Goal: Task Accomplishment & Management: Complete application form

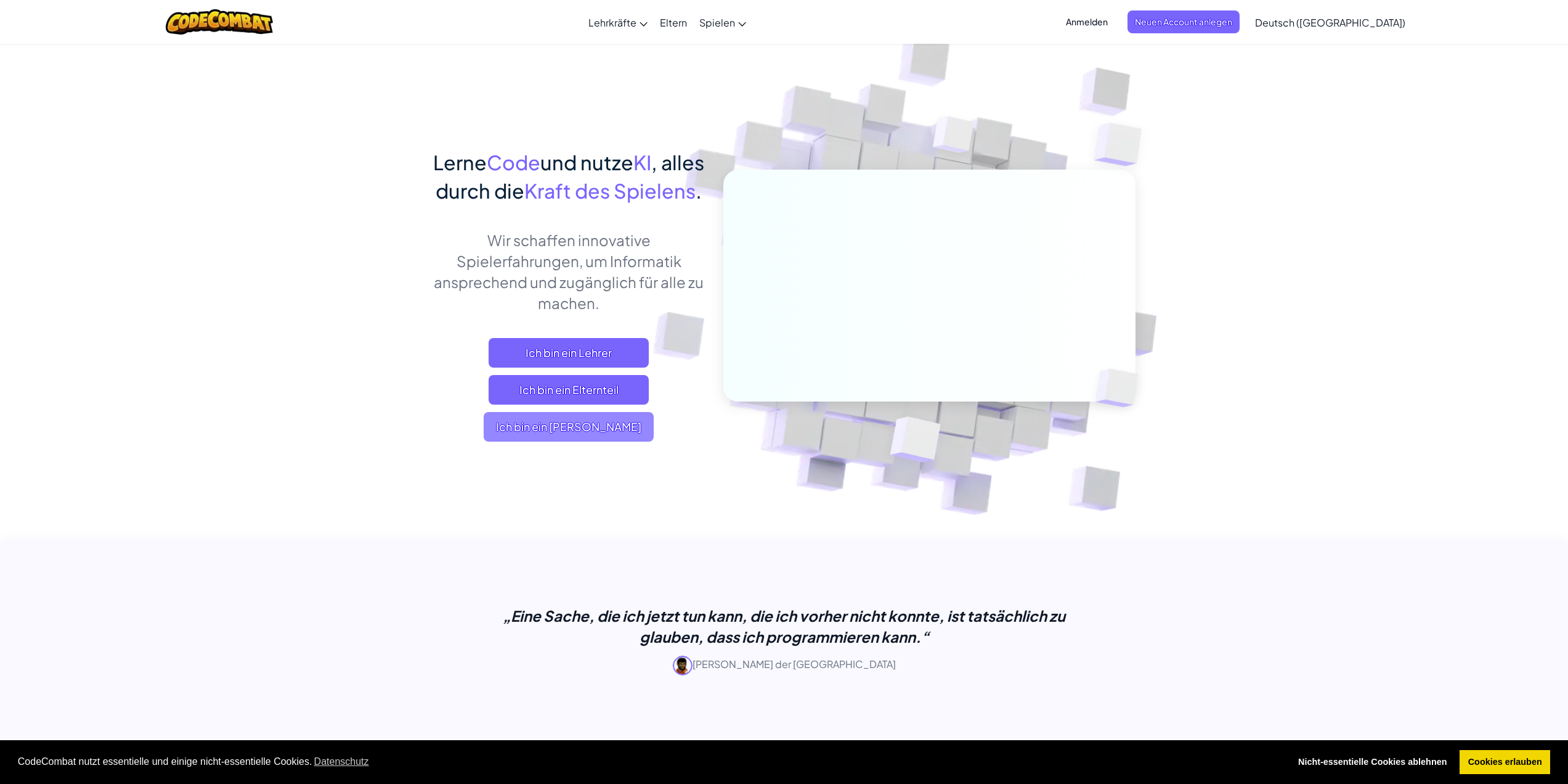
click at [538, 441] on span "Ich bin ein [PERSON_NAME]" at bounding box center [569, 427] width 170 height 30
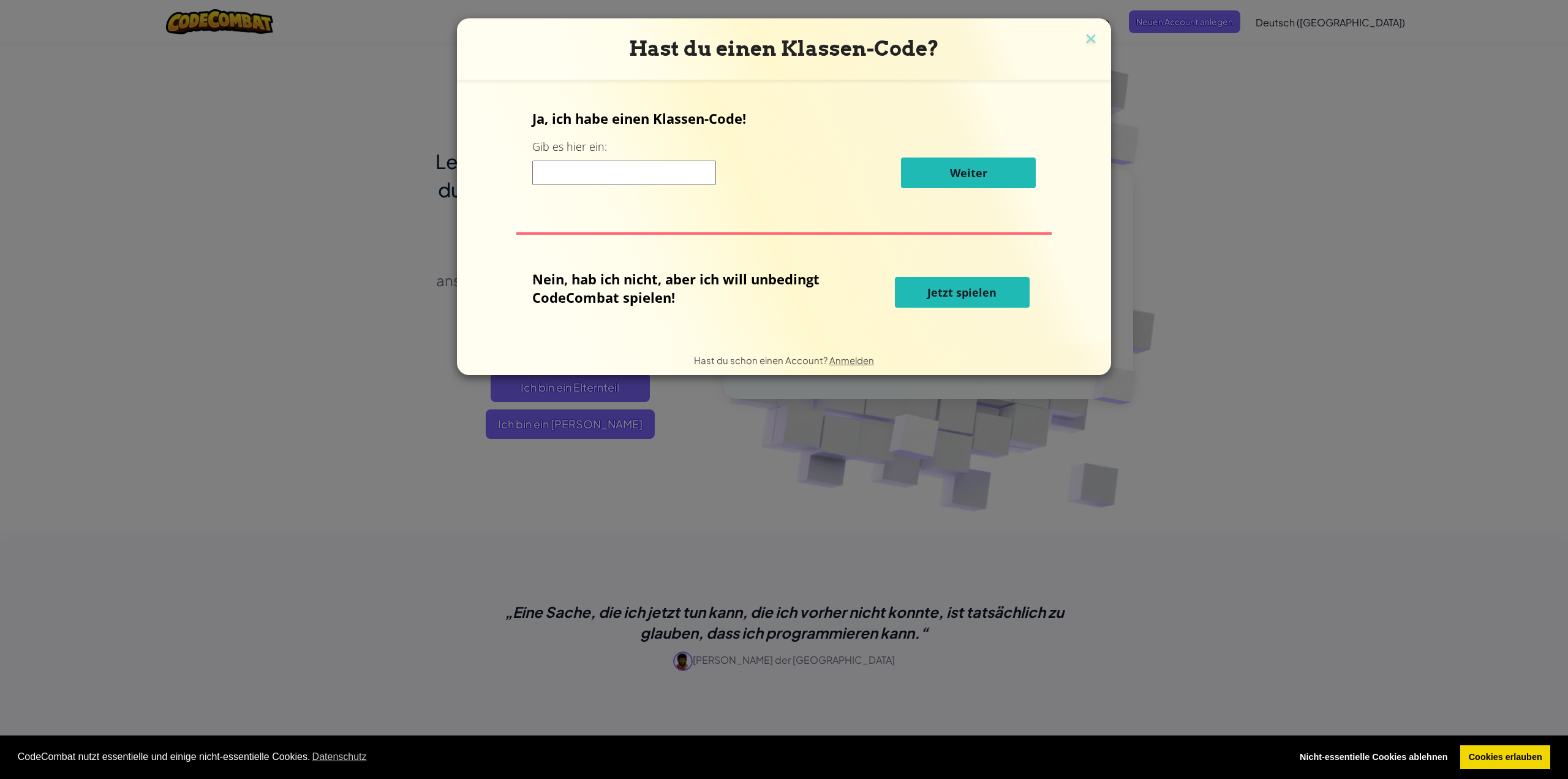
click at [941, 288] on span "Jetzt spielen" at bounding box center [962, 292] width 70 height 15
select select "de-DE"
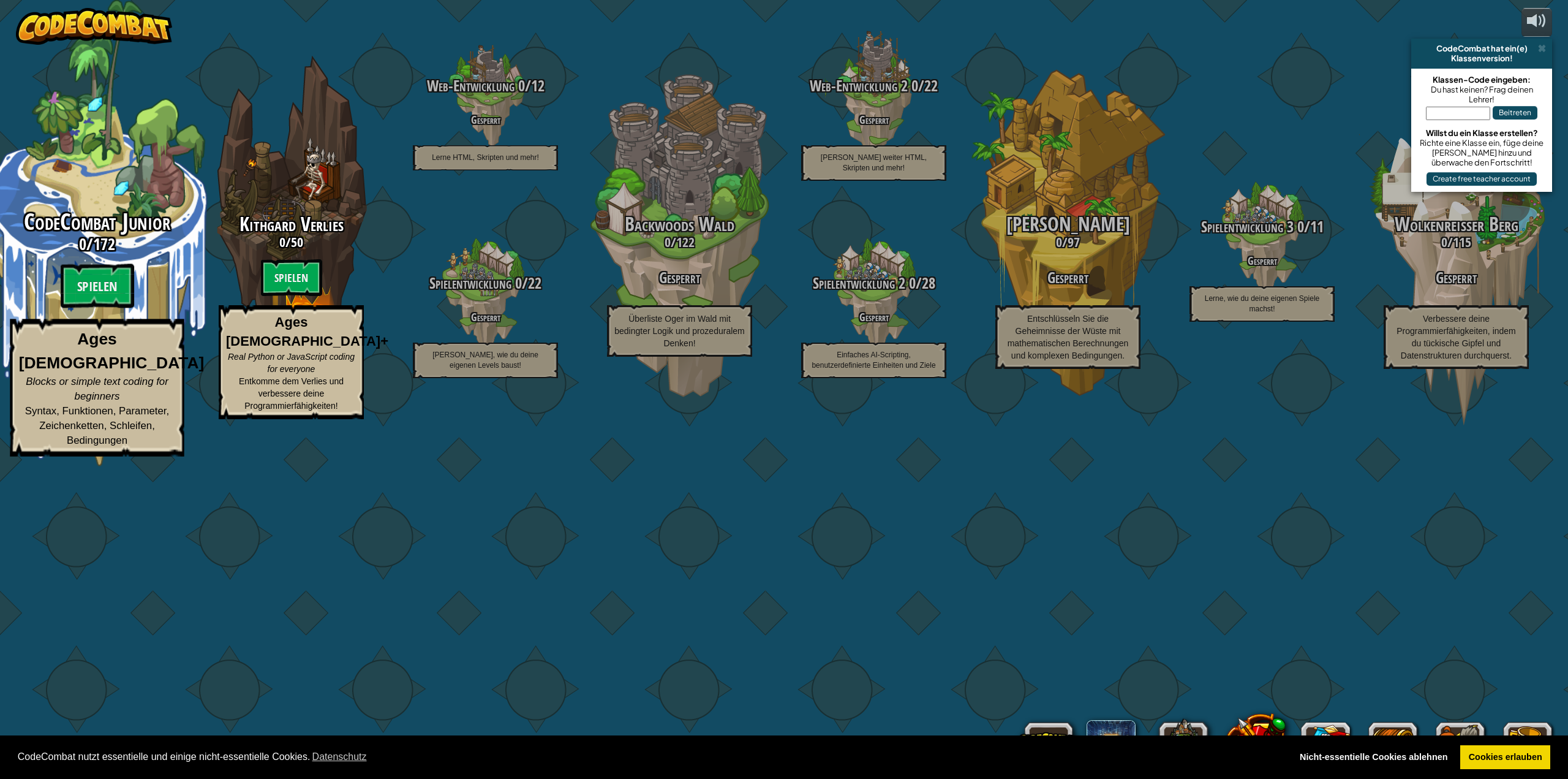
click at [124, 237] on span "CodeCombat Junior" at bounding box center [97, 222] width 147 height 32
select select "de-DE"
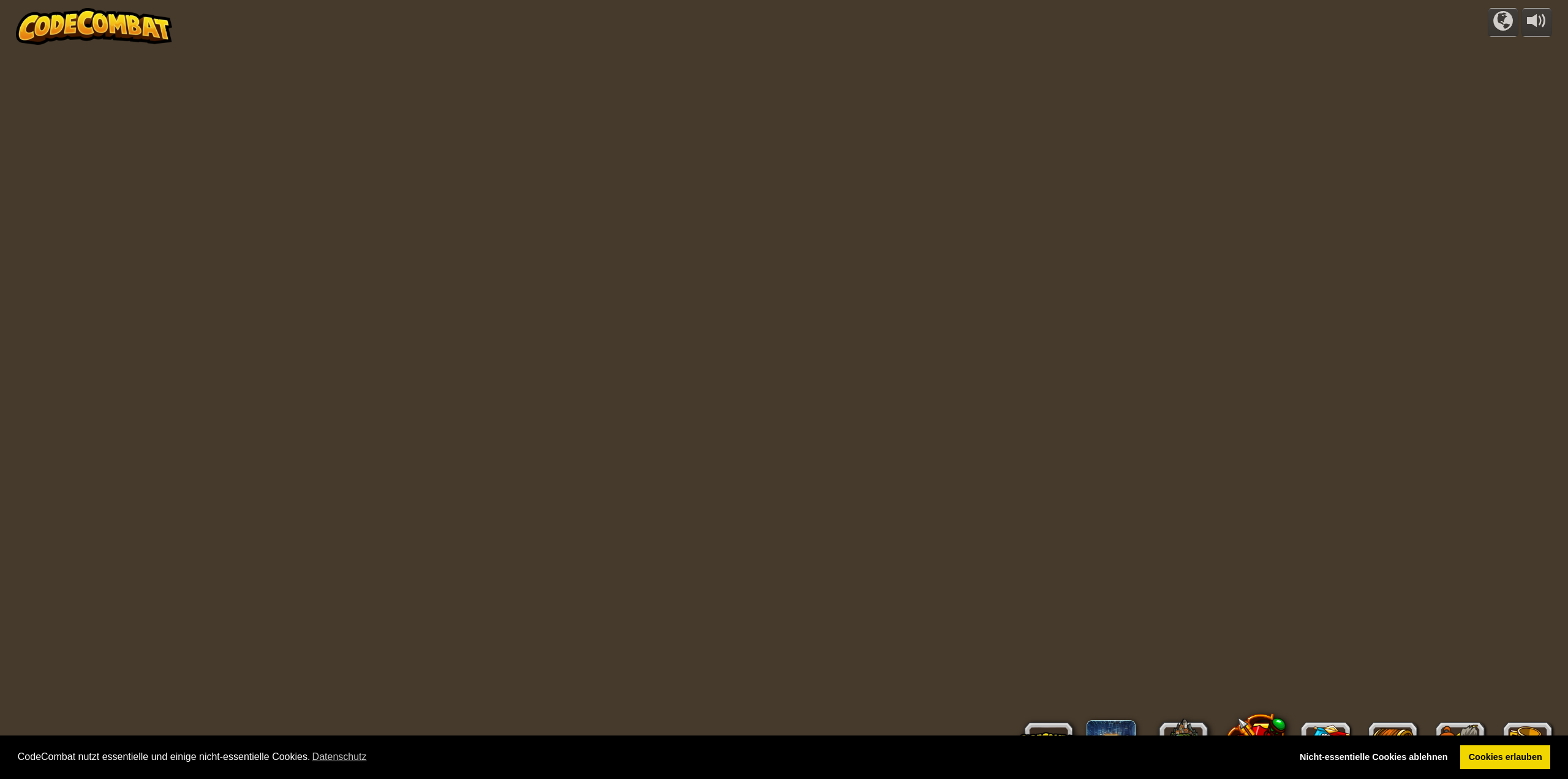
select select "de-DE"
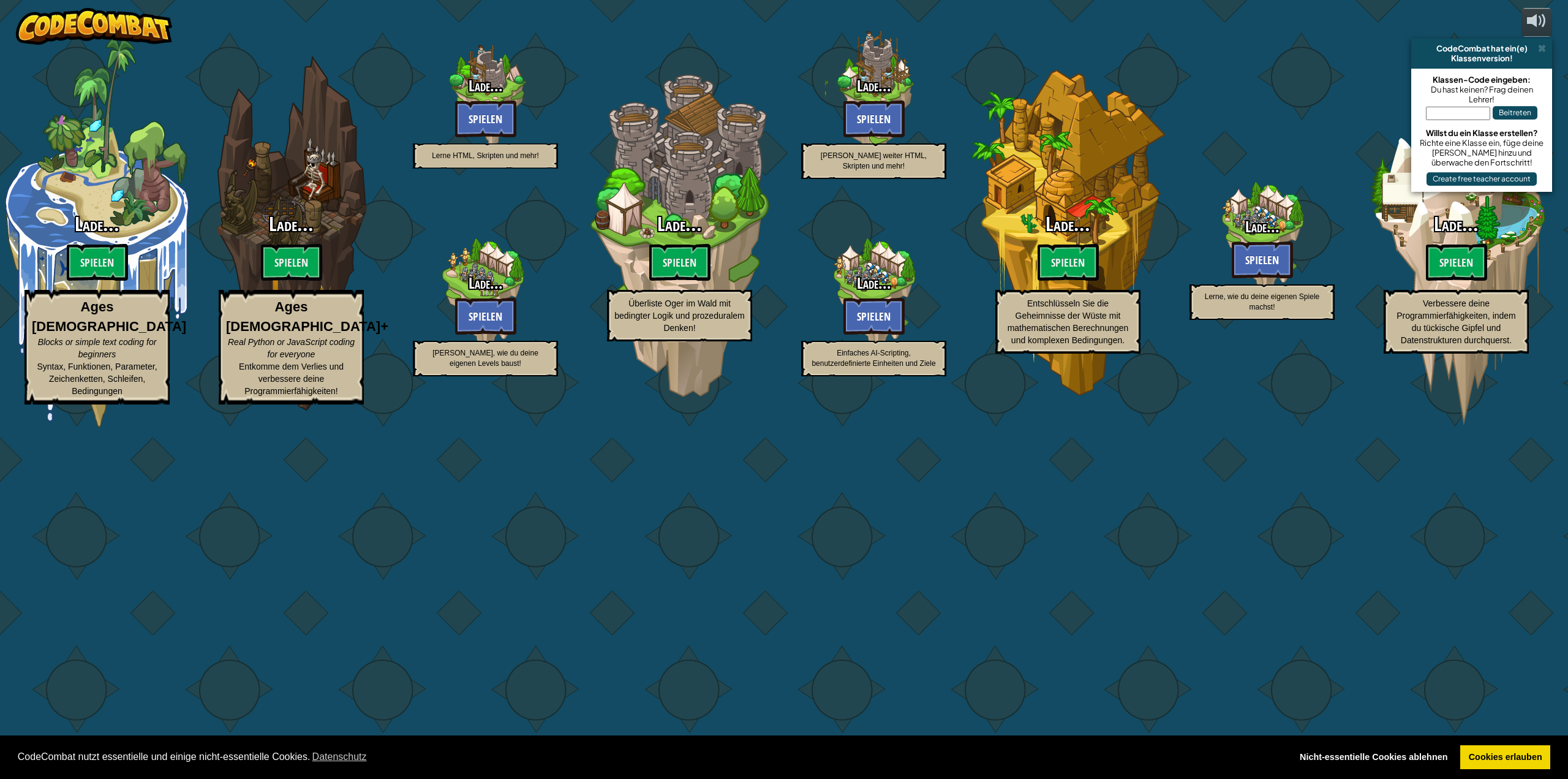
select select "de-DE"
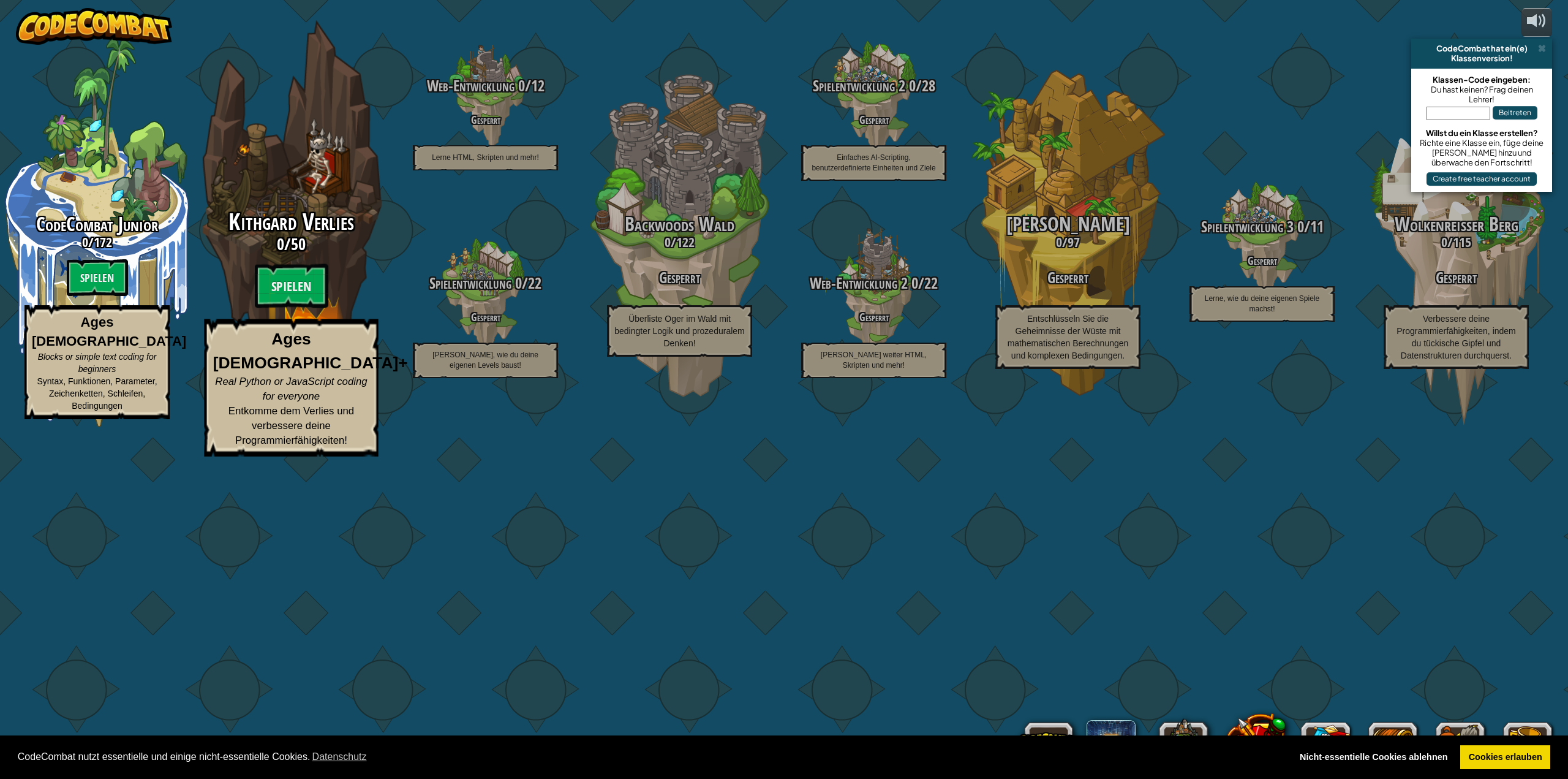
click at [293, 255] on span "50" at bounding box center [299, 244] width 15 height 22
select select "de-DE"
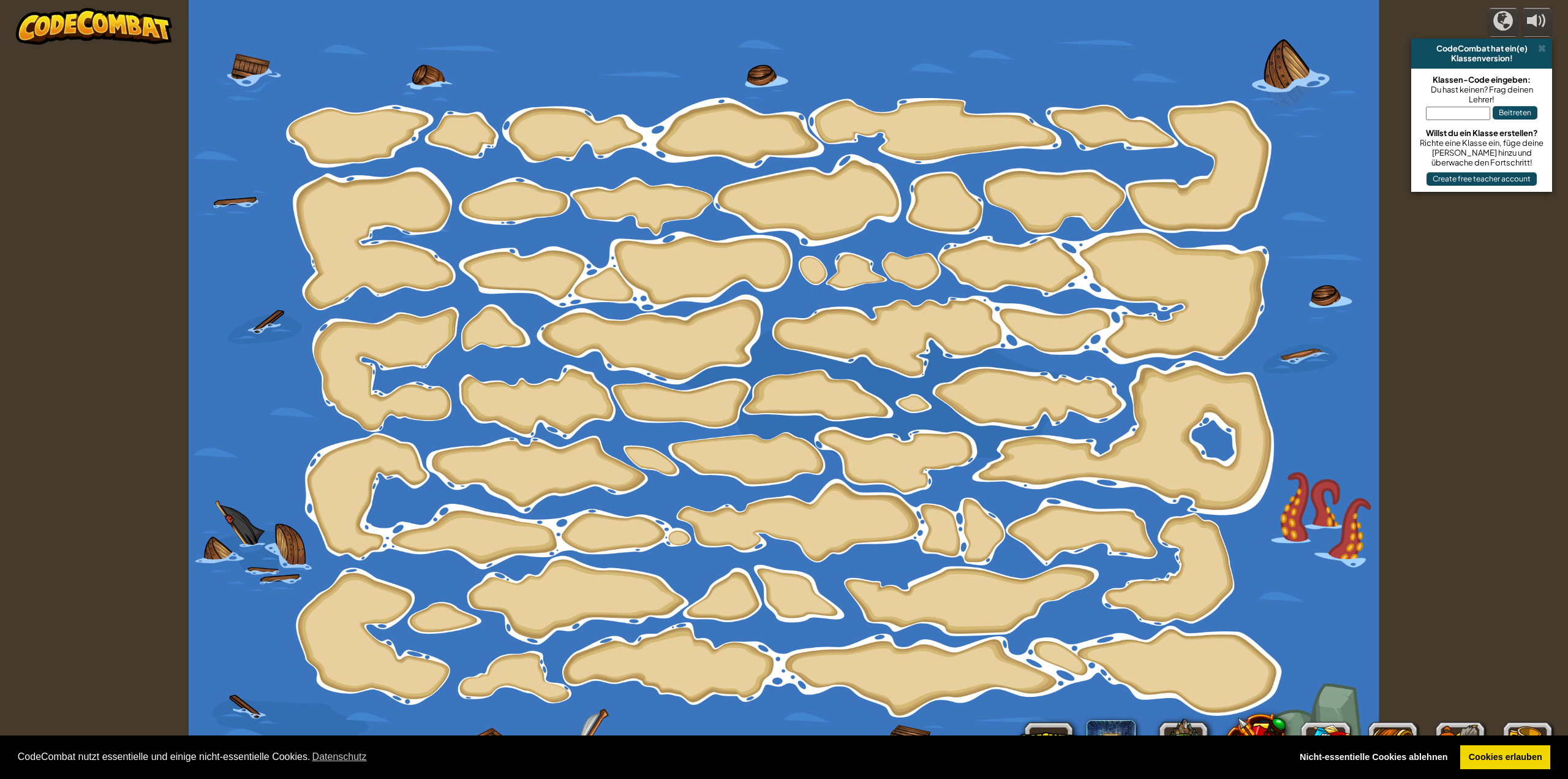
select select "de-DE"
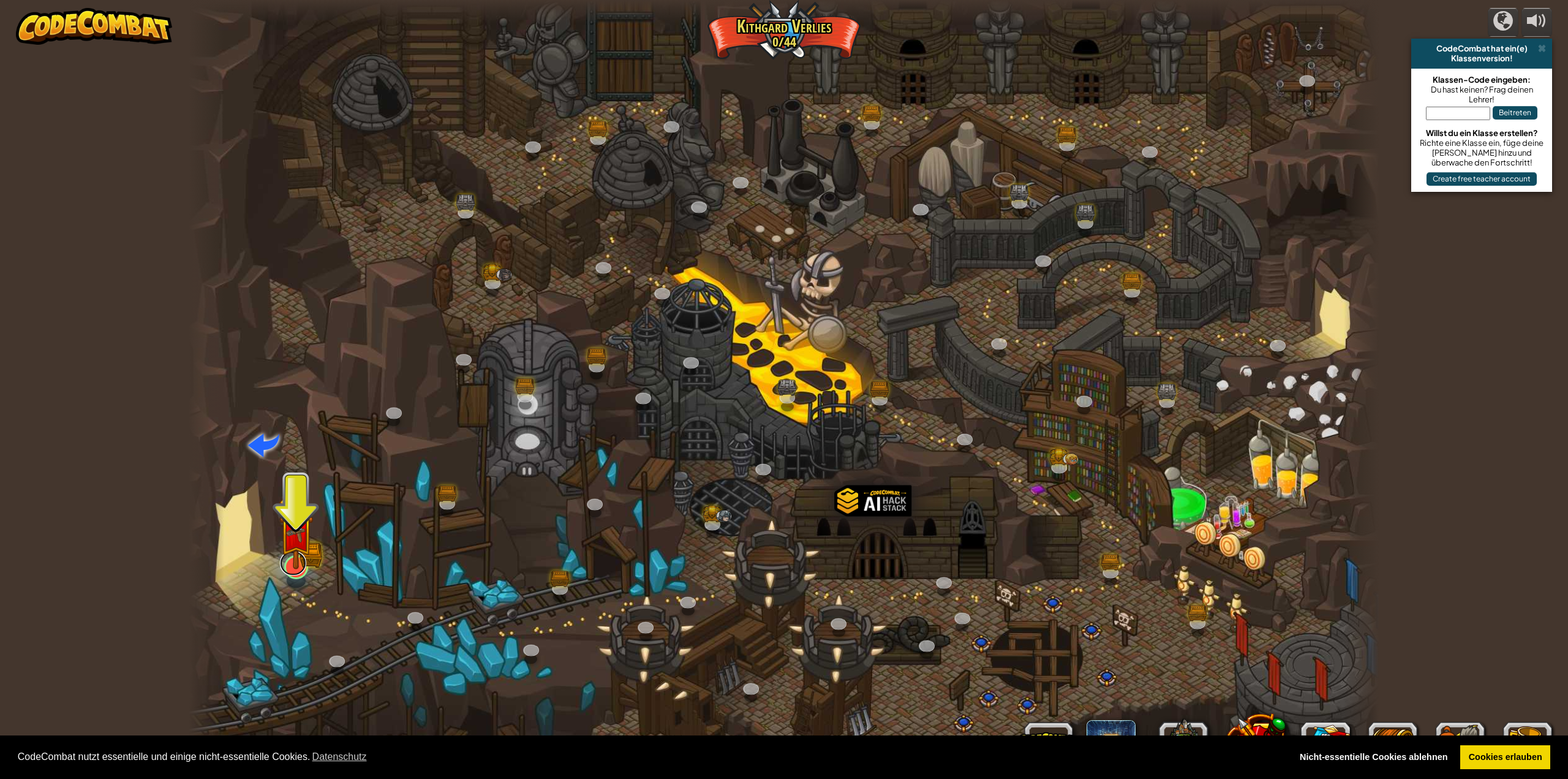
click at [297, 572] on link at bounding box center [293, 563] width 26 height 24
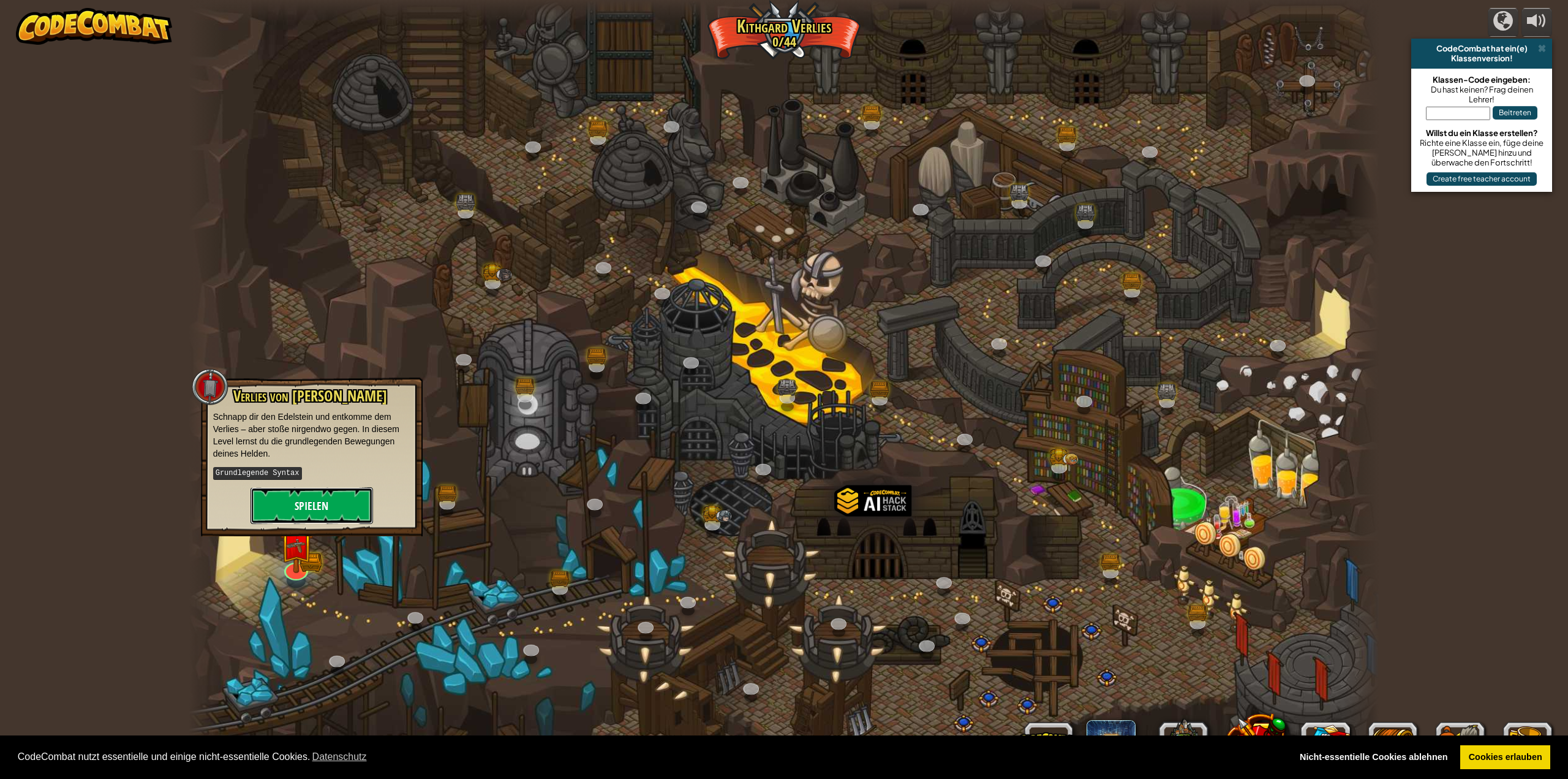
click at [332, 504] on button "Spielen" at bounding box center [312, 505] width 122 height 37
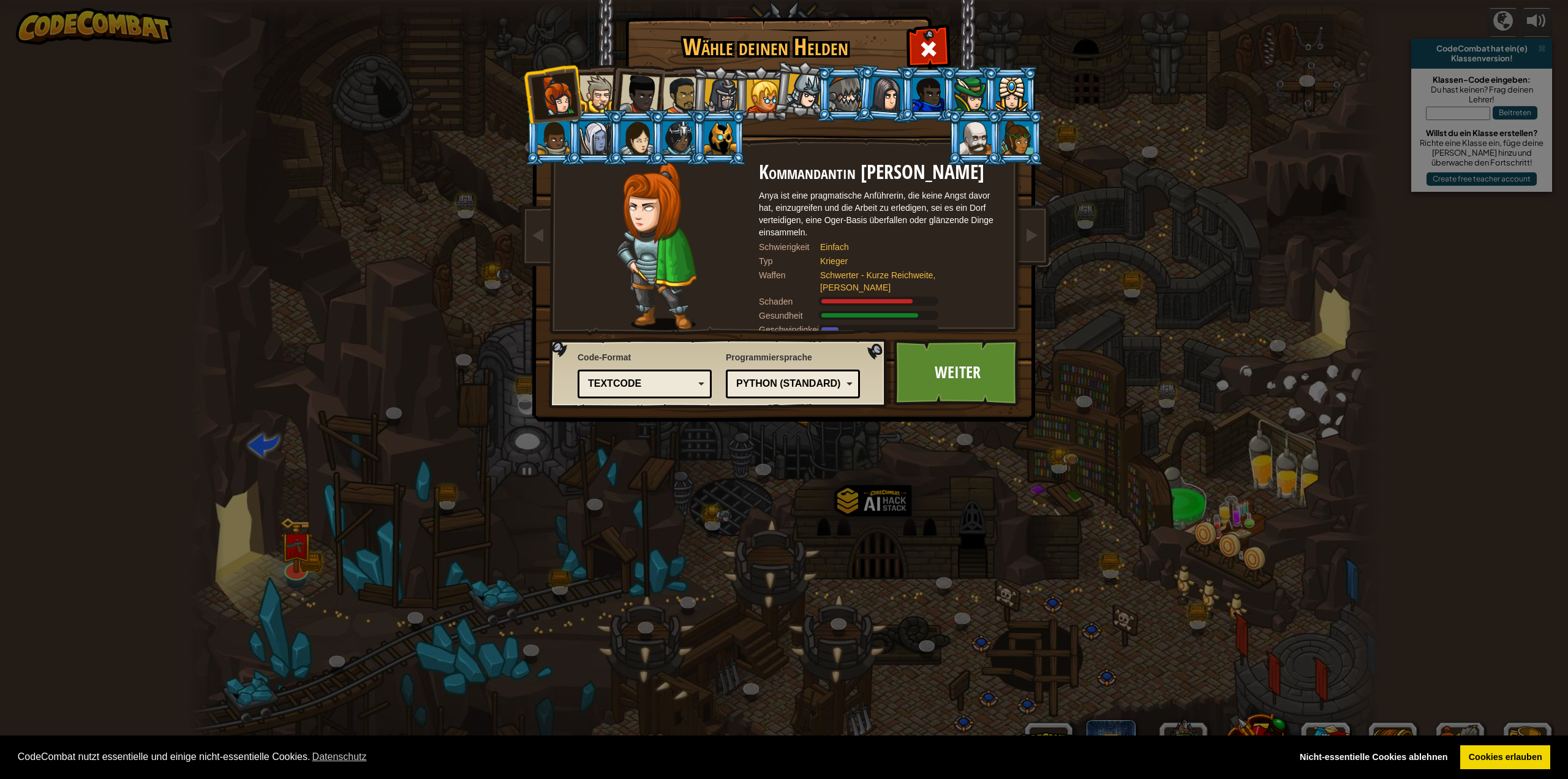
click at [602, 97] on div at bounding box center [598, 94] width 37 height 37
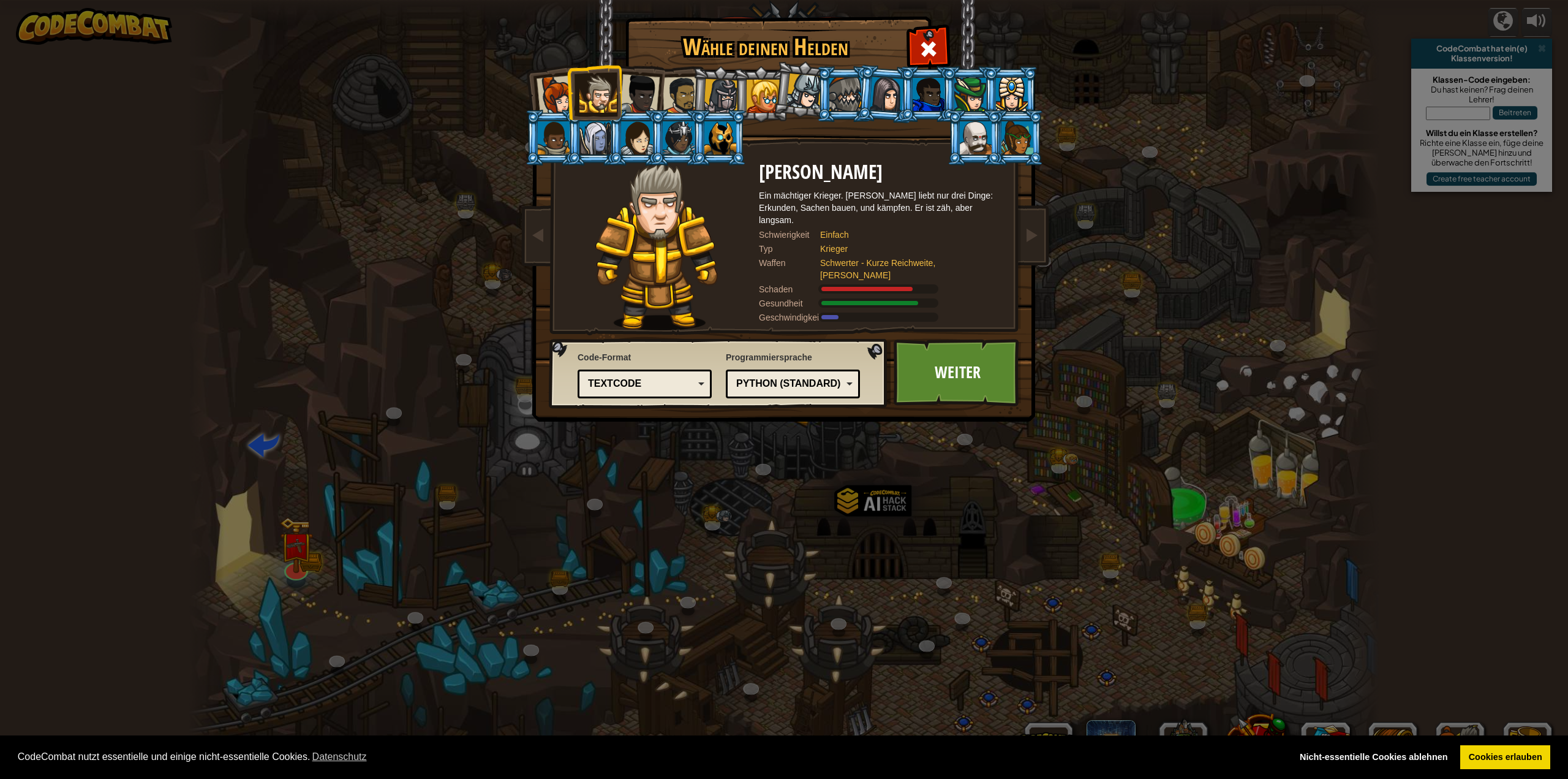
click at [634, 100] on div at bounding box center [640, 95] width 41 height 41
click at [666, 100] on div at bounding box center [682, 96] width 38 height 38
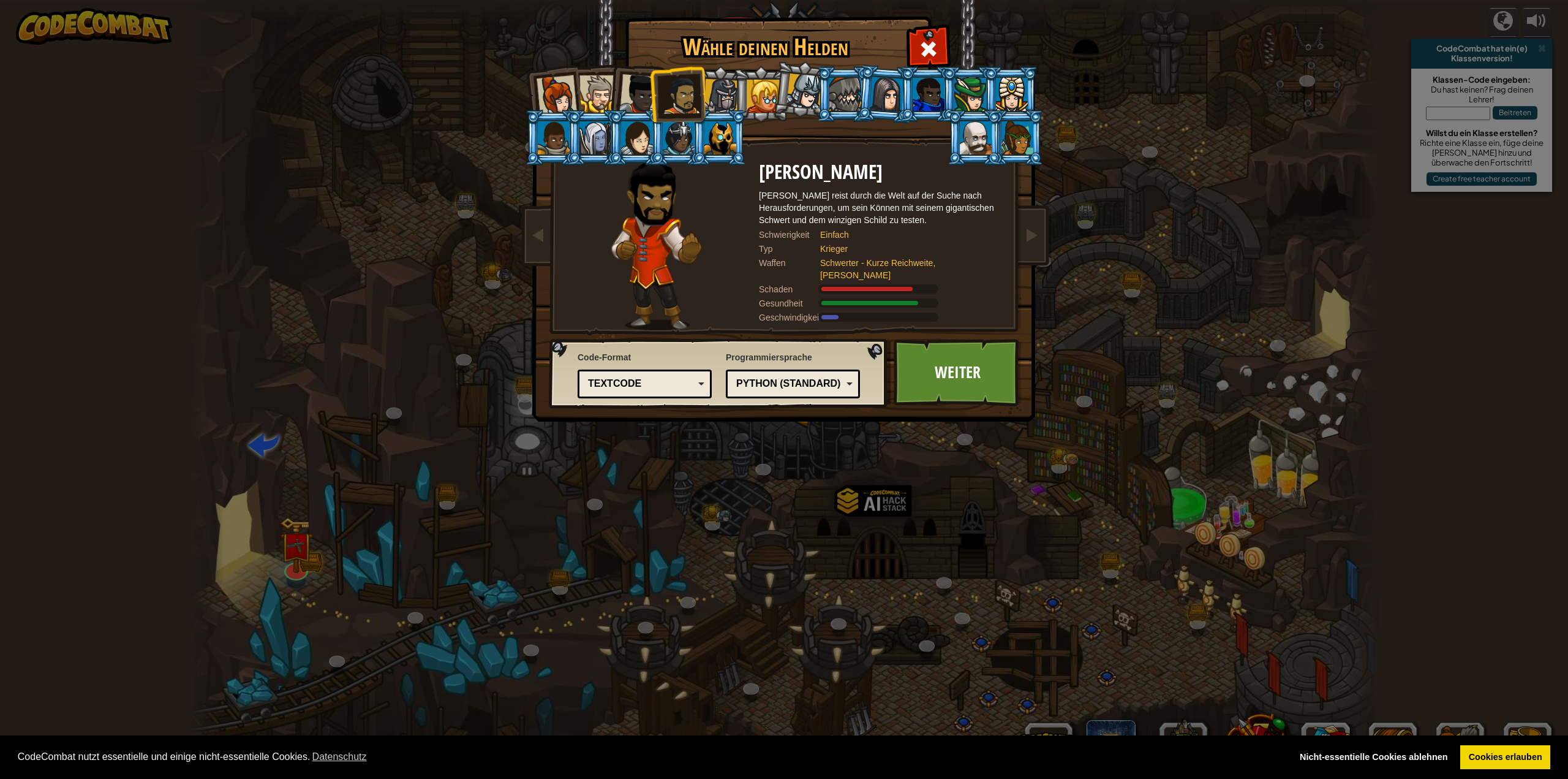
click at [730, 98] on div at bounding box center [721, 96] width 35 height 35
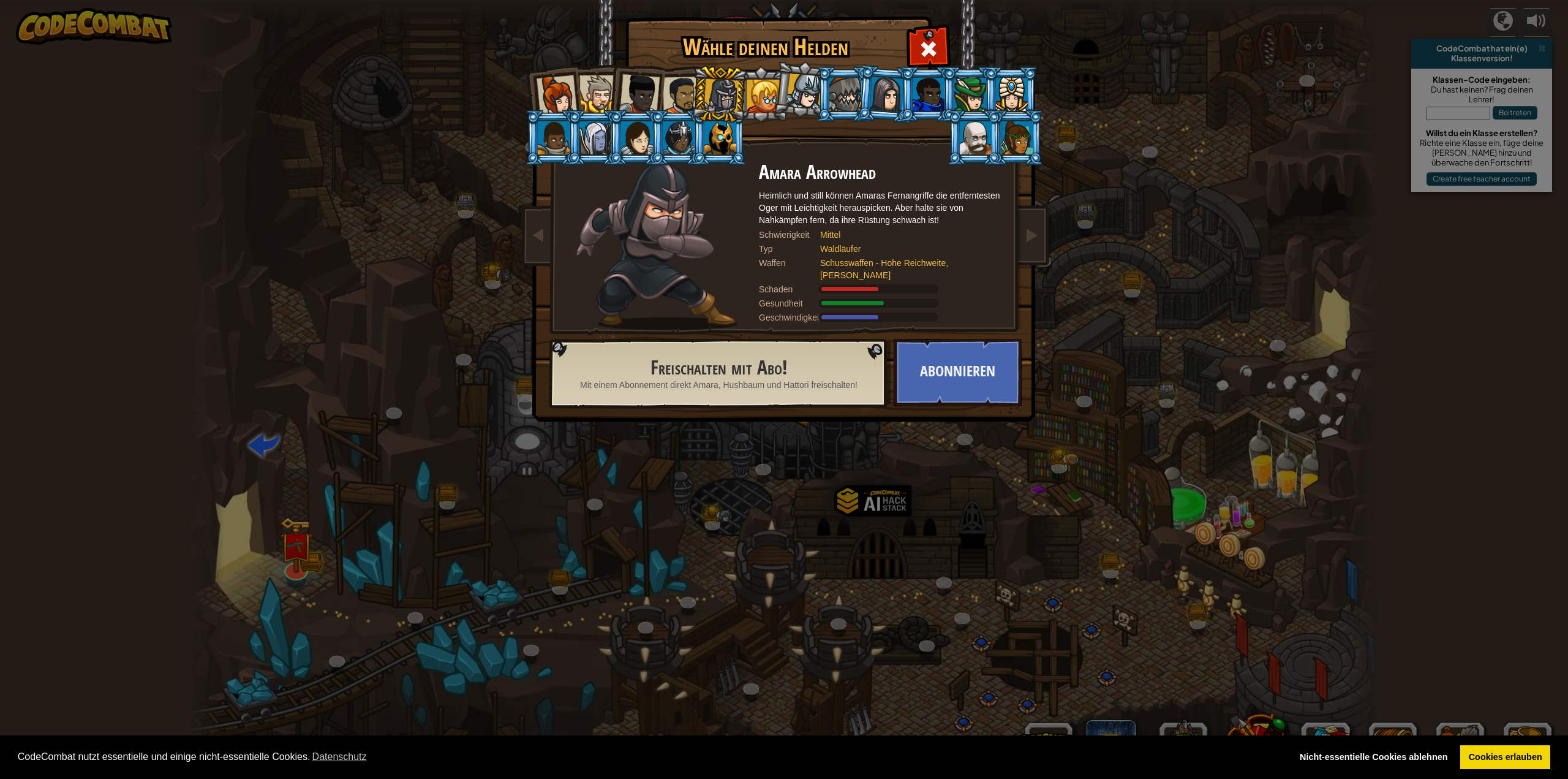
click at [759, 96] on div at bounding box center [763, 96] width 33 height 33
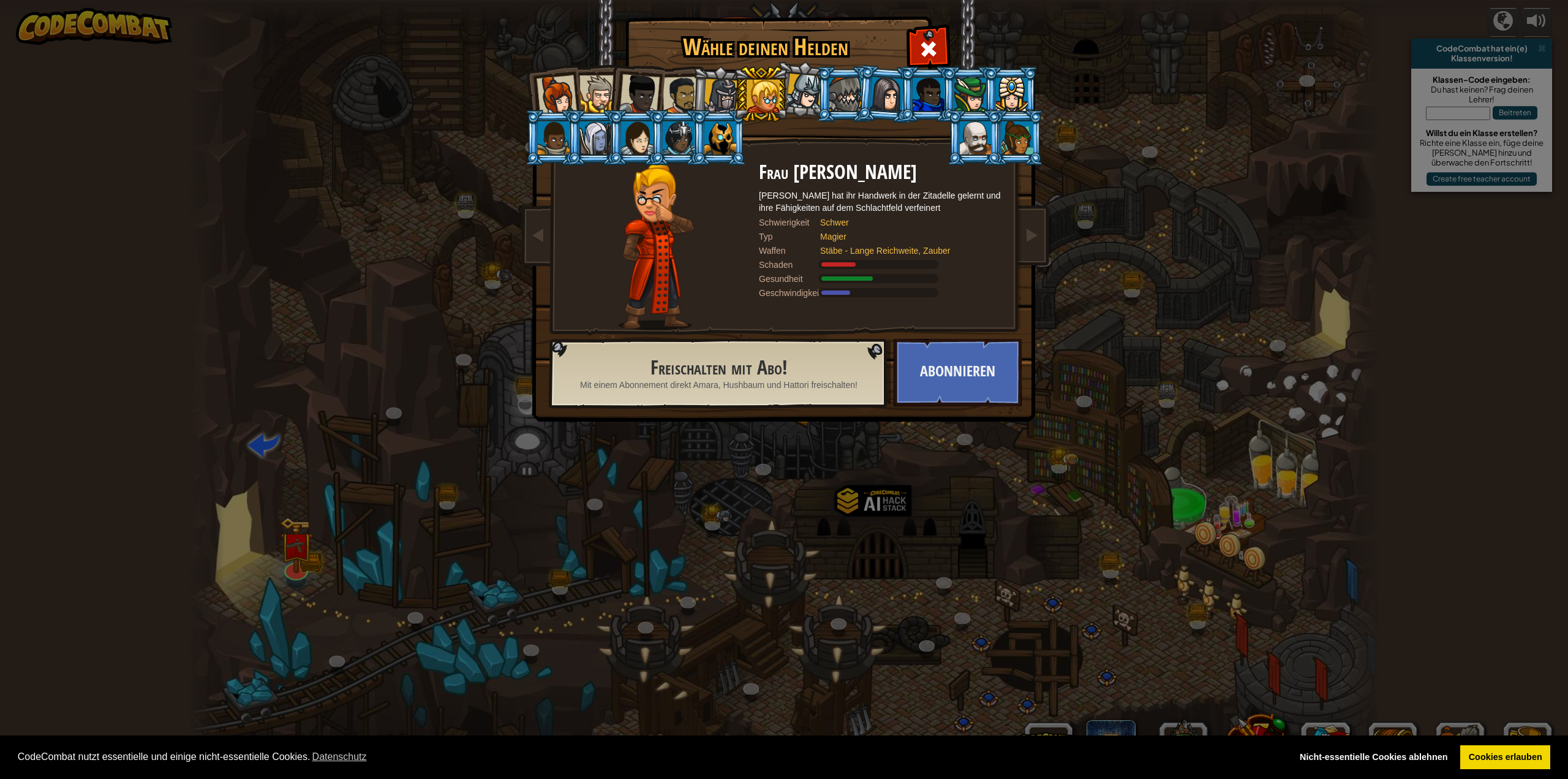
click at [557, 90] on div at bounding box center [557, 96] width 41 height 41
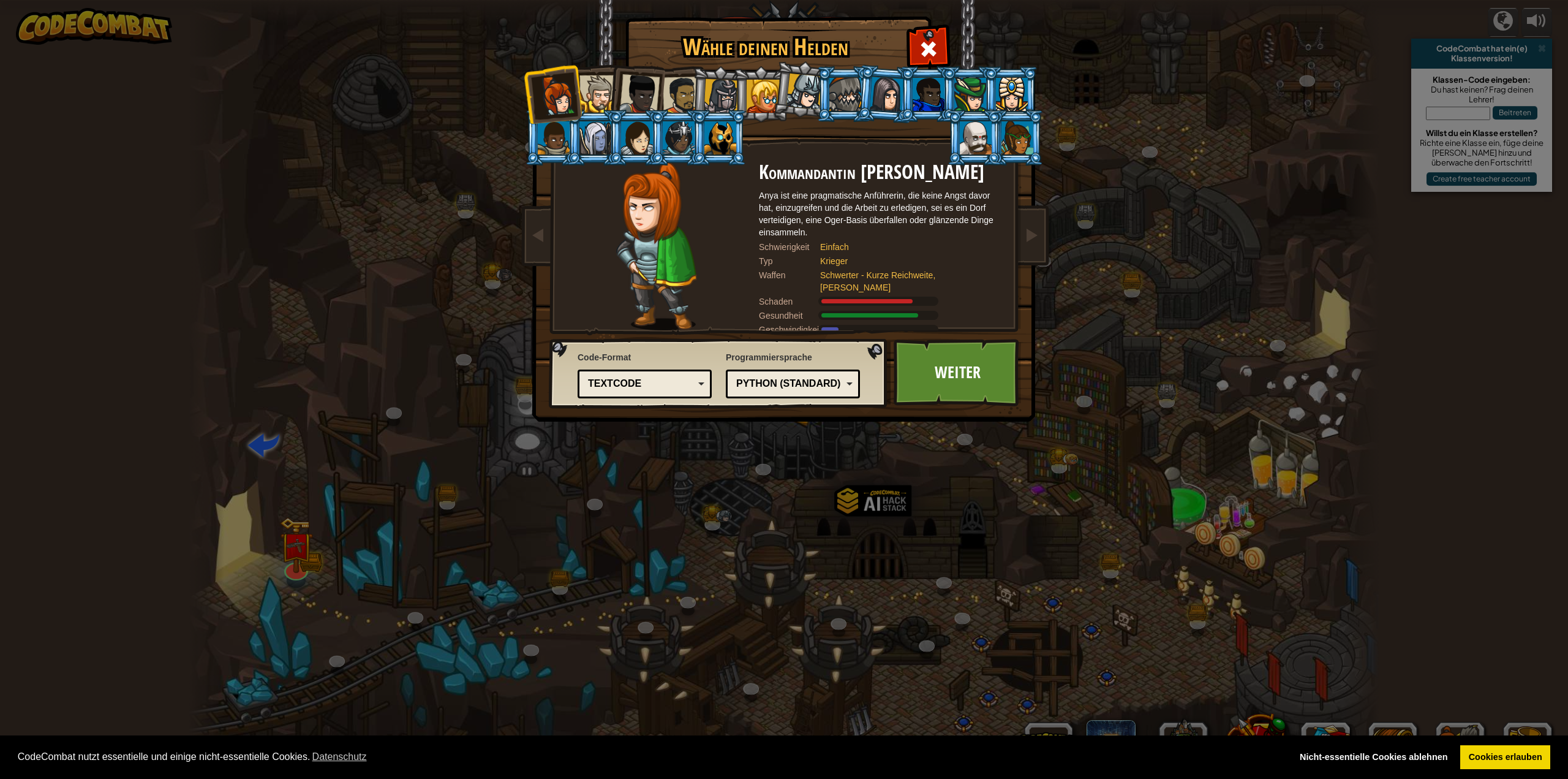
click at [580, 92] on li at bounding box center [553, 94] width 60 height 60
click at [793, 388] on div "Python (Standard)" at bounding box center [789, 383] width 106 height 14
click at [784, 375] on div "JavaScript" at bounding box center [793, 384] width 119 height 19
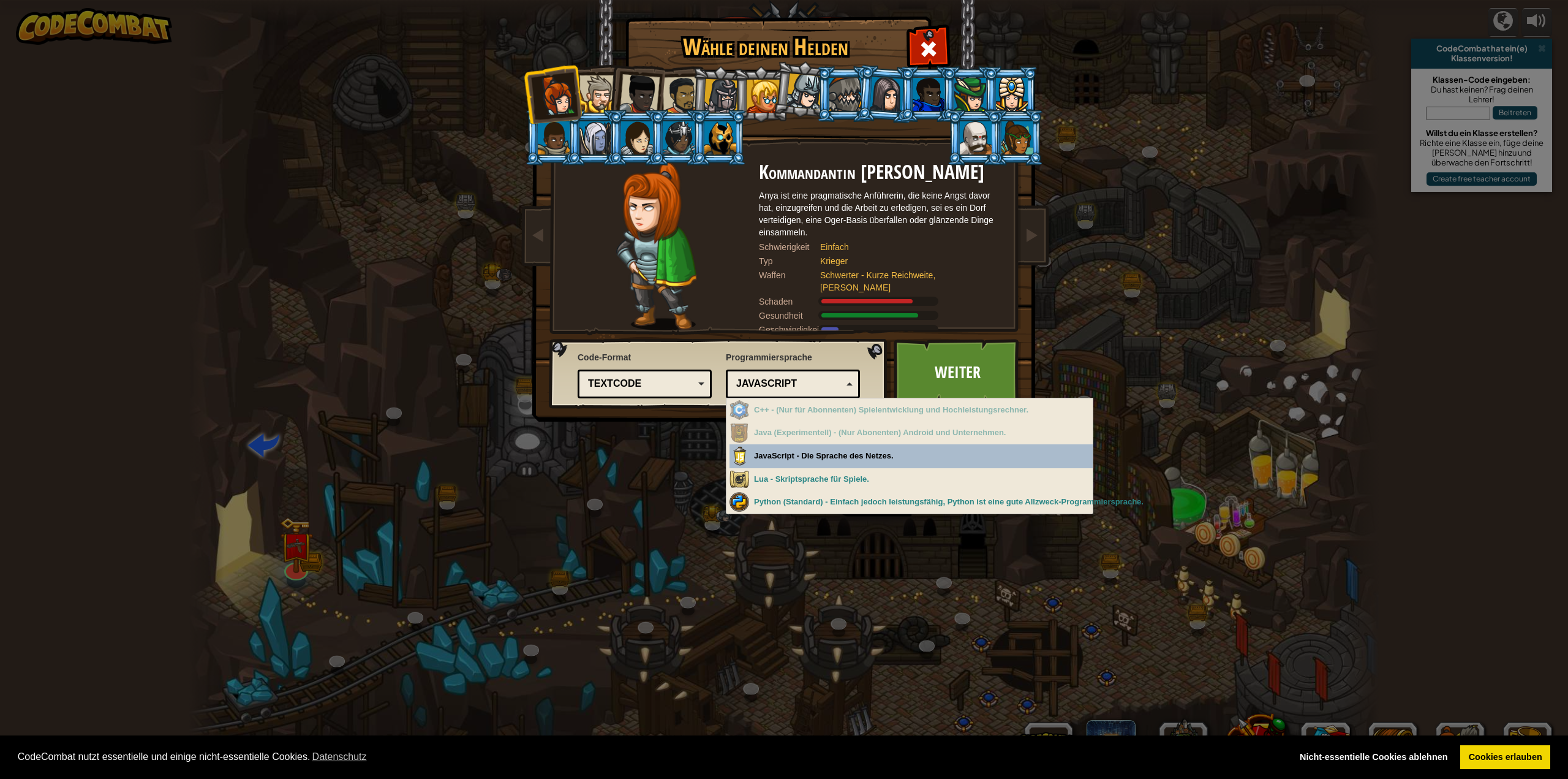
click at [787, 384] on div "JavaScript" at bounding box center [789, 383] width 106 height 14
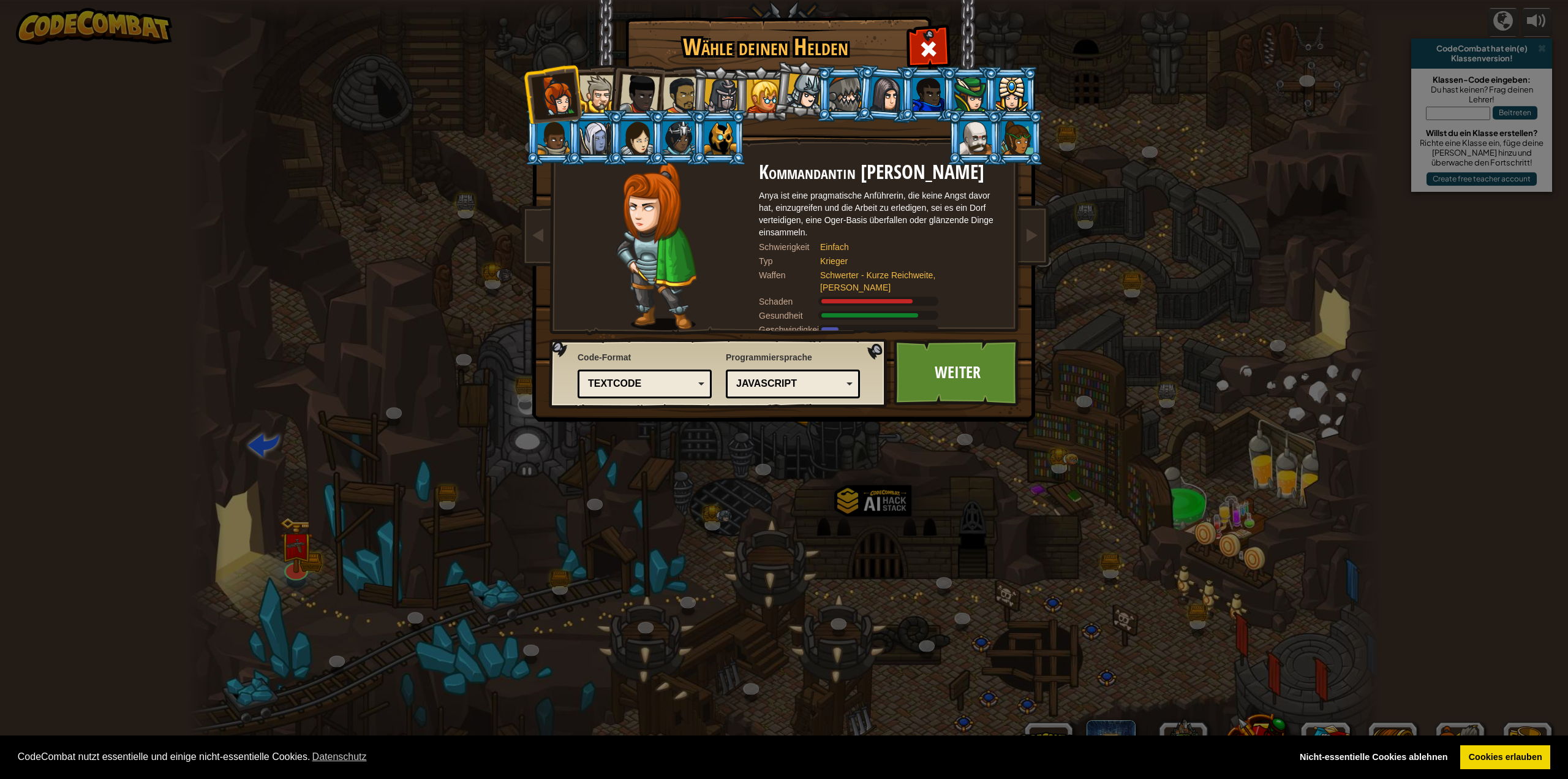
click at [685, 389] on div "Textcode" at bounding box center [641, 383] width 106 height 14
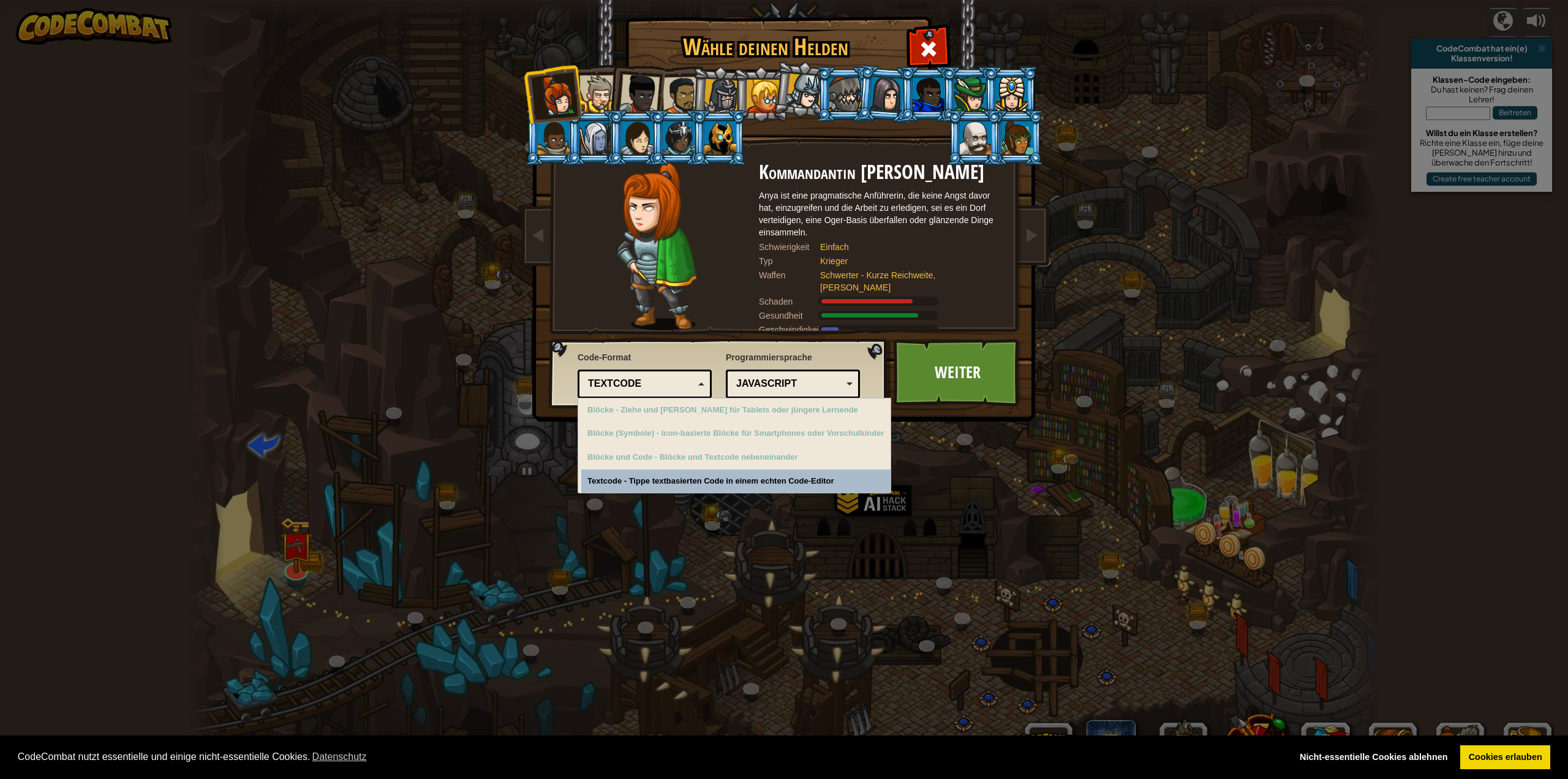
click at [690, 388] on div "Textcode" at bounding box center [641, 383] width 106 height 14
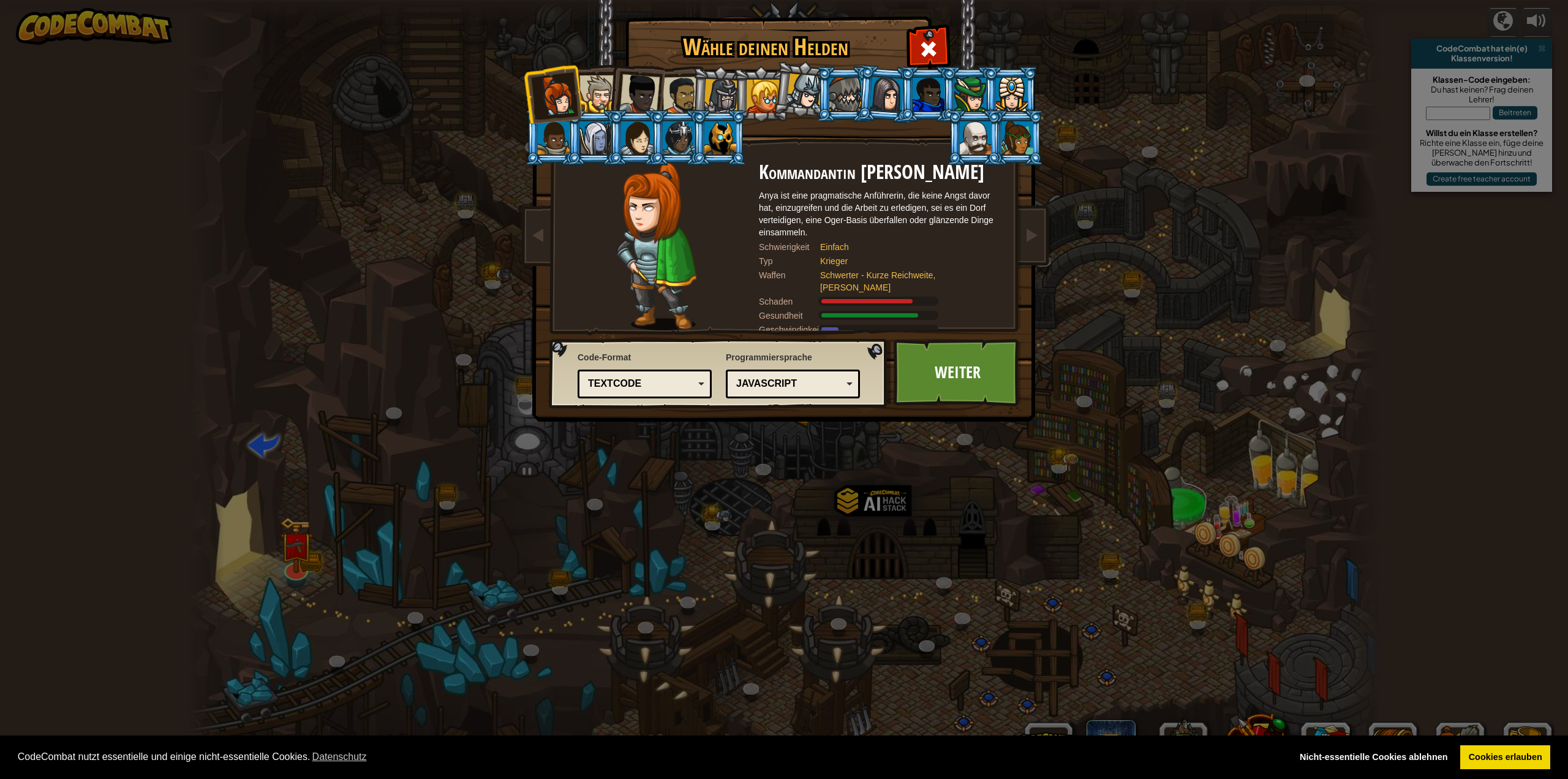
click at [600, 91] on div at bounding box center [598, 94] width 37 height 37
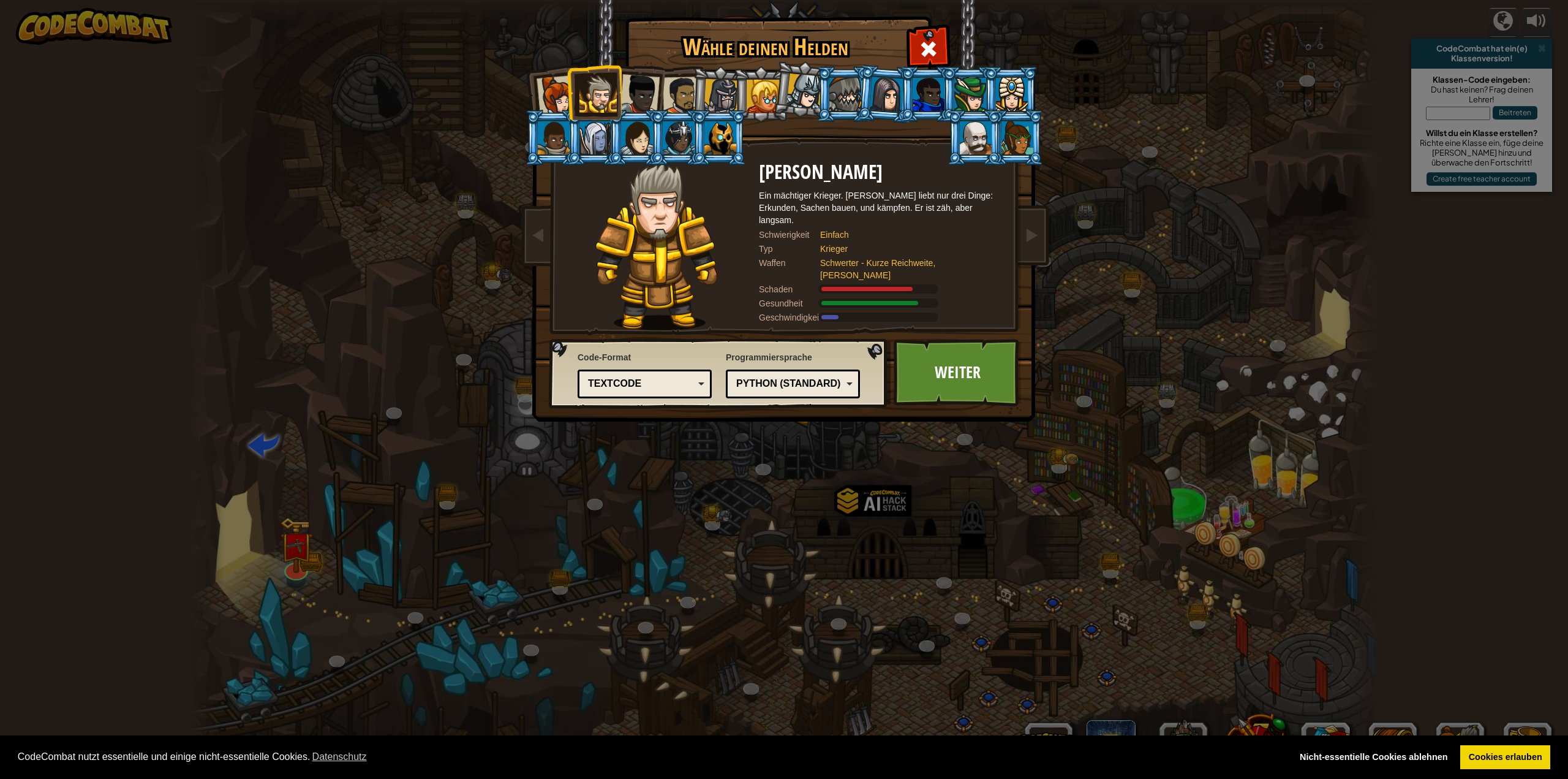
click at [570, 100] on li at bounding box center [593, 92] width 55 height 56
click at [555, 104] on div at bounding box center [557, 96] width 41 height 41
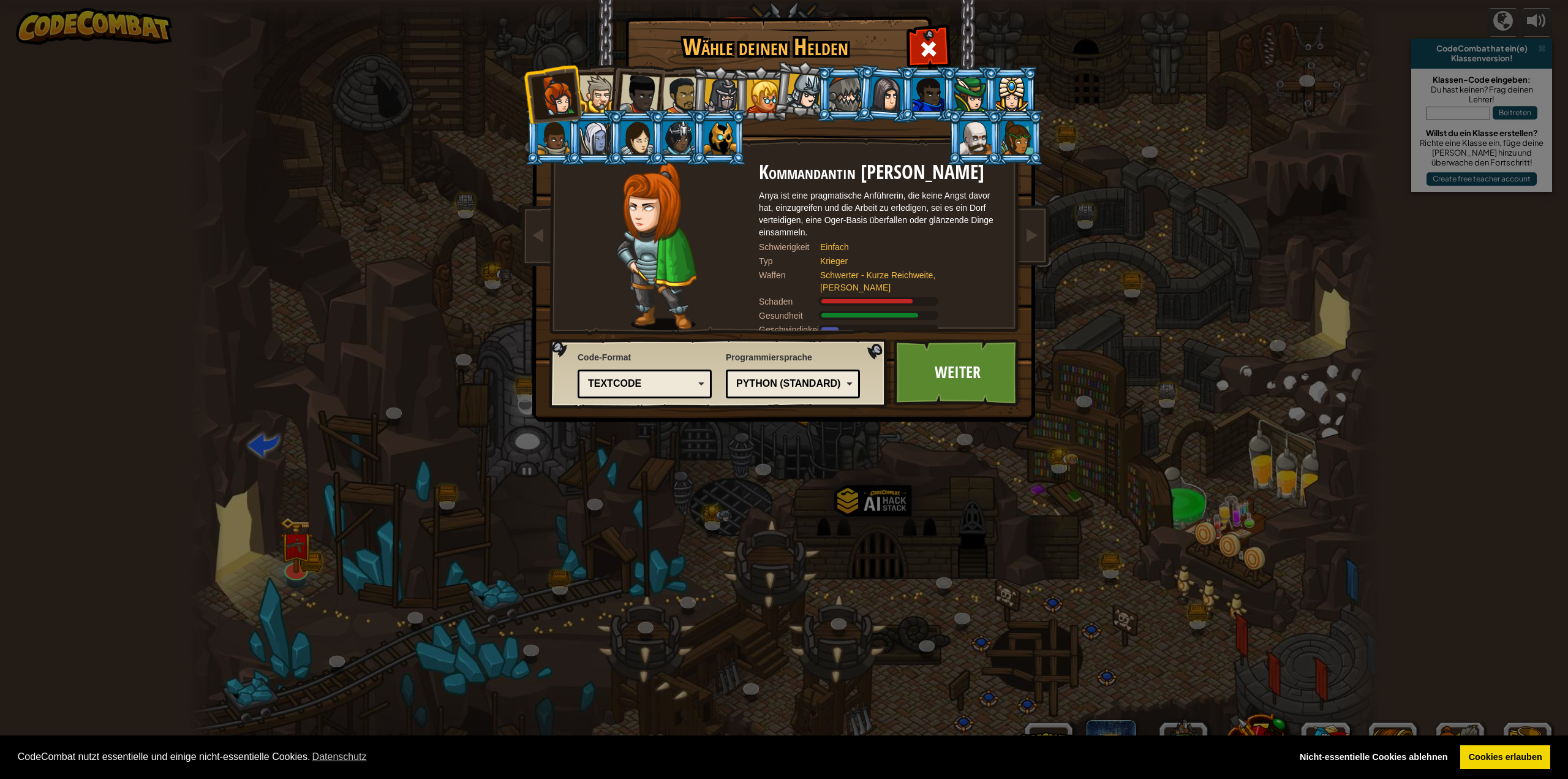
click at [641, 95] on div at bounding box center [640, 95] width 41 height 41
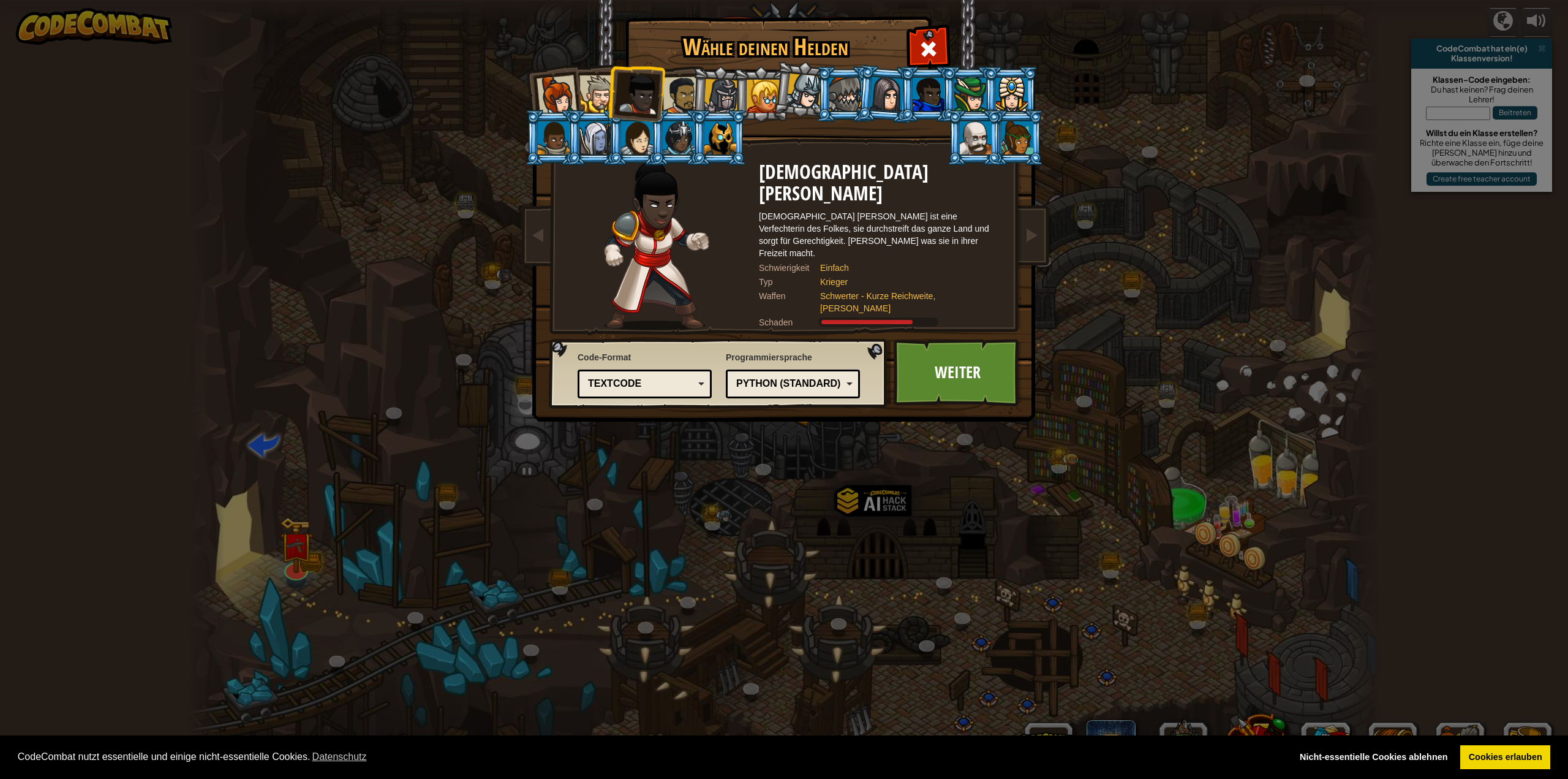
click at [672, 98] on div at bounding box center [682, 96] width 38 height 38
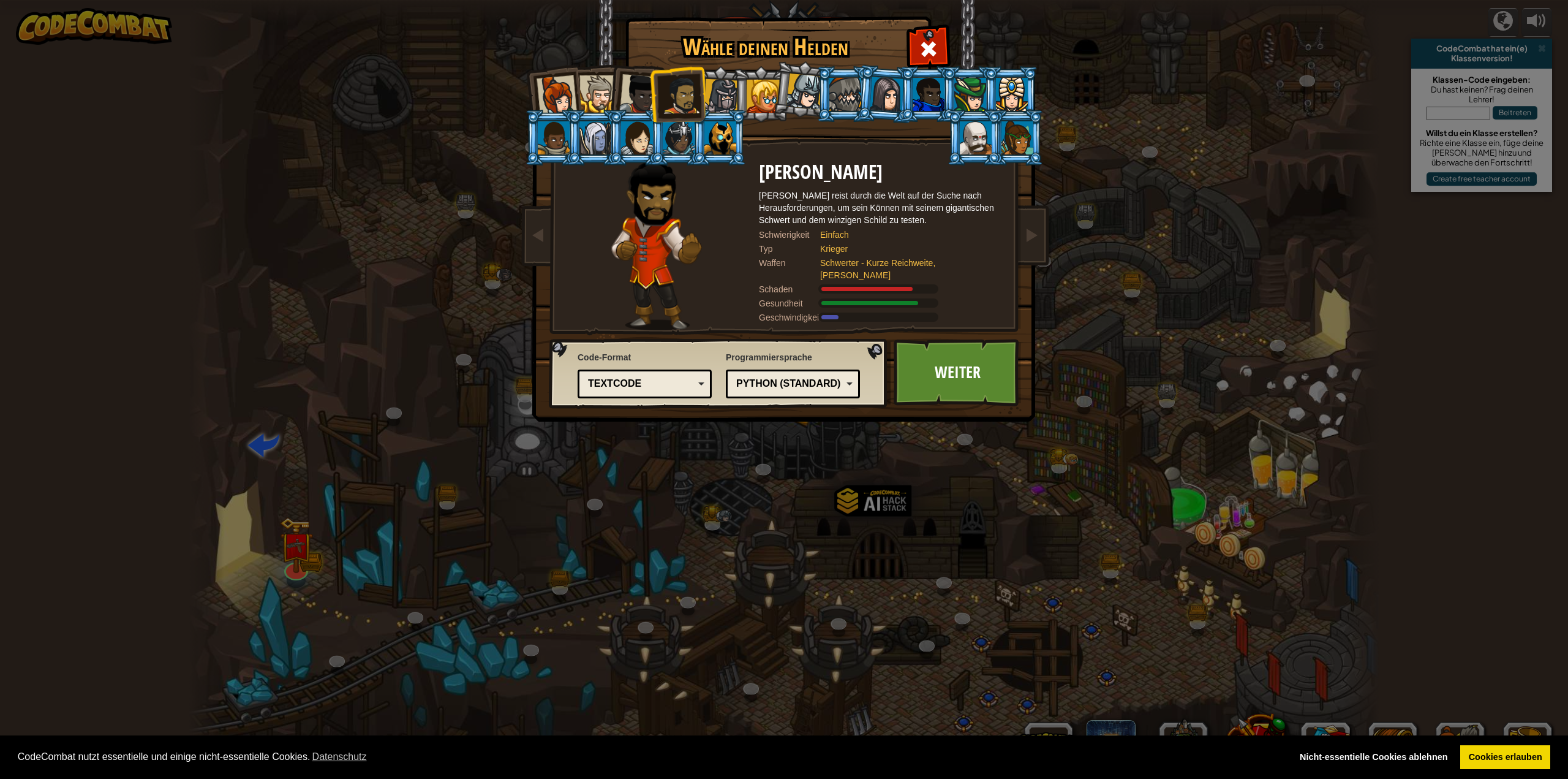
click at [606, 95] on div at bounding box center [598, 94] width 37 height 37
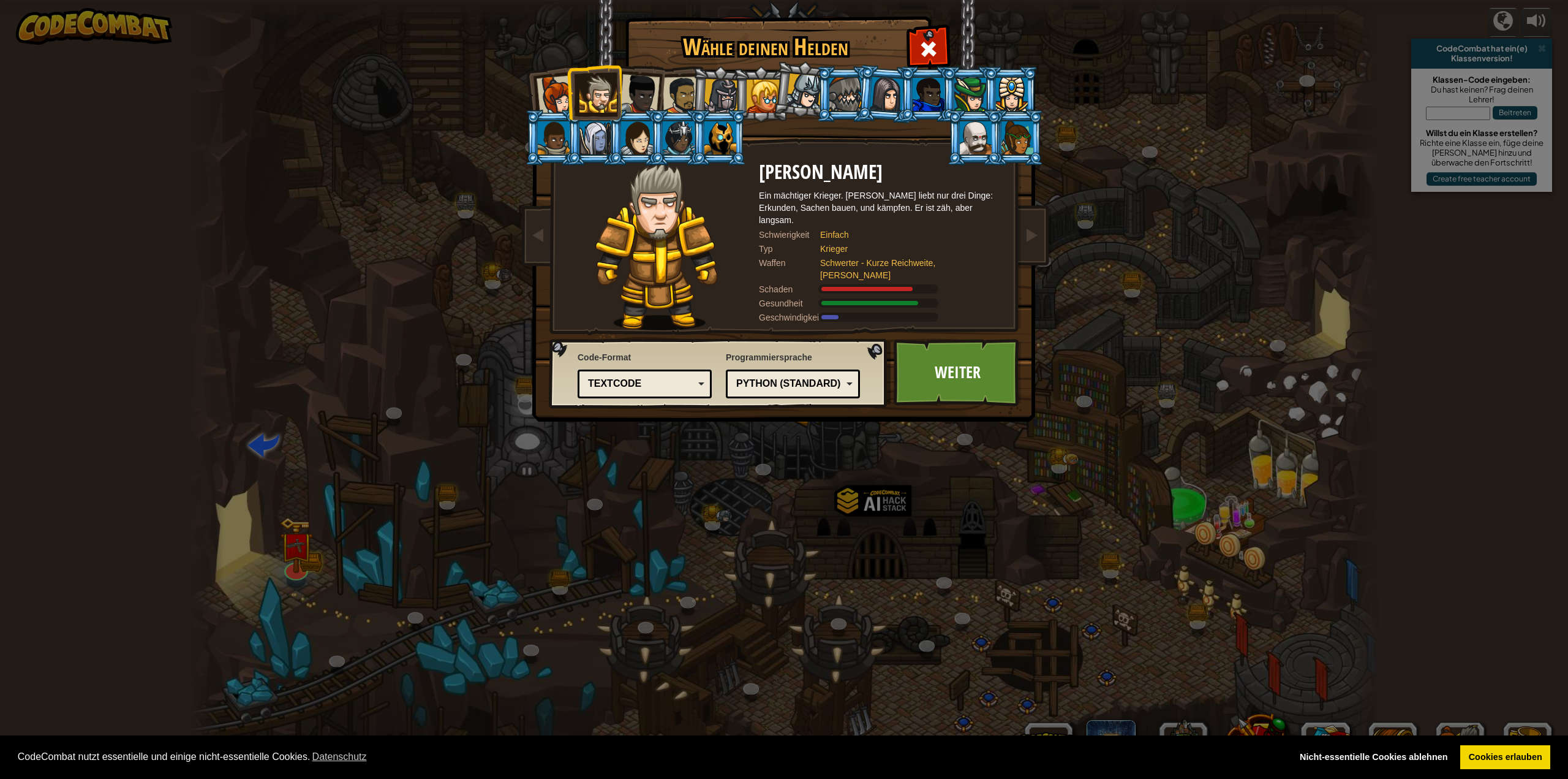
click at [770, 393] on div "Python (Standard) JavaScript Lua C++ Java (Experimentell) Python (Standard)" at bounding box center [793, 383] width 134 height 29
click at [949, 378] on link "Weiter" at bounding box center [958, 372] width 128 height 68
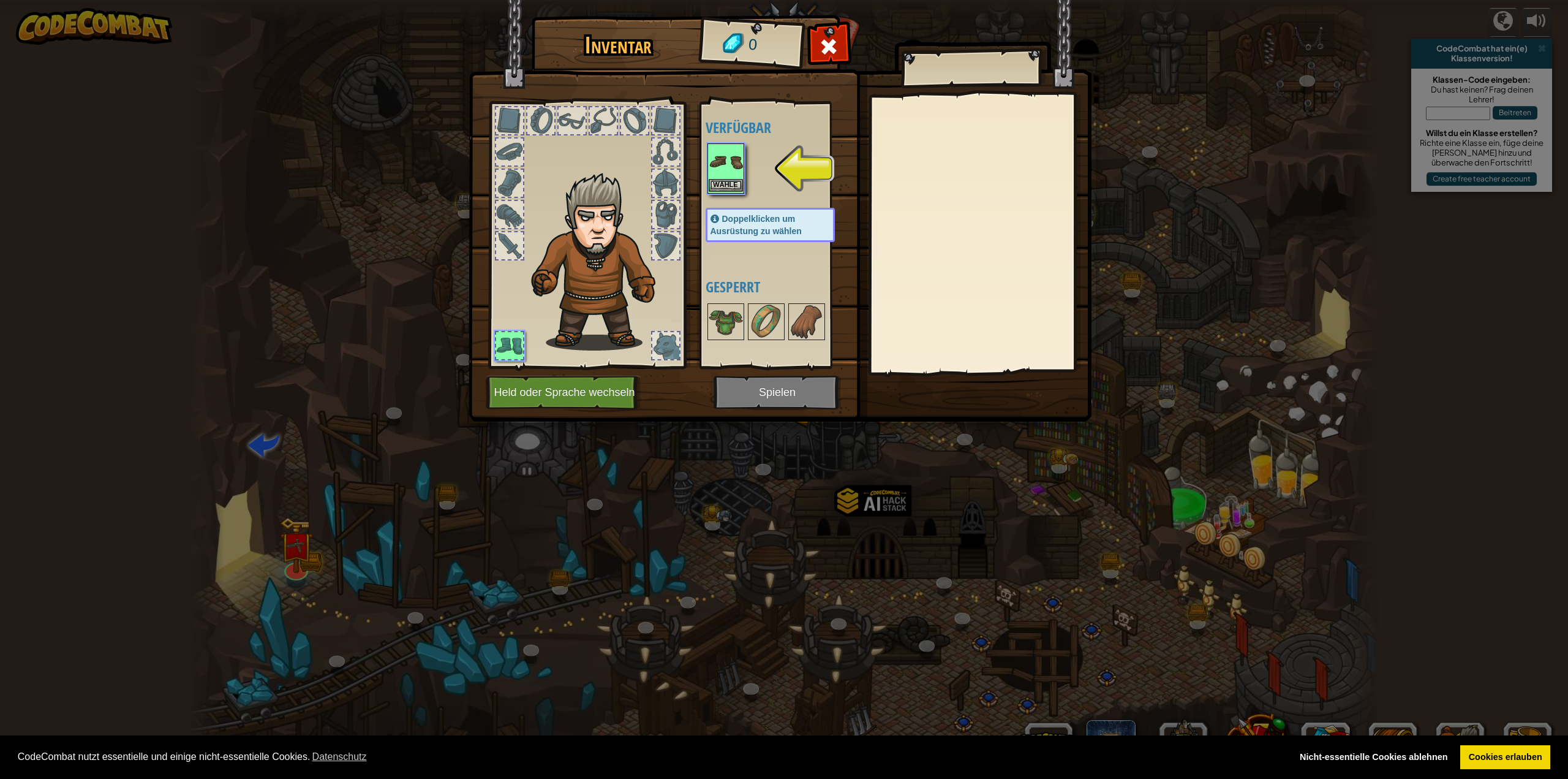
click at [729, 178] on img at bounding box center [725, 161] width 34 height 34
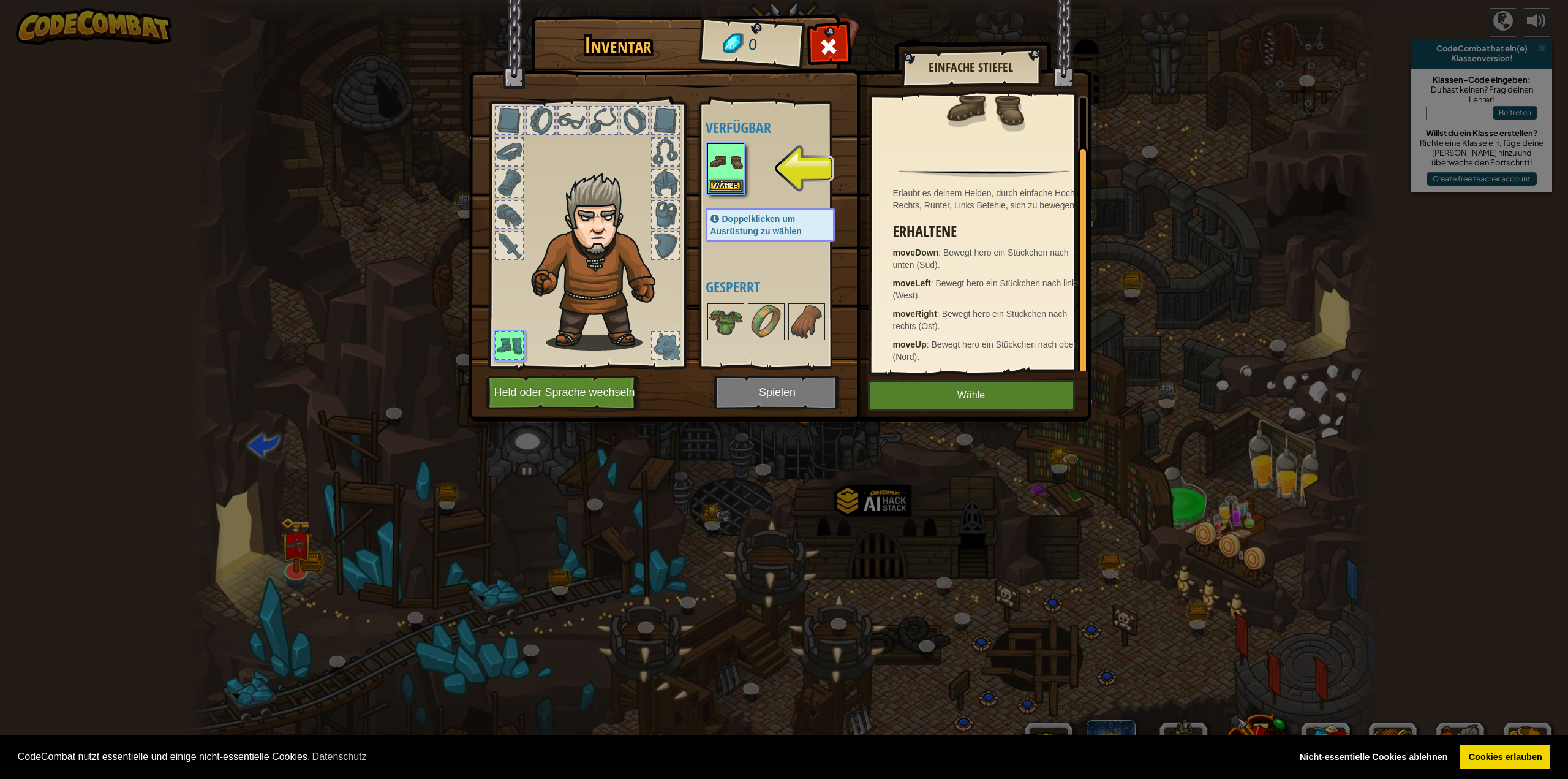
scroll to position [53, 0]
click at [976, 393] on button "Wähle" at bounding box center [971, 395] width 207 height 31
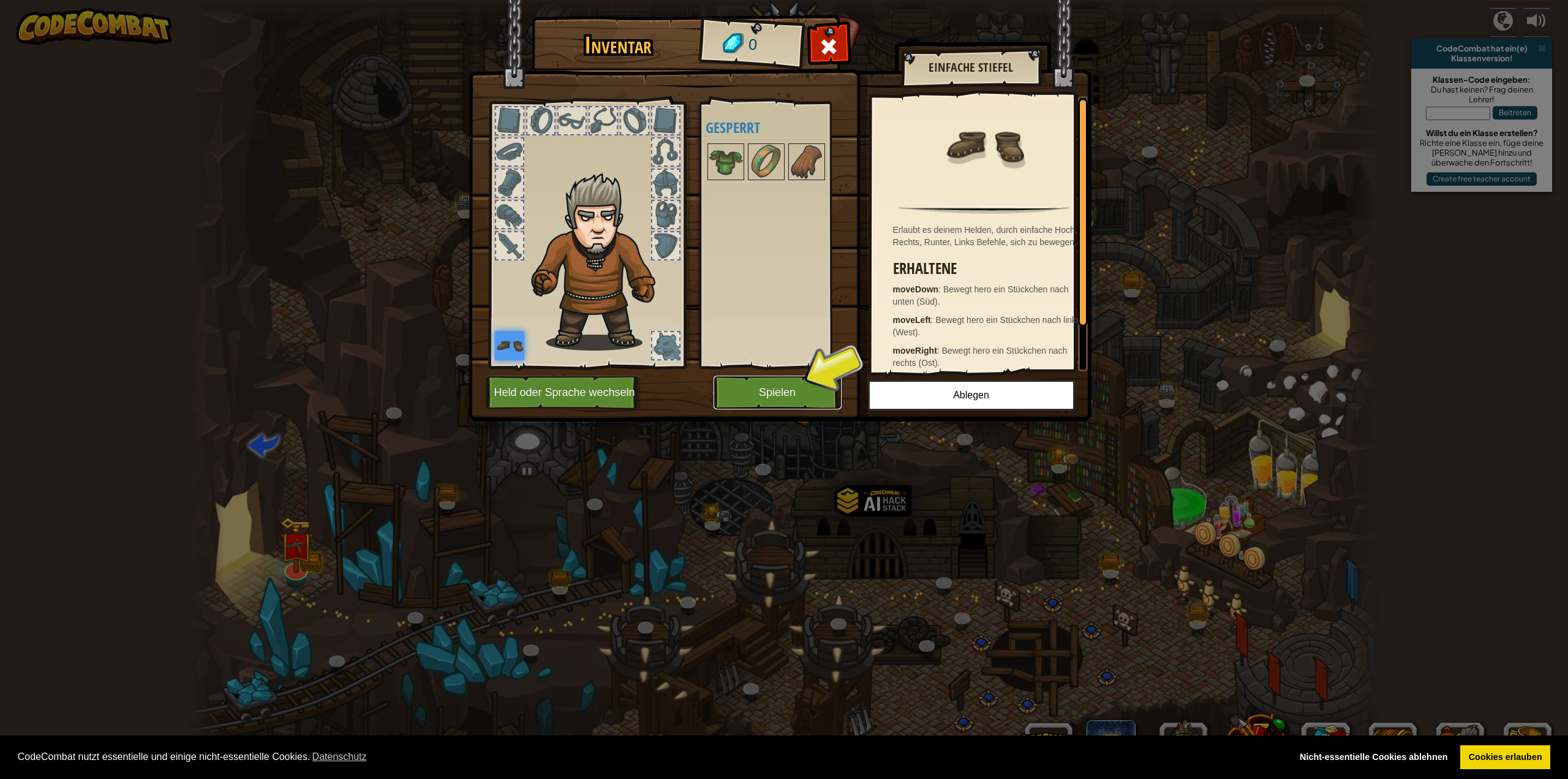
click at [774, 391] on button "Spielen" at bounding box center [778, 392] width 128 height 33
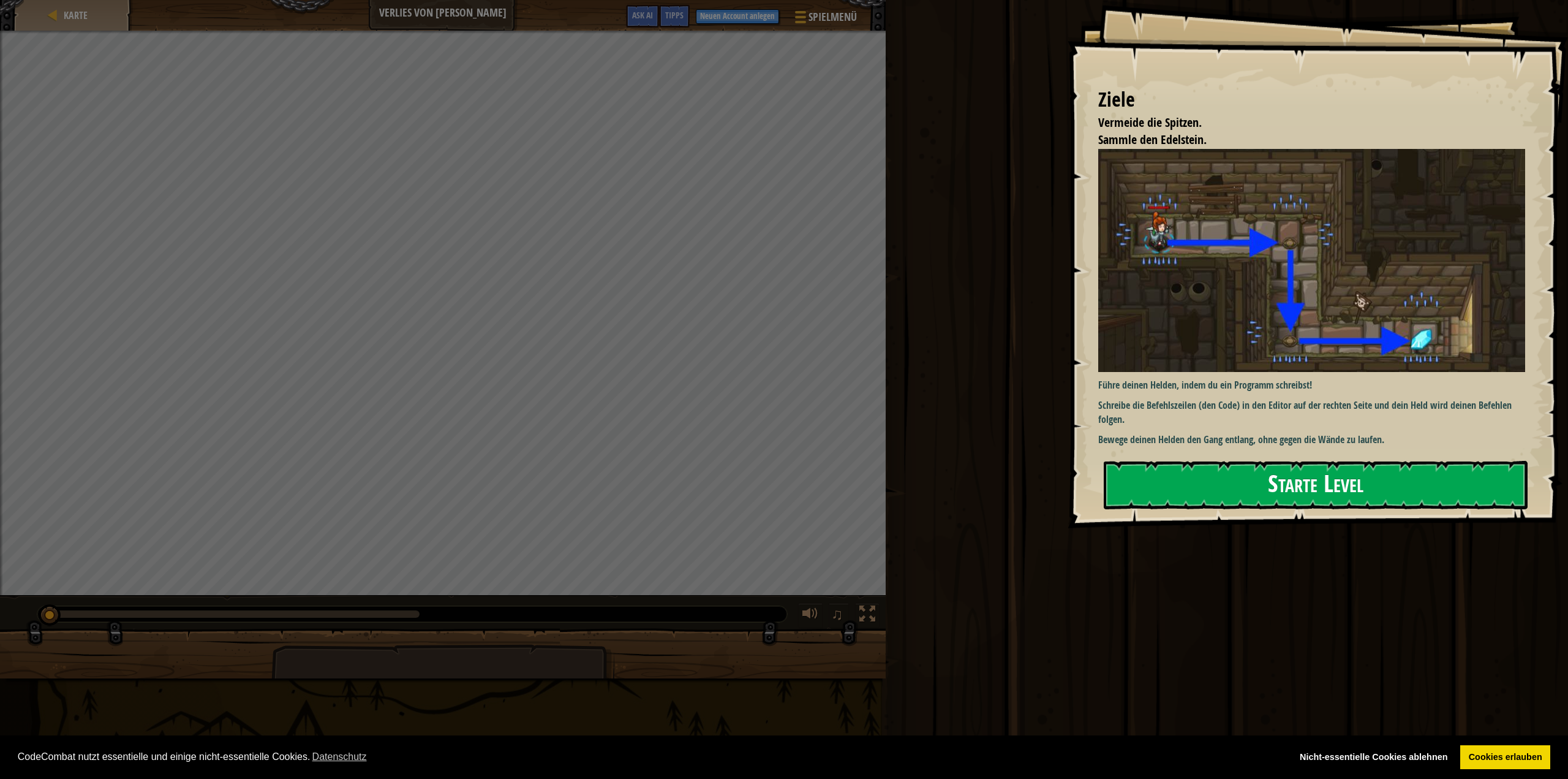
click at [1229, 487] on button "Starte Level" at bounding box center [1317, 485] width 425 height 48
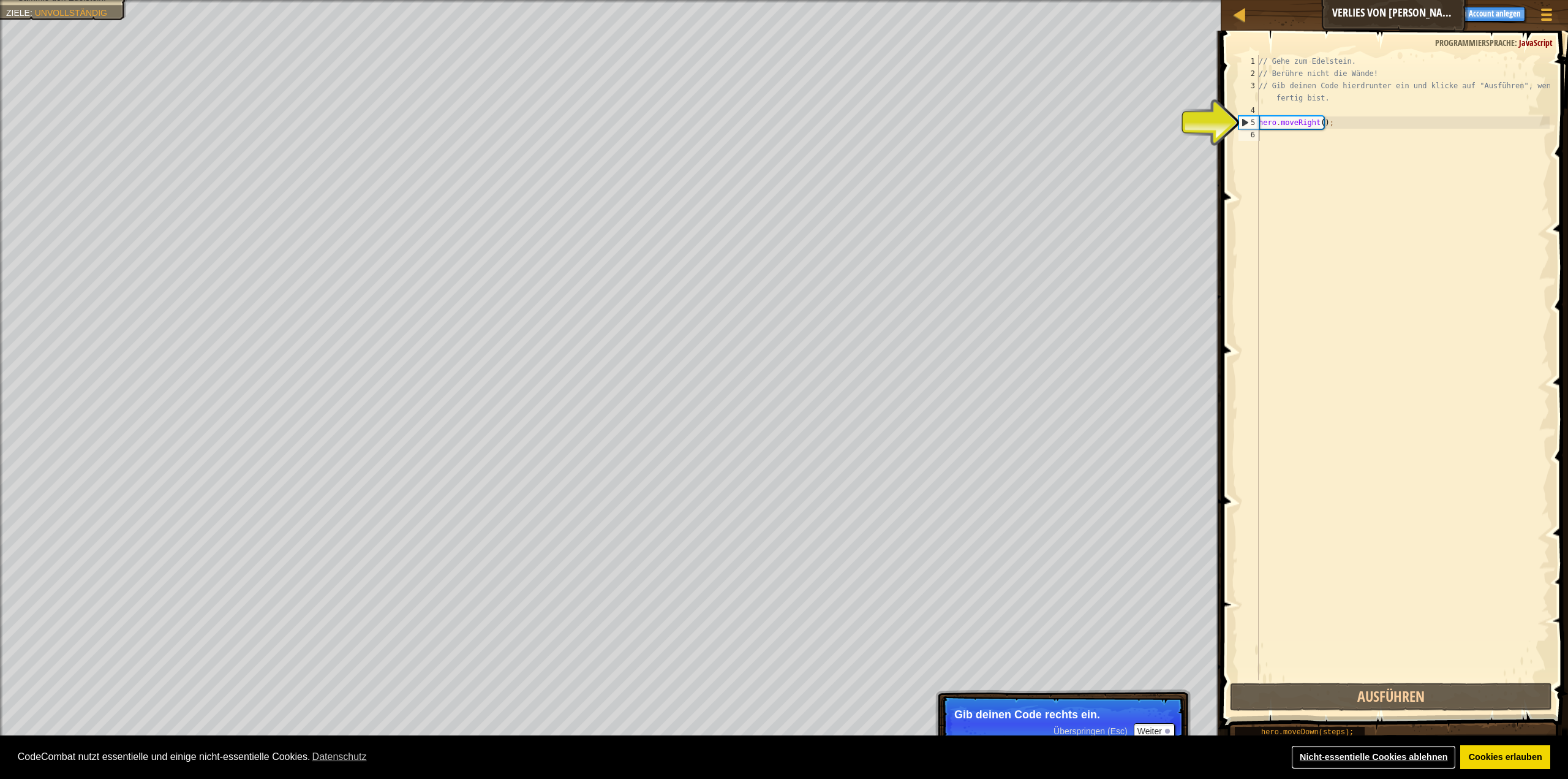
click at [1421, 760] on link "Nicht-essentielle Cookies ablehnen" at bounding box center [1374, 757] width 165 height 24
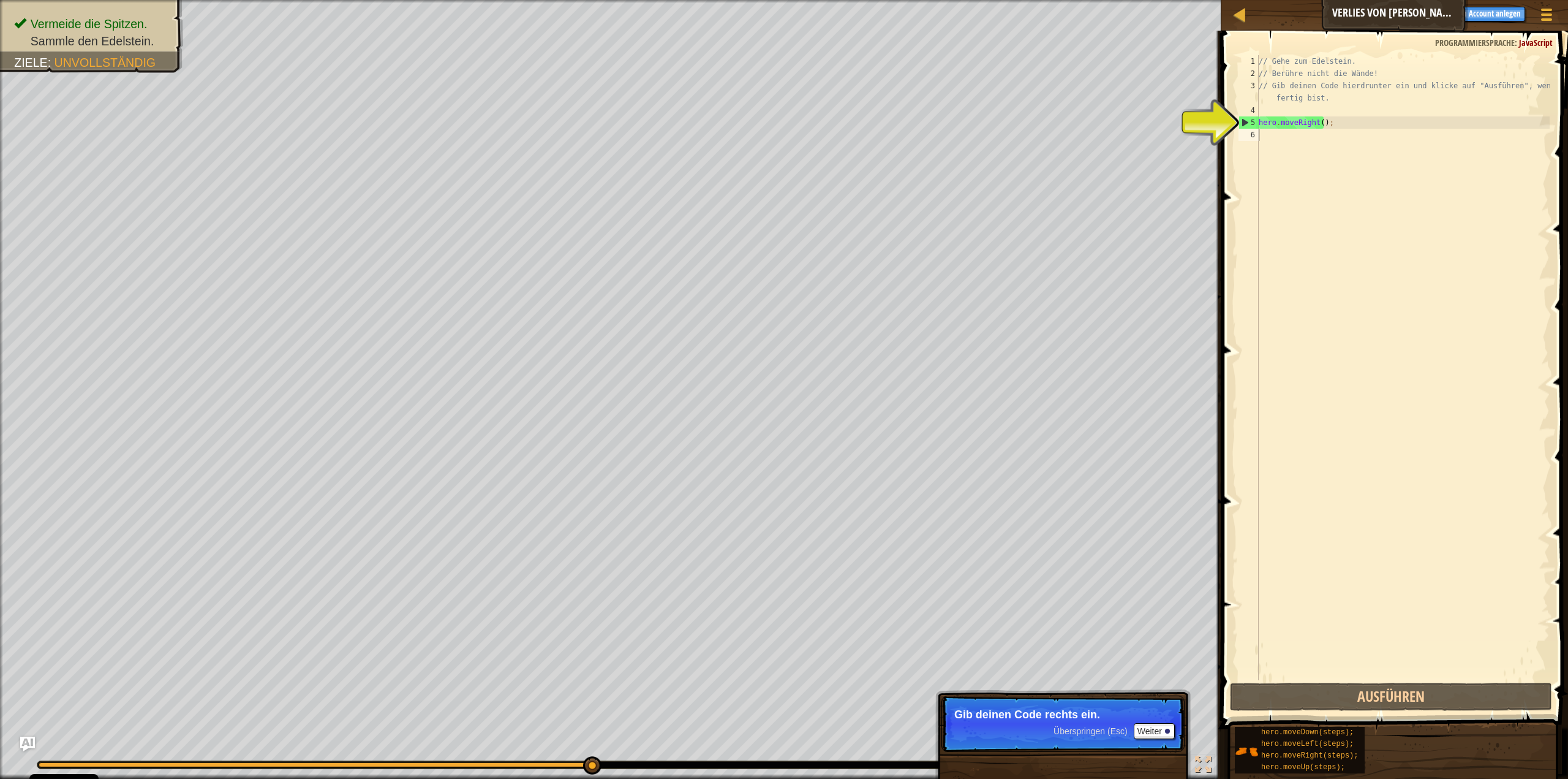
click at [1343, 134] on div "// Gehe zum Edelstein. // Berühre nicht die Wände! // Gib deinen Code hierdrunt…" at bounding box center [1403, 379] width 293 height 649
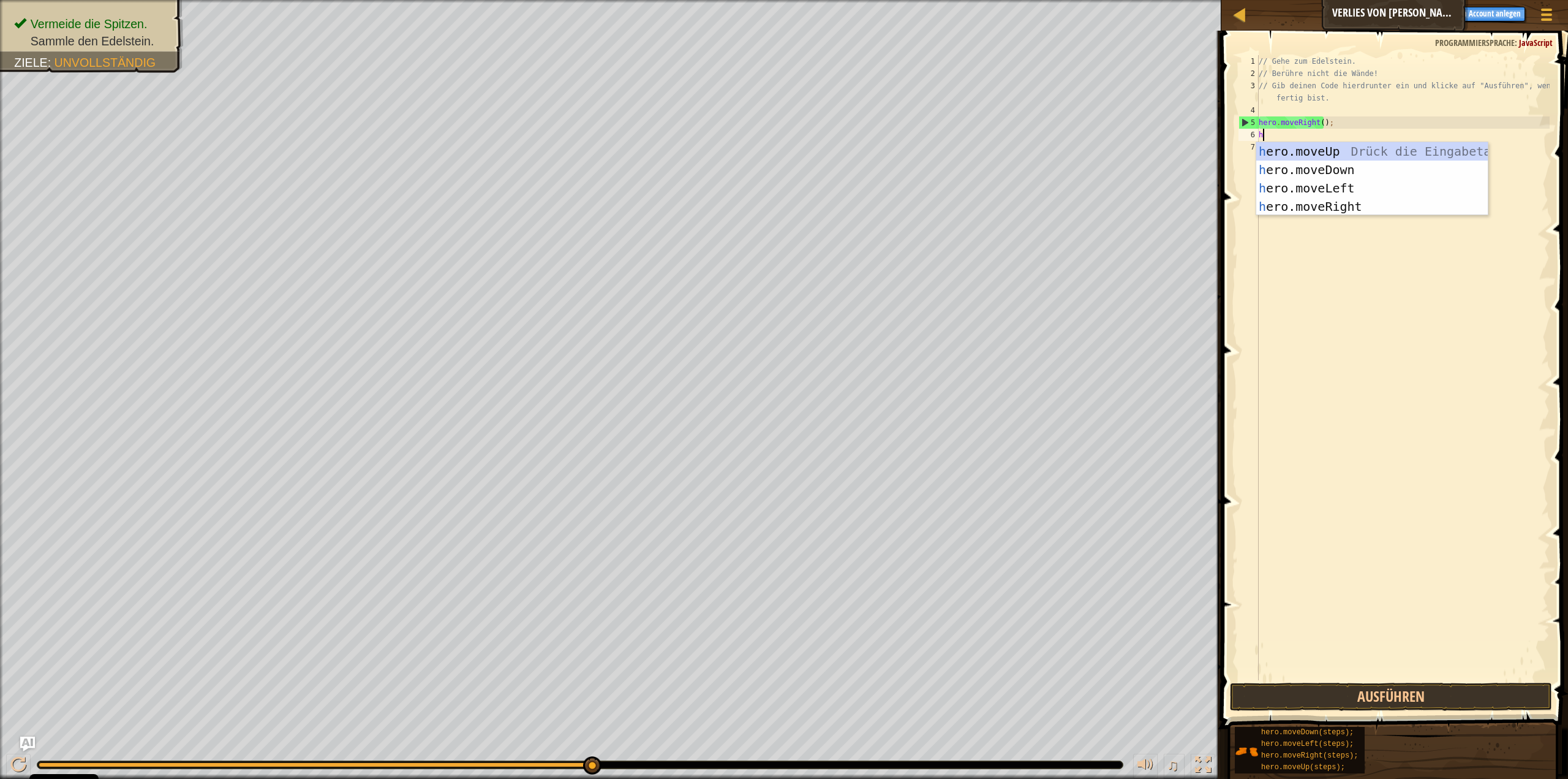
scroll to position [6, 0]
type textarea "hero.m"
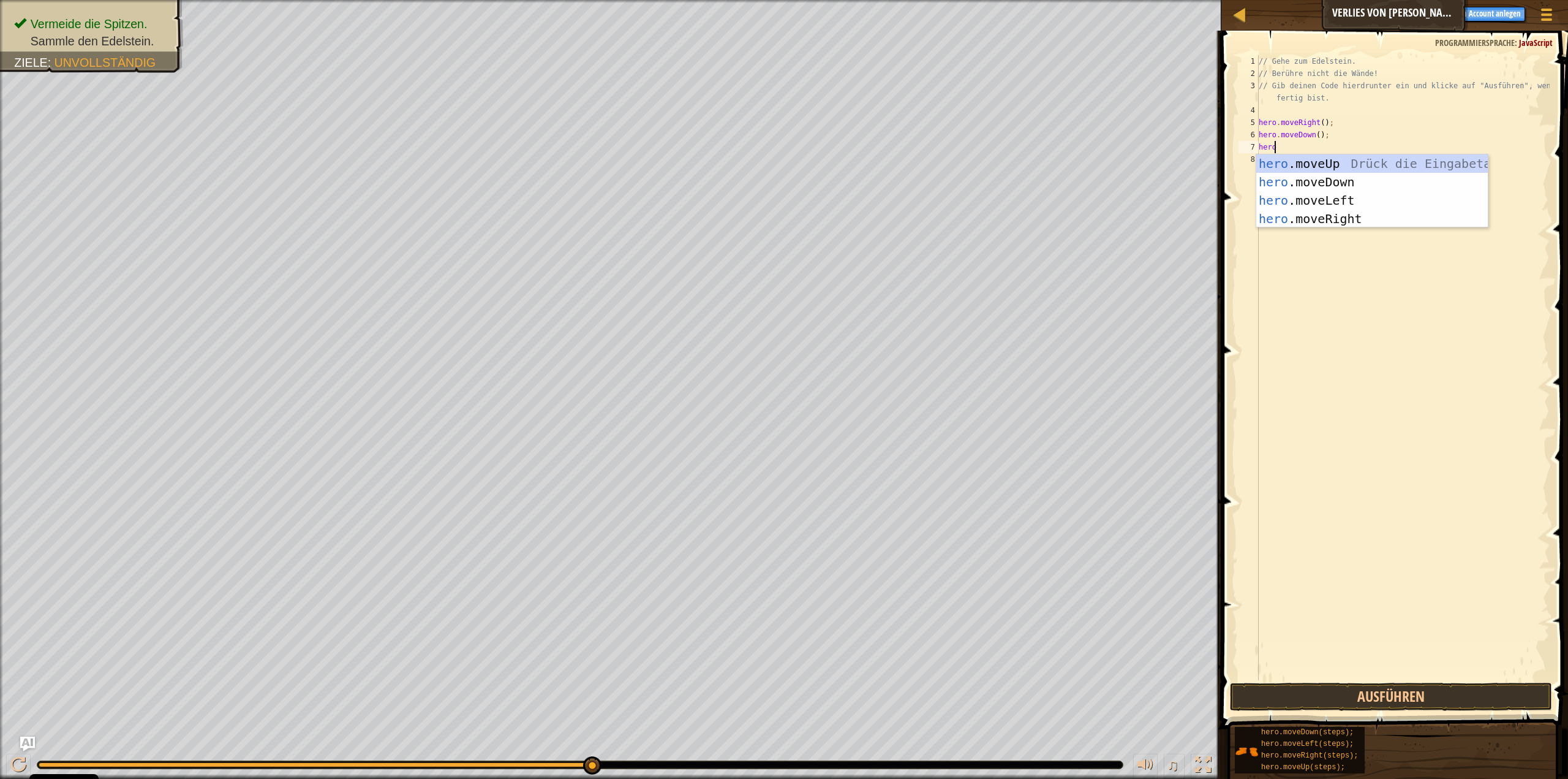
scroll to position [6, 1]
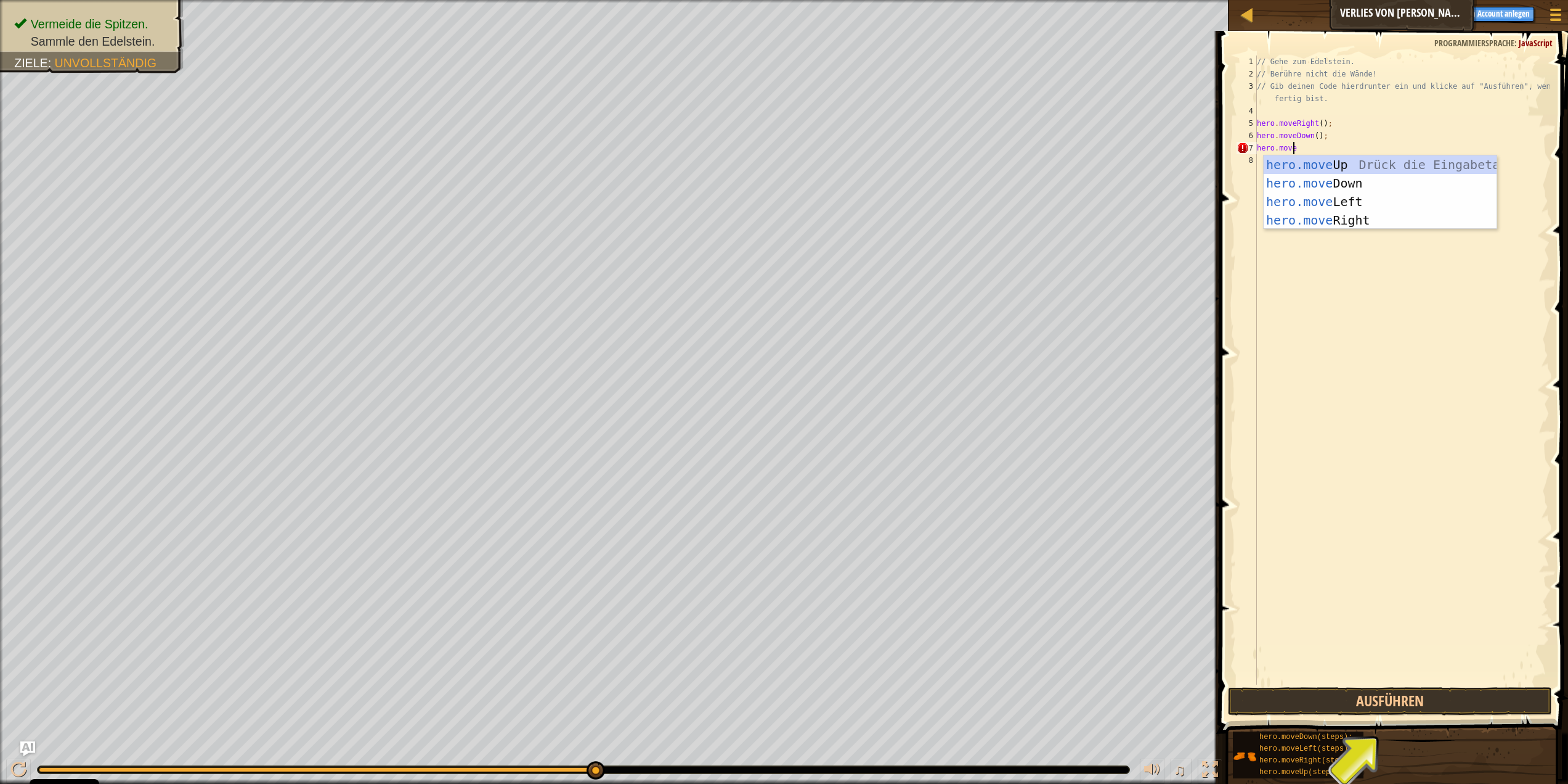
type textarea "hero.moveri"
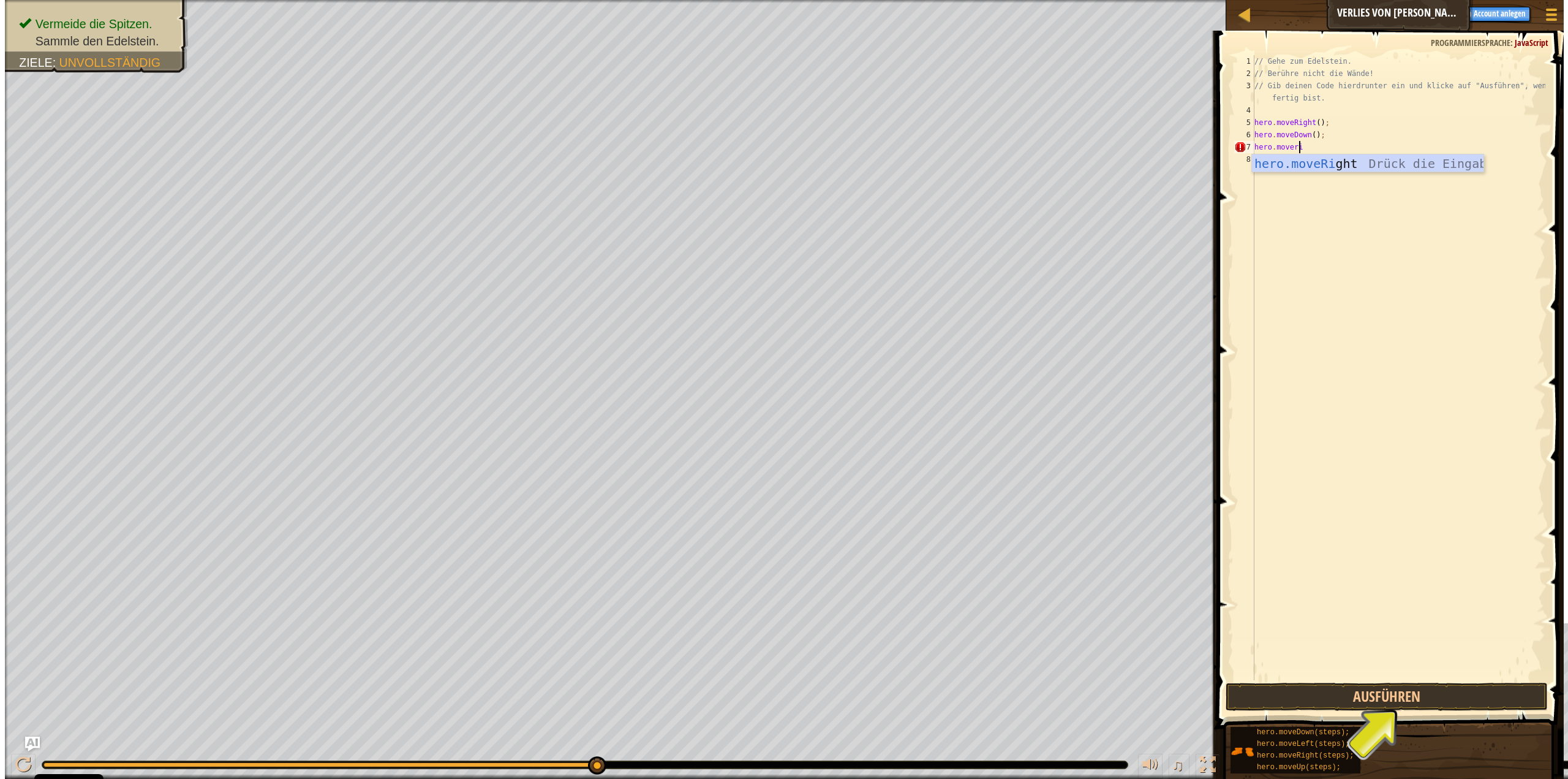
scroll to position [6, 0]
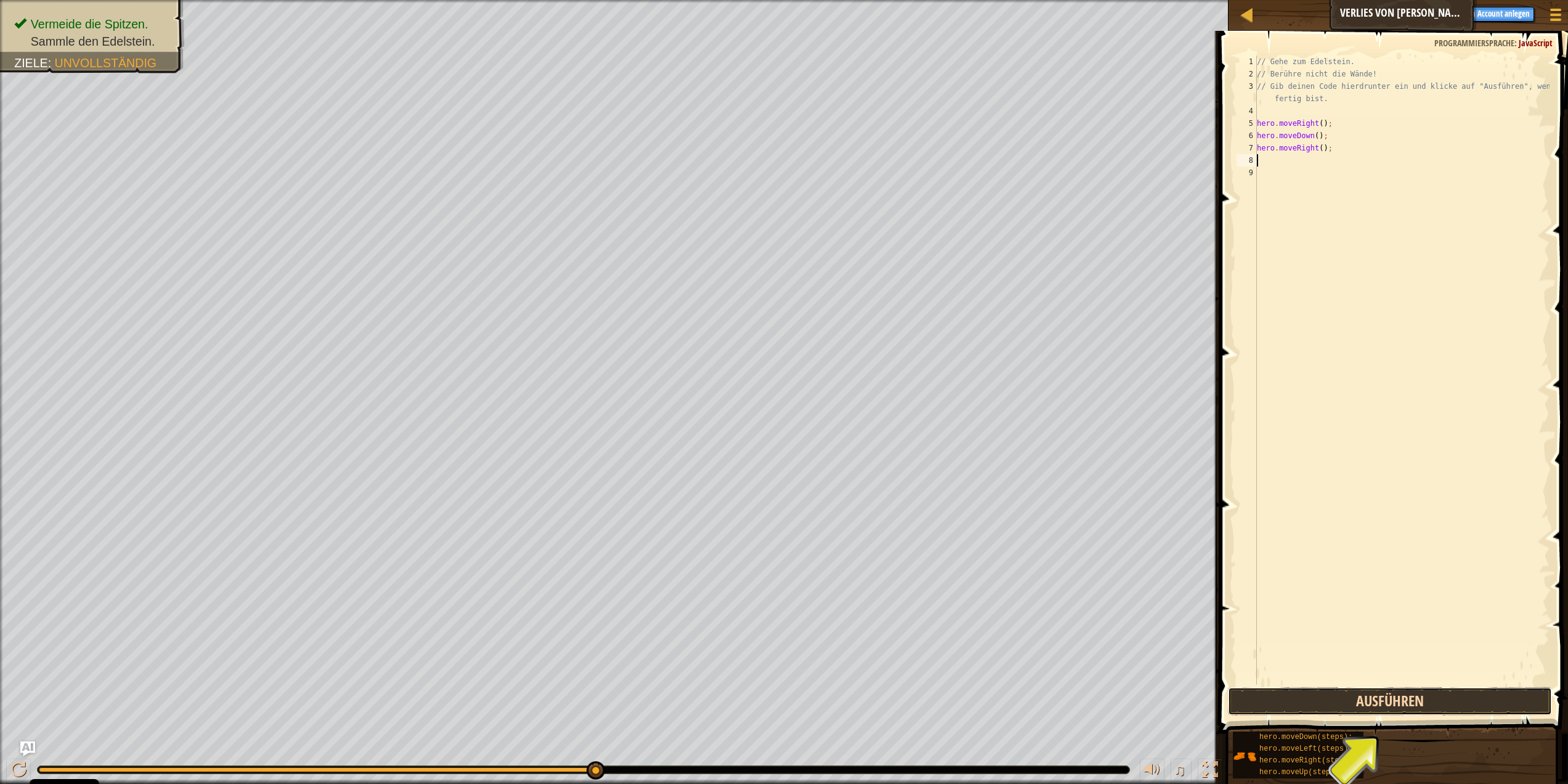
click at [1402, 707] on button "Ausführen" at bounding box center [1391, 701] width 325 height 28
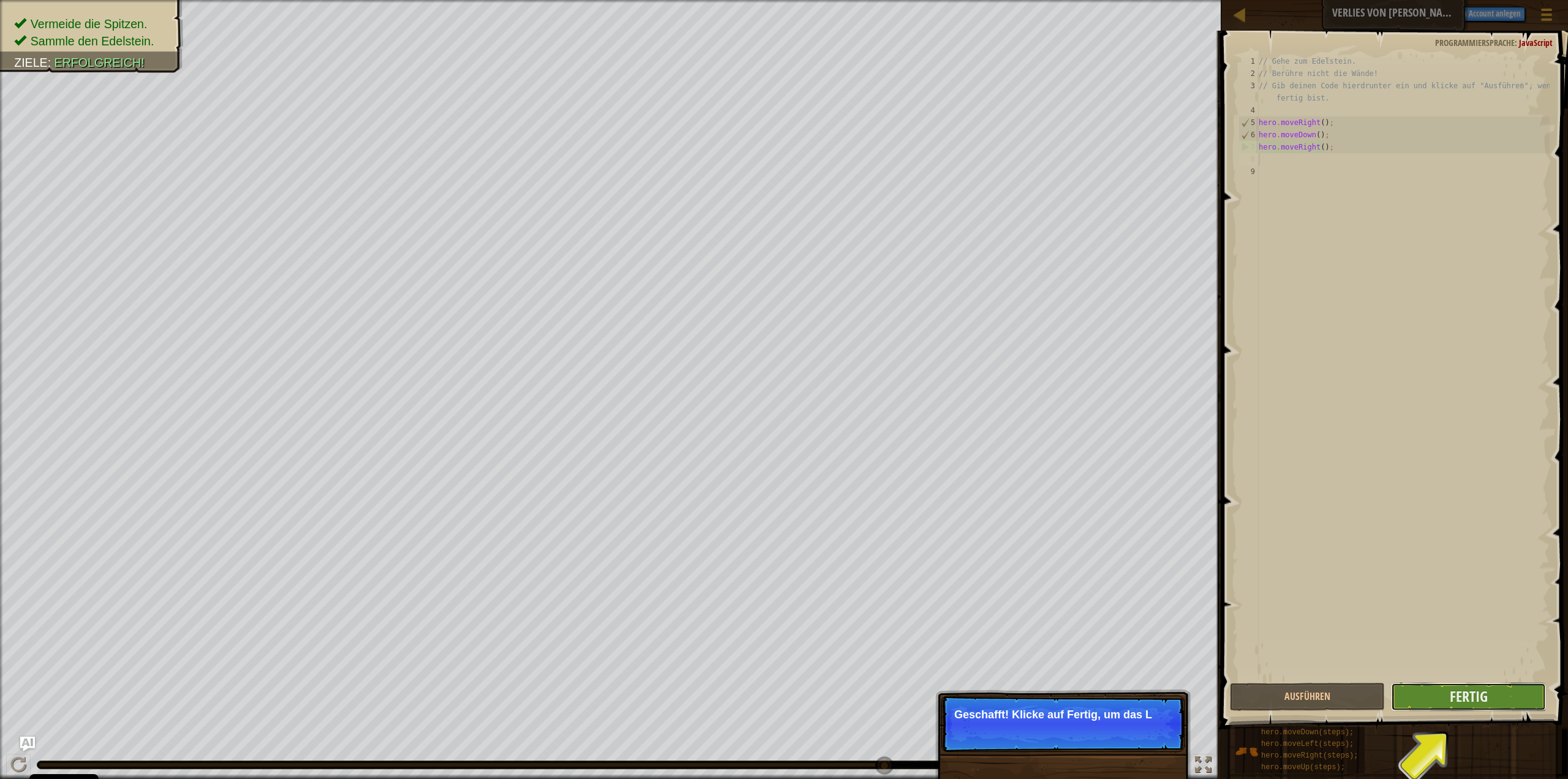
click at [1448, 696] on button "Fertig" at bounding box center [1468, 696] width 155 height 28
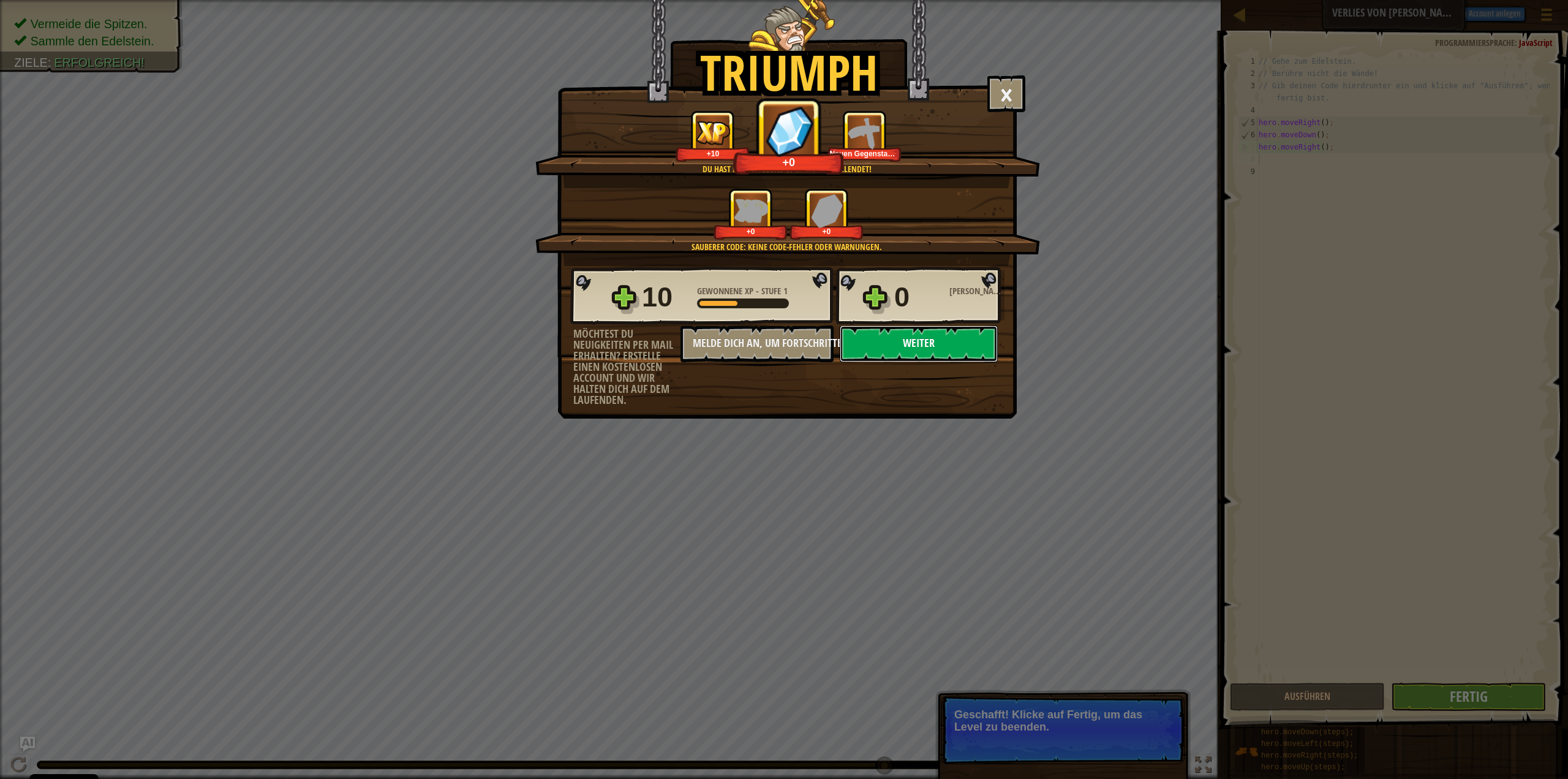
click at [931, 350] on button "Weiter" at bounding box center [919, 344] width 158 height 37
select select "de-DE"
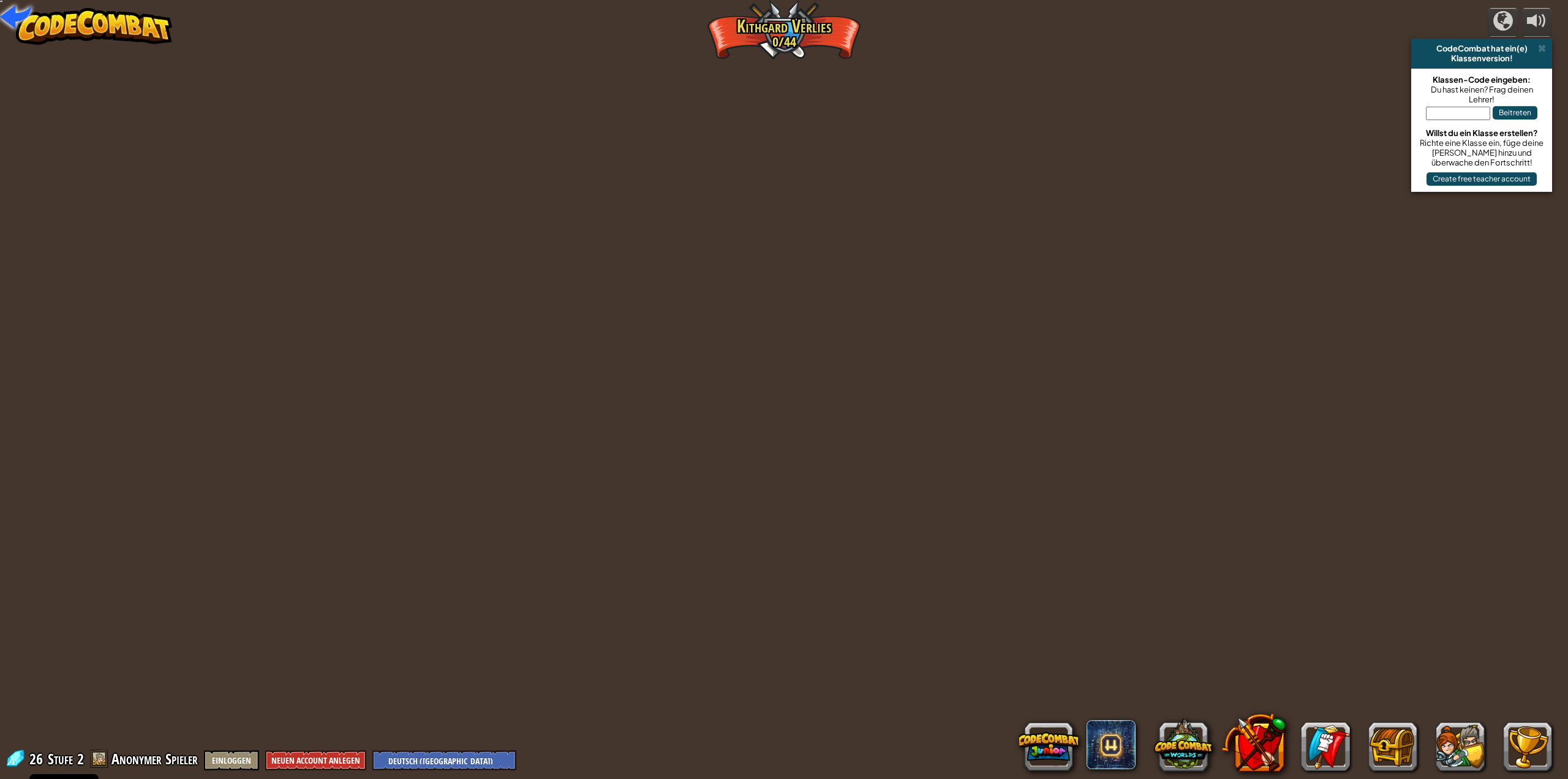
select select "de-DE"
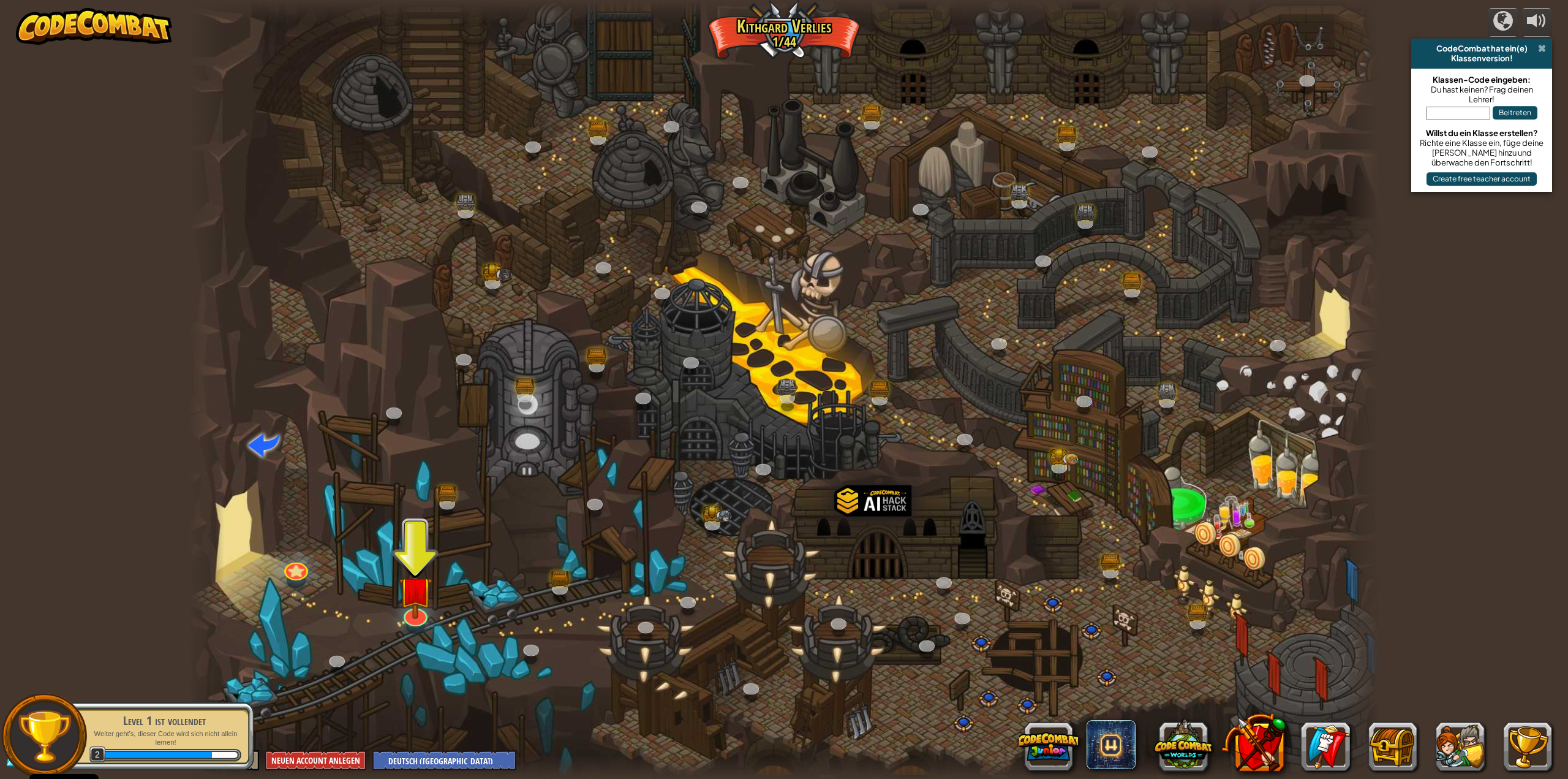
click at [1539, 49] on span at bounding box center [1542, 48] width 8 height 10
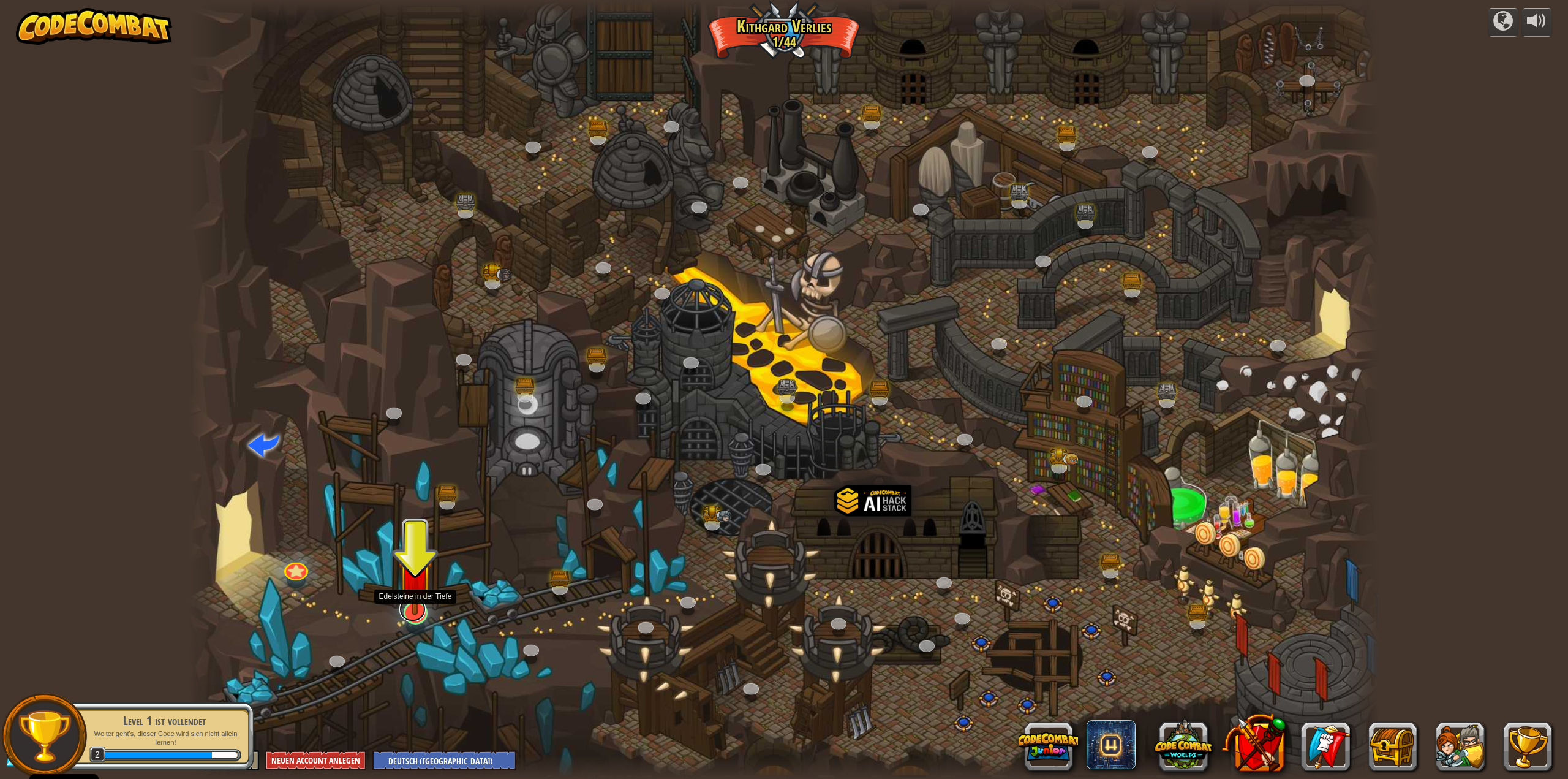
click at [409, 618] on link at bounding box center [413, 608] width 26 height 24
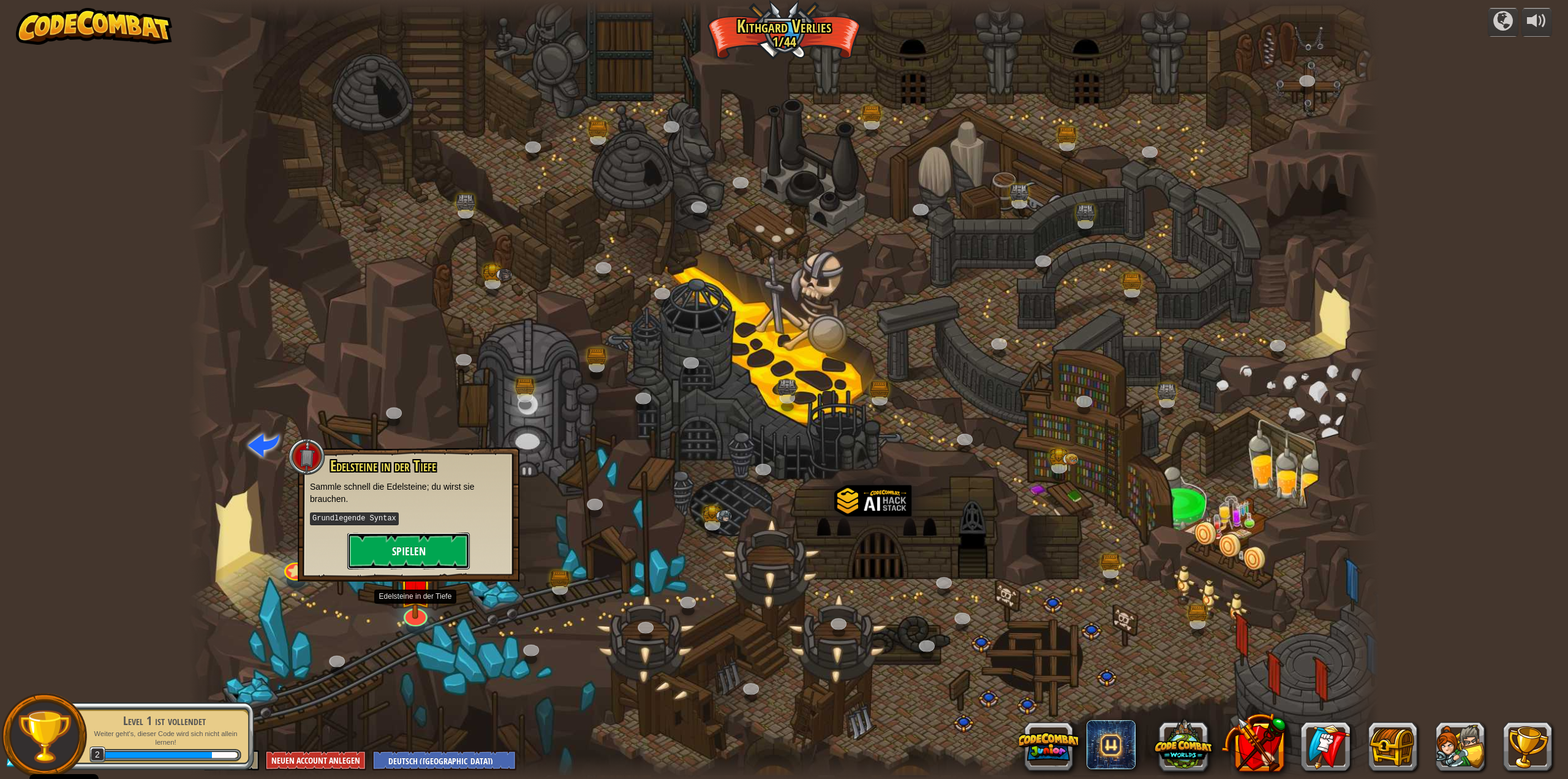
click at [434, 554] on button "Spielen" at bounding box center [409, 551] width 122 height 37
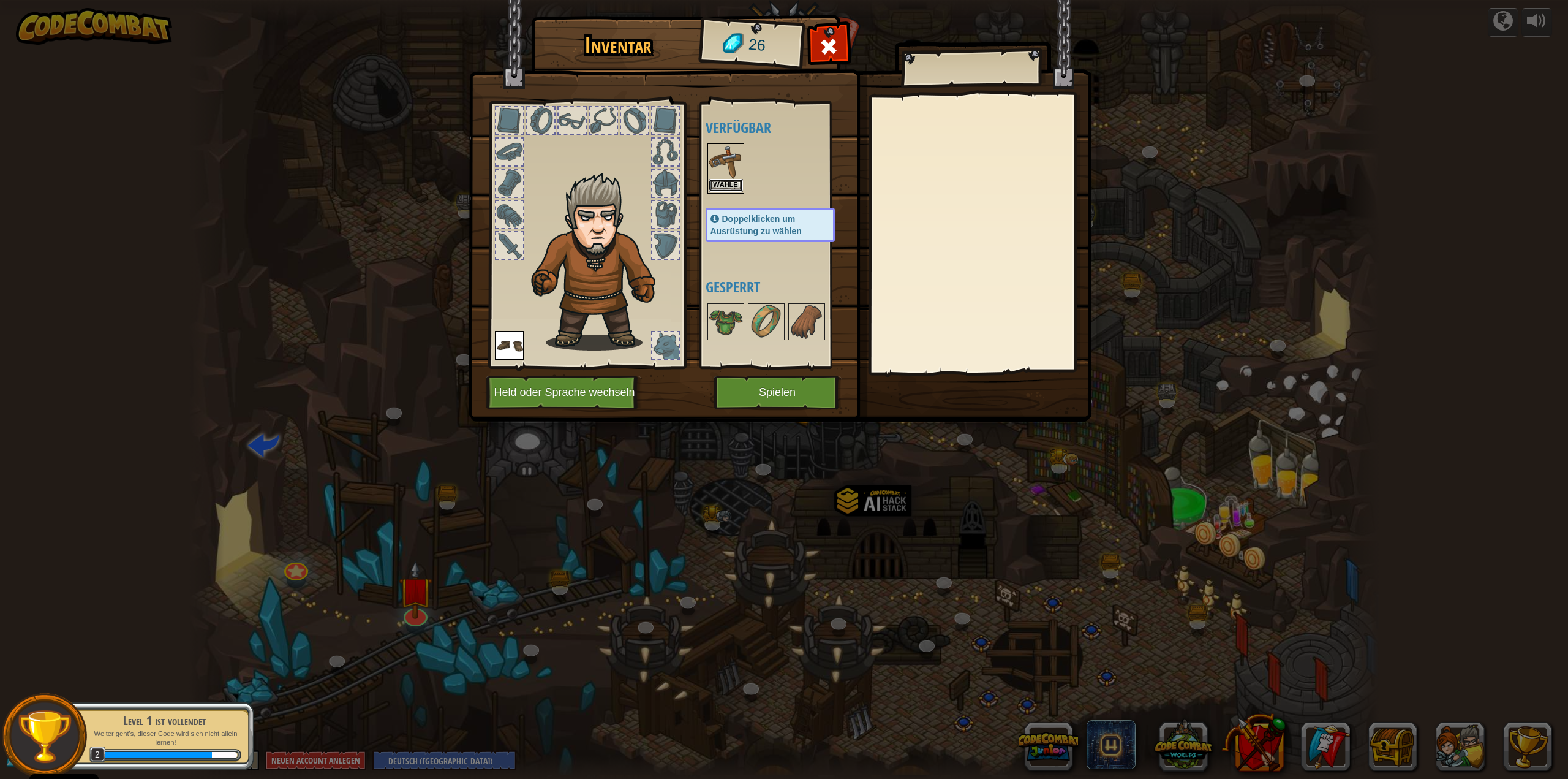
click at [725, 182] on button "Wähle" at bounding box center [725, 185] width 34 height 13
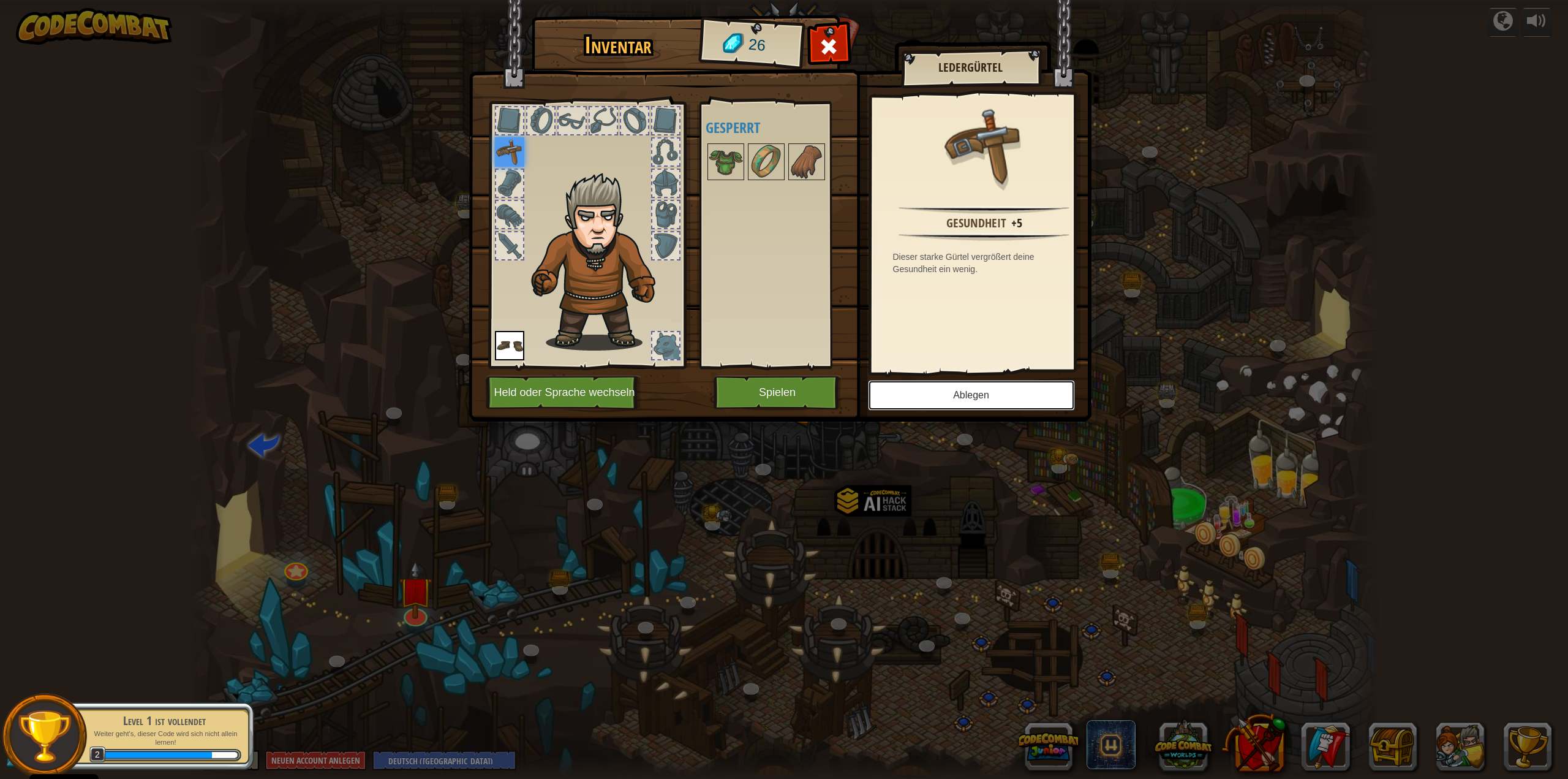
click at [927, 393] on button "Ablegen" at bounding box center [971, 395] width 207 height 31
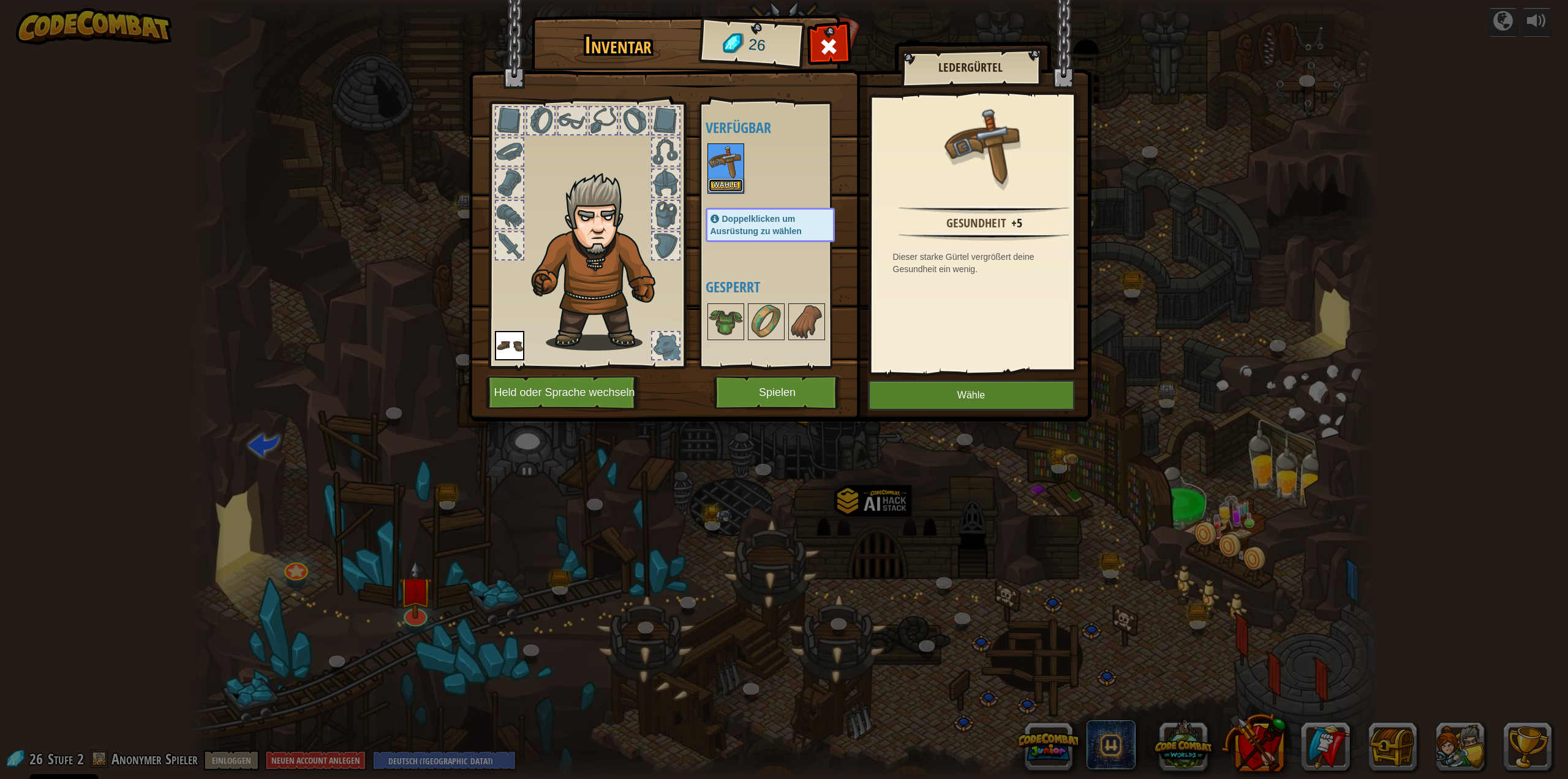
click at [724, 182] on button "Wähle" at bounding box center [725, 185] width 34 height 13
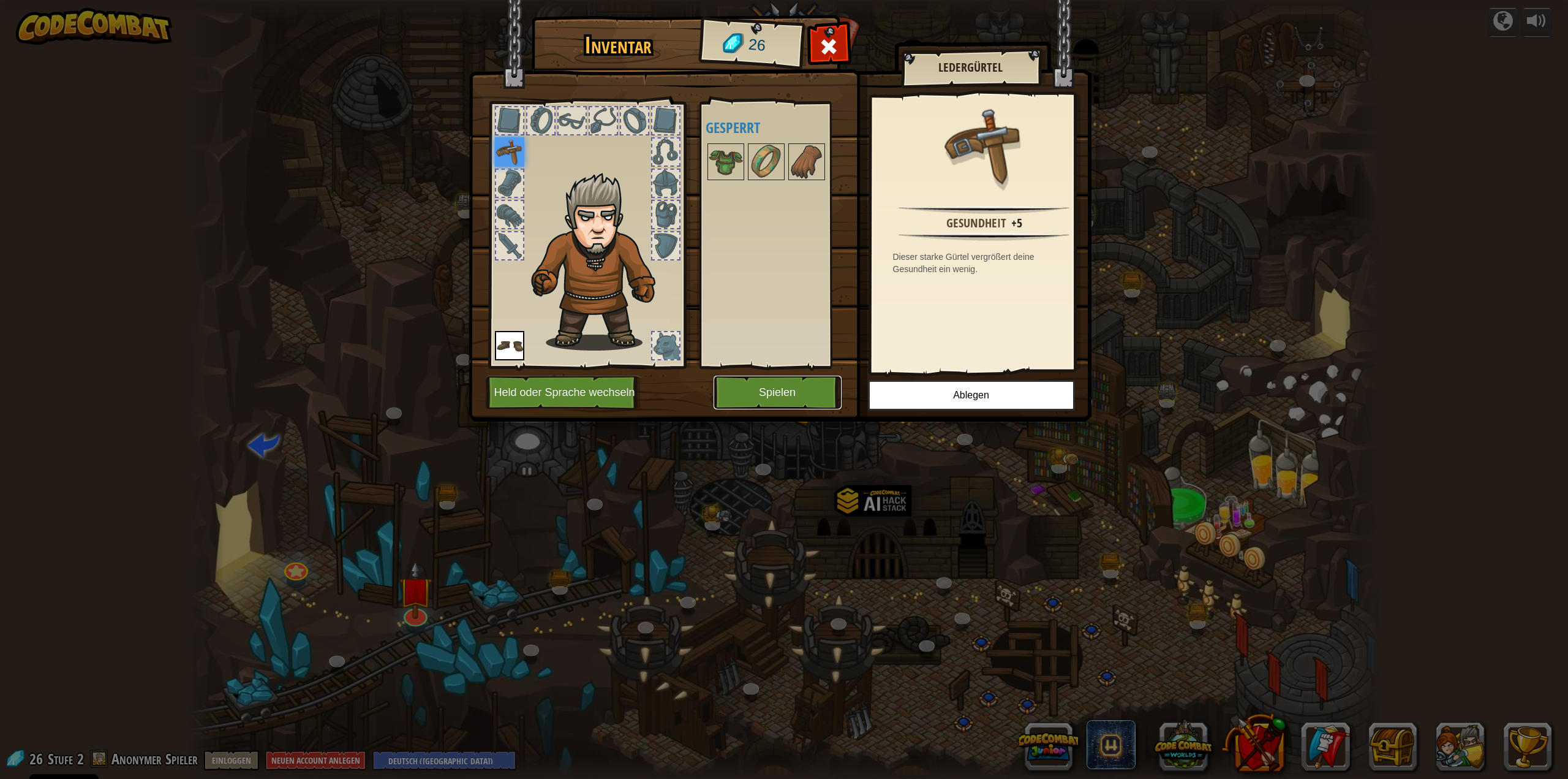
click at [773, 384] on button "Spielen" at bounding box center [778, 392] width 128 height 33
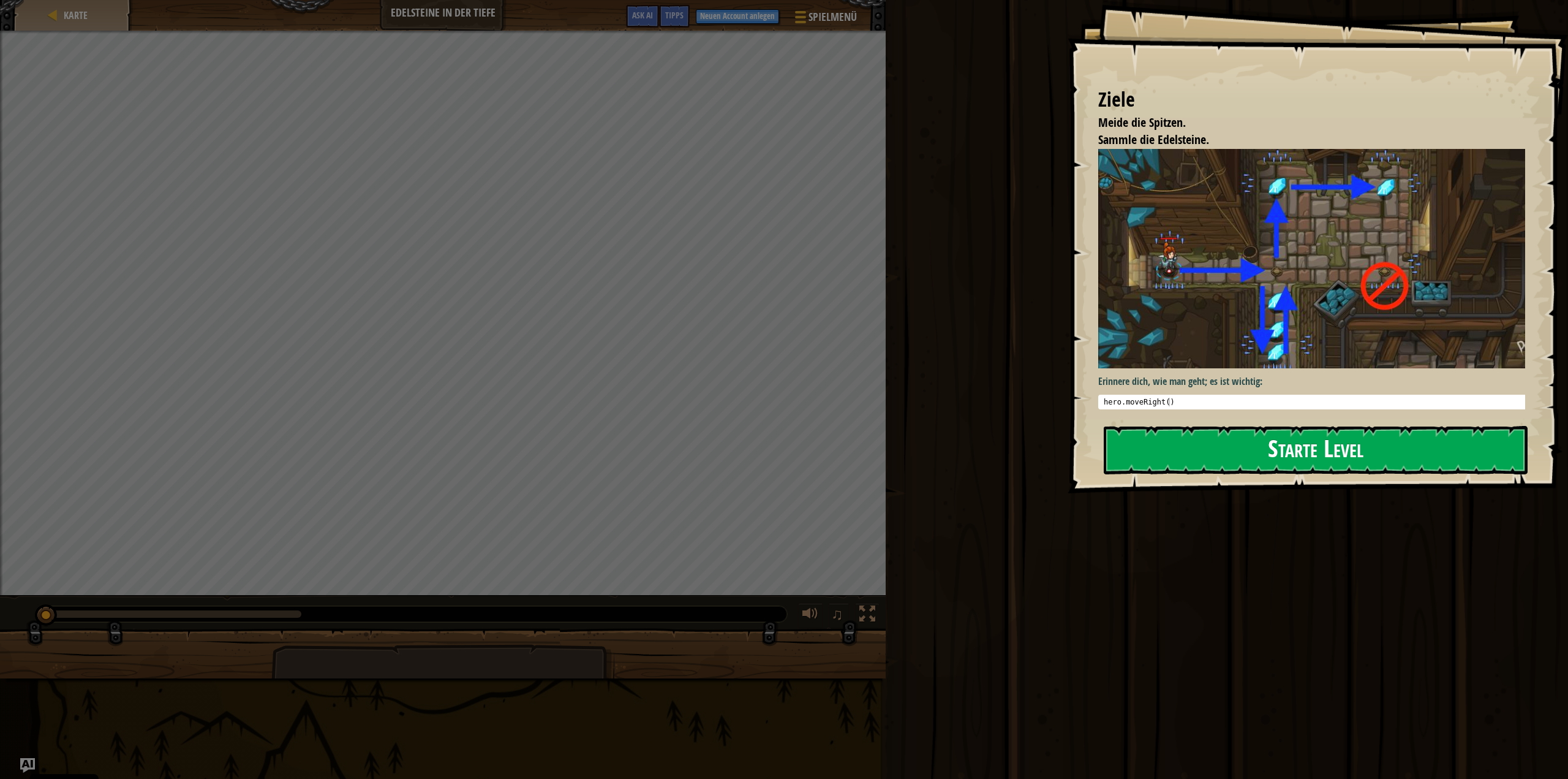
click at [1174, 446] on button "Starte Level" at bounding box center [1317, 450] width 425 height 48
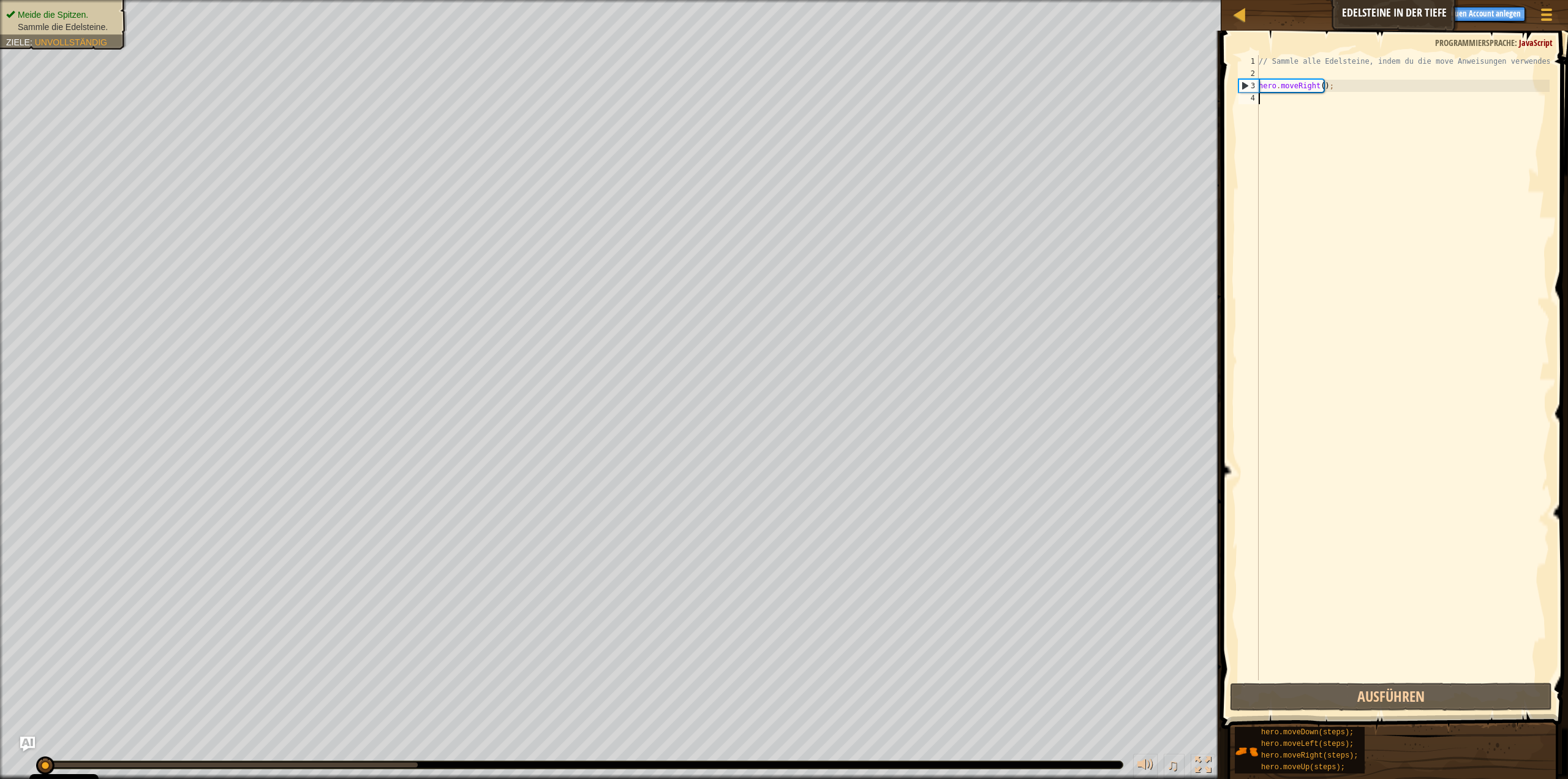
click at [1325, 108] on div "// Sammle alle Edelsteine, indem du die move Anweisungen verwendest. hero . mov…" at bounding box center [1403, 379] width 293 height 649
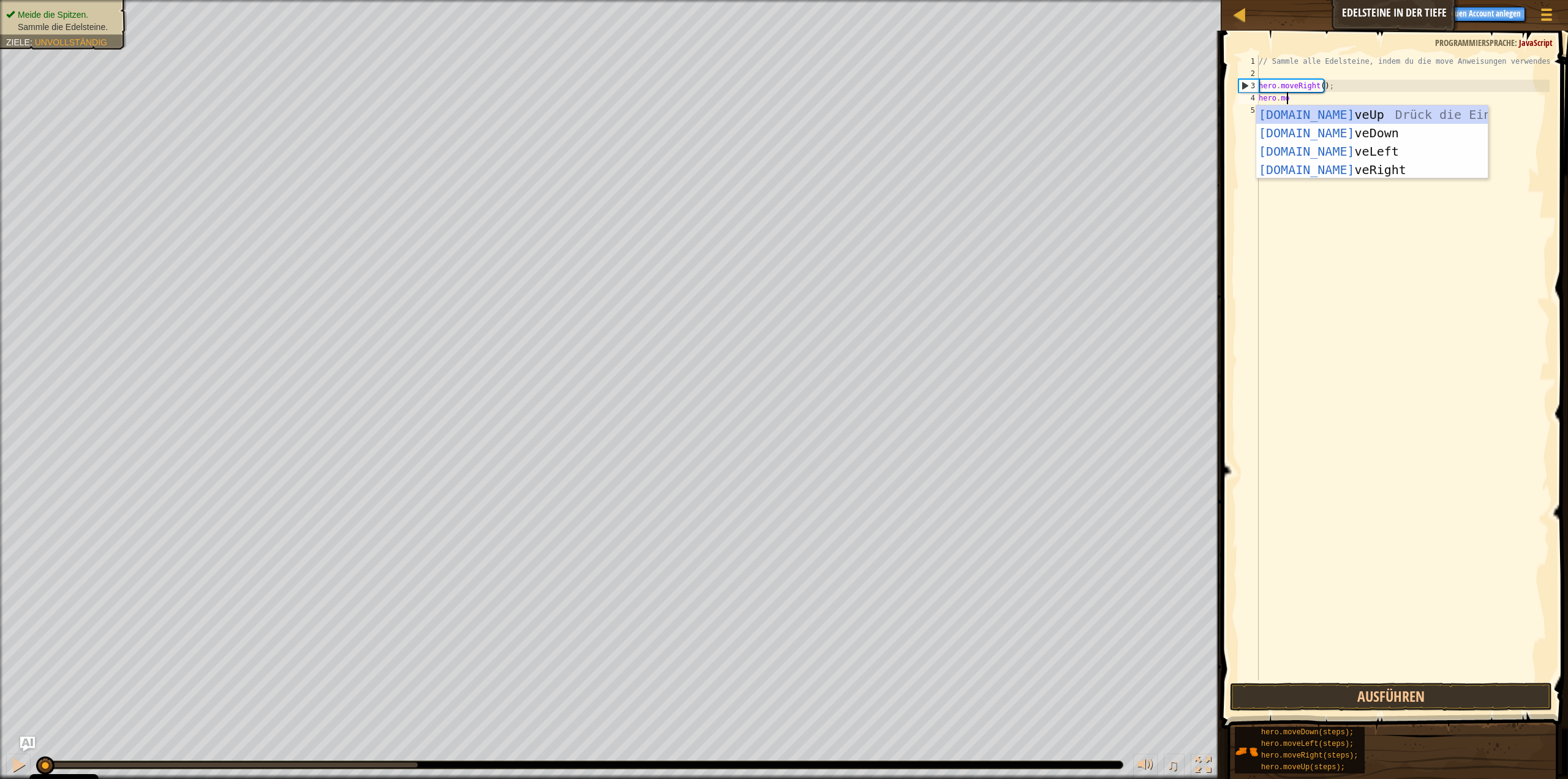
type textarea "hero.move"
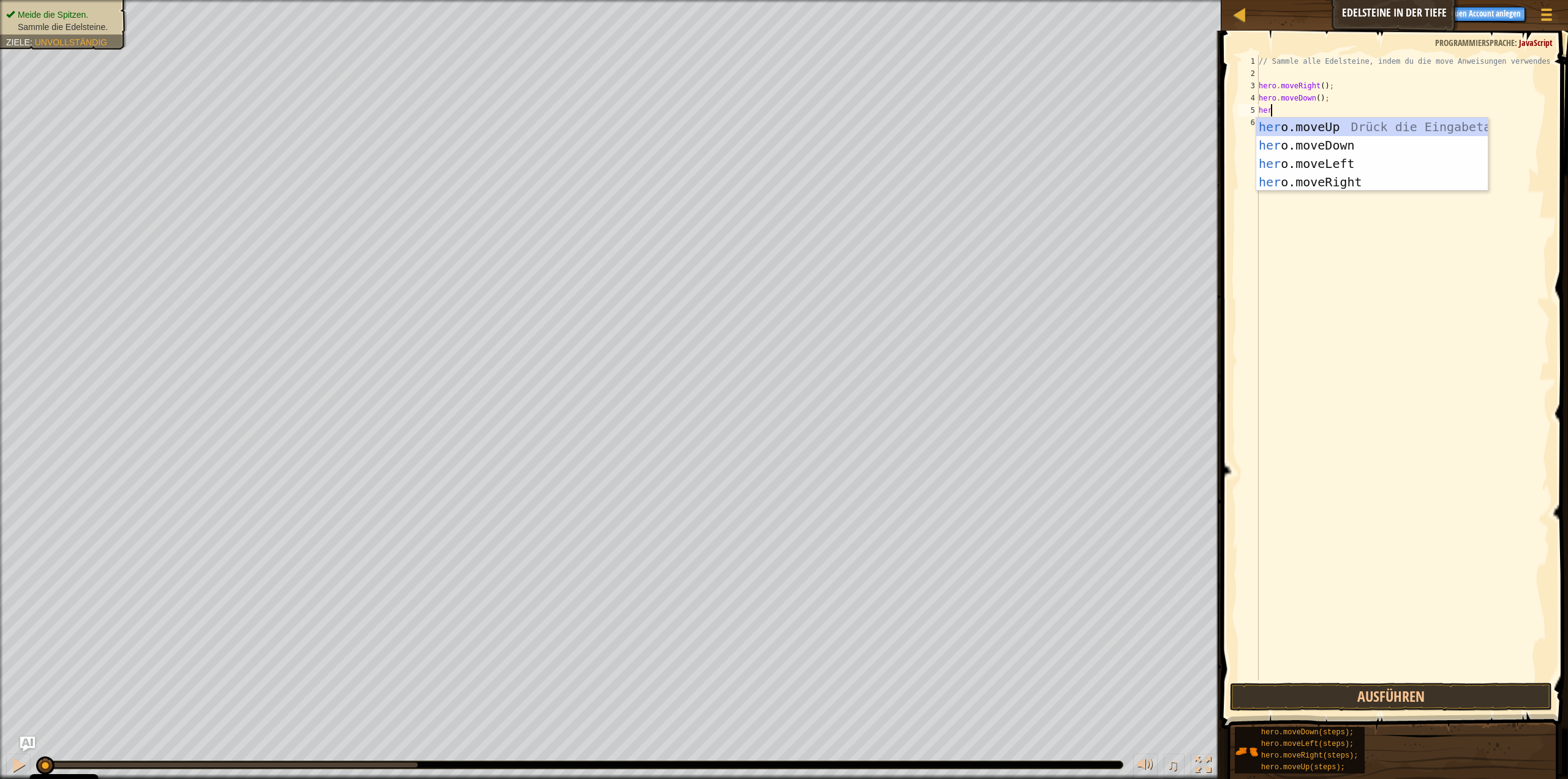
scroll to position [6, 1]
type textarea "hero."
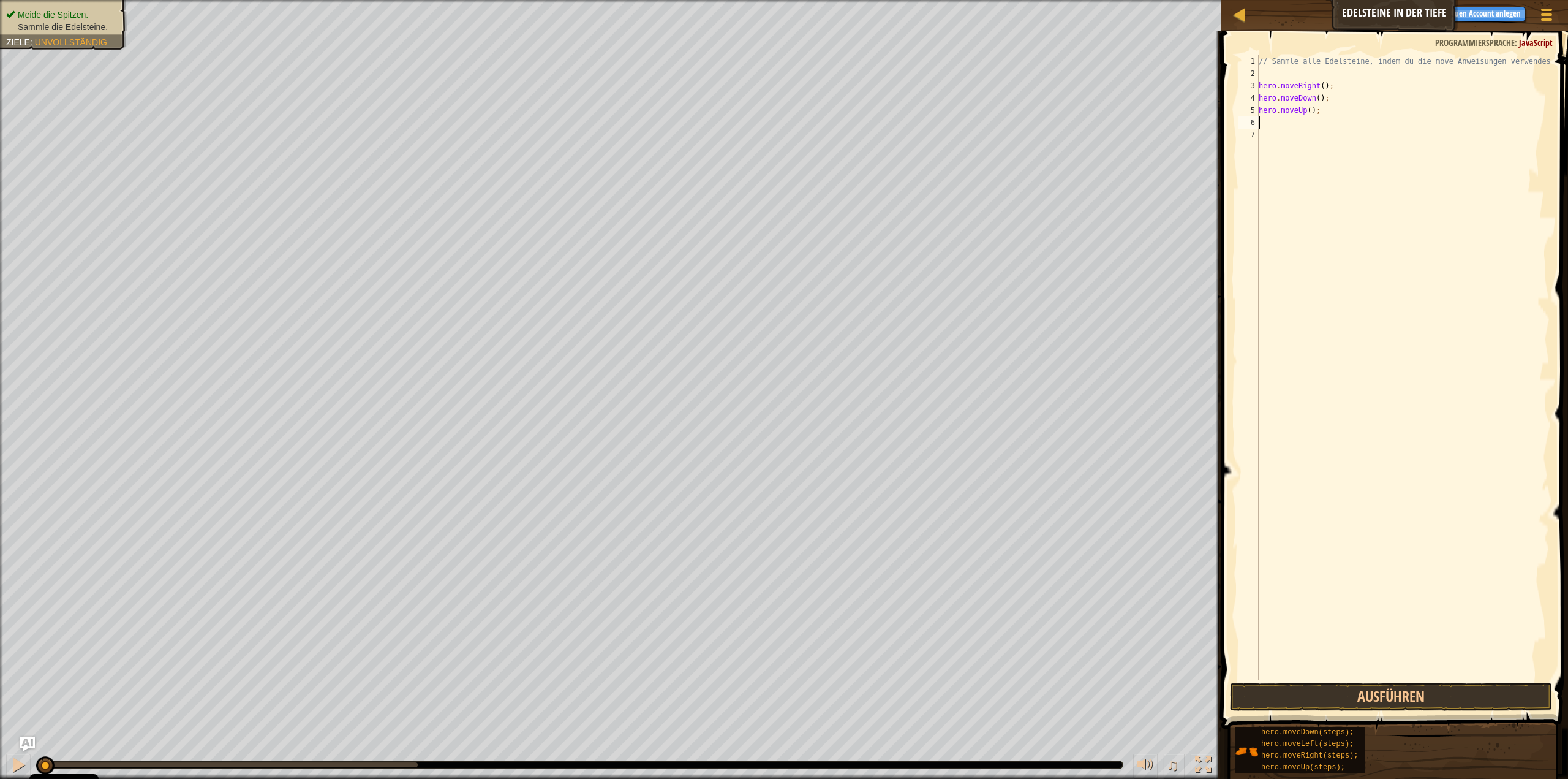
type textarea "m"
type textarea "he"
type textarea "hero.moveUp()"
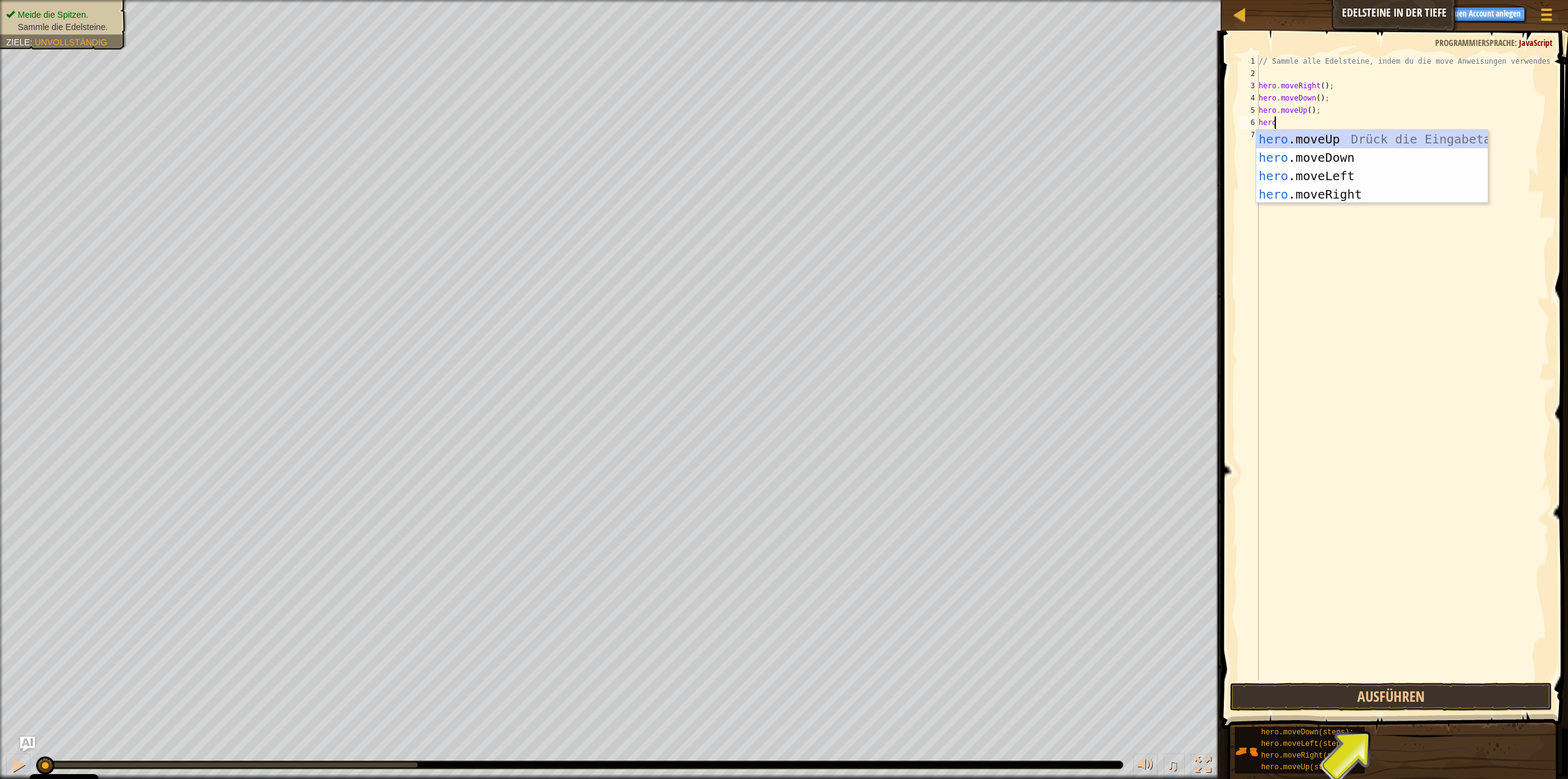
type textarea "[DOMAIN_NAME]"
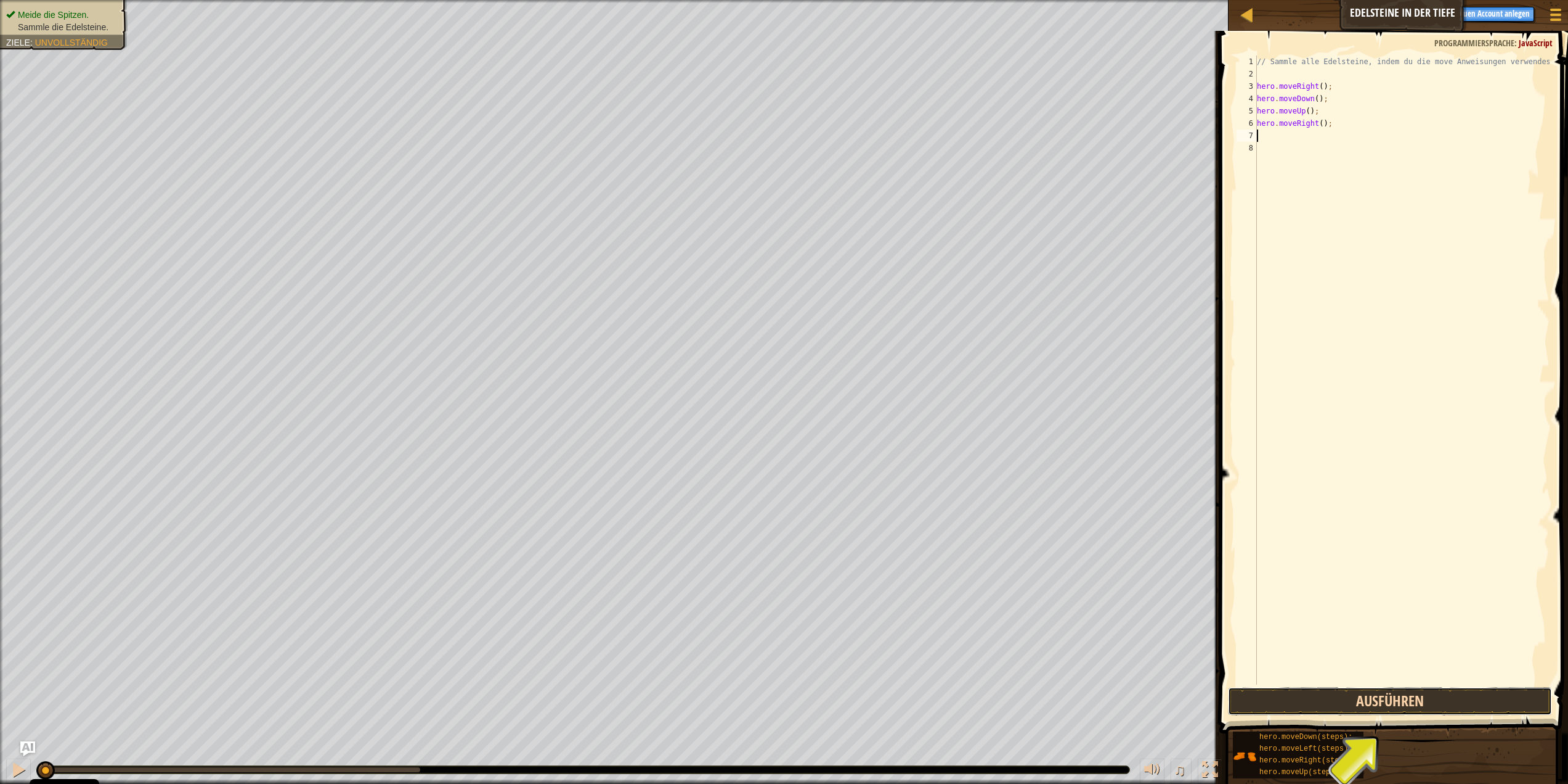
click at [1333, 702] on button "Ausführen" at bounding box center [1391, 701] width 325 height 28
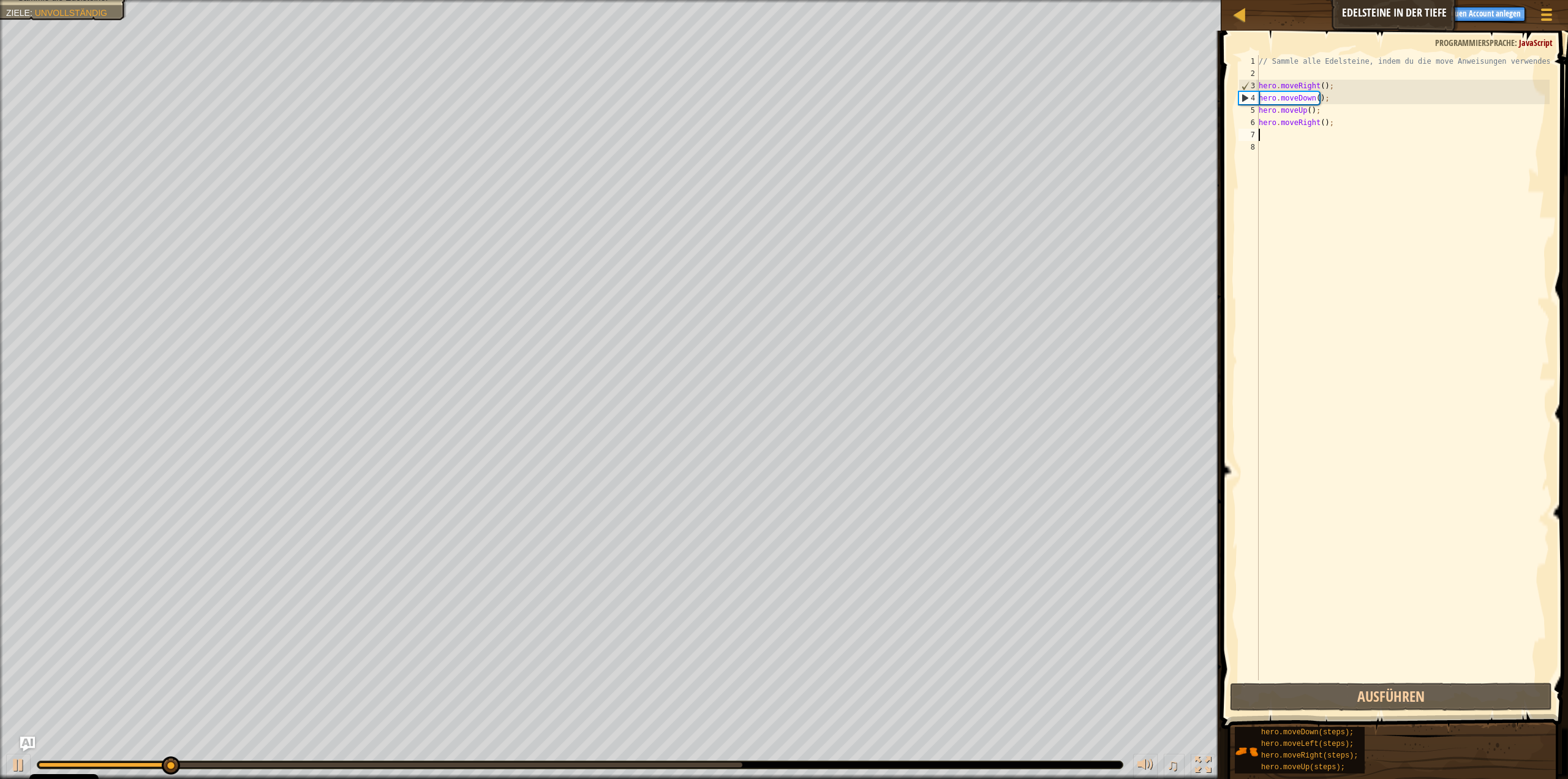
click at [1349, 108] on div "// Sammle alle Edelsteine, indem du die move Anweisungen verwendest. hero . mov…" at bounding box center [1403, 379] width 293 height 649
type textarea "hero.moveUp();"
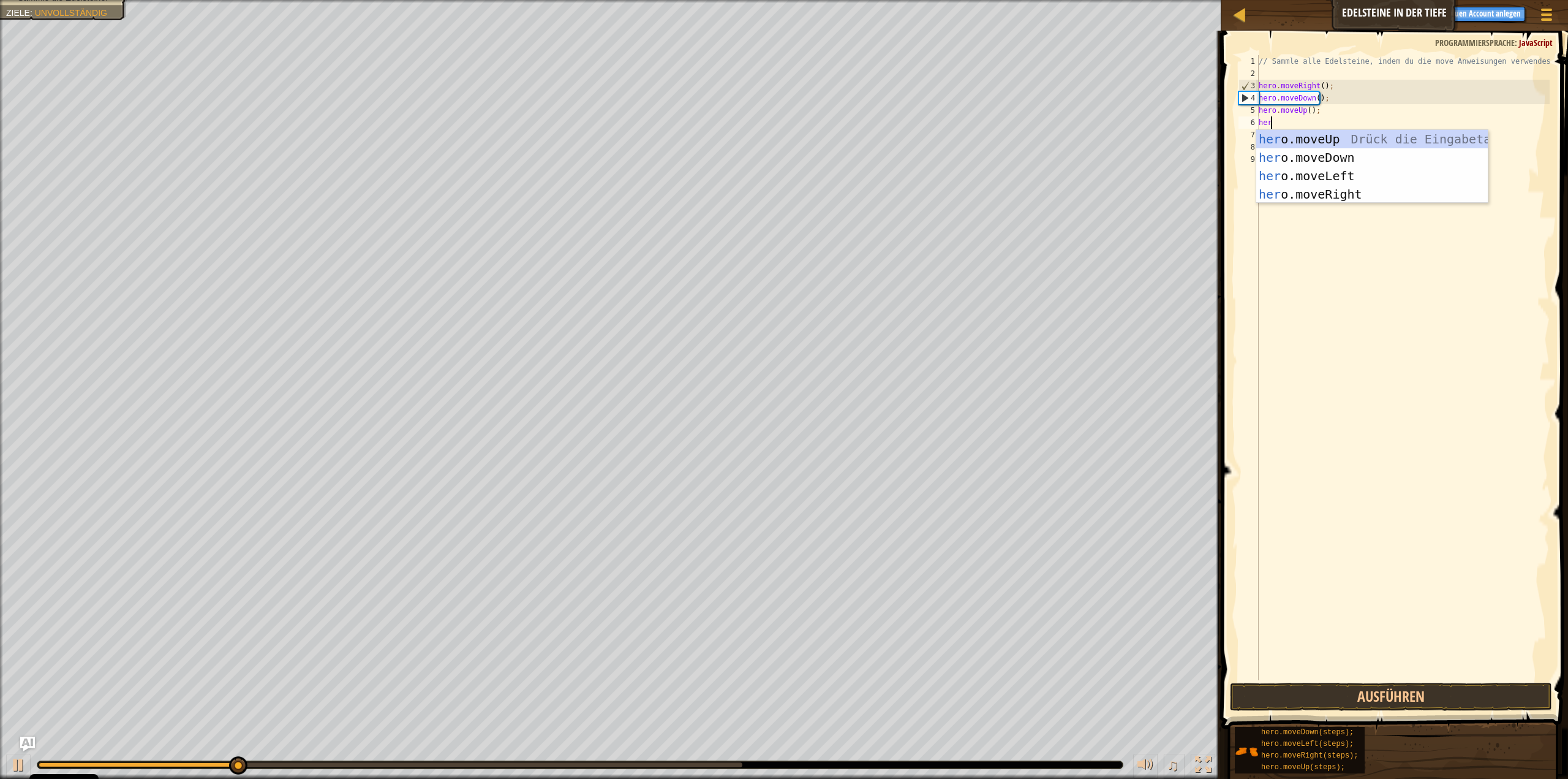
scroll to position [6, 1]
type textarea "hero."
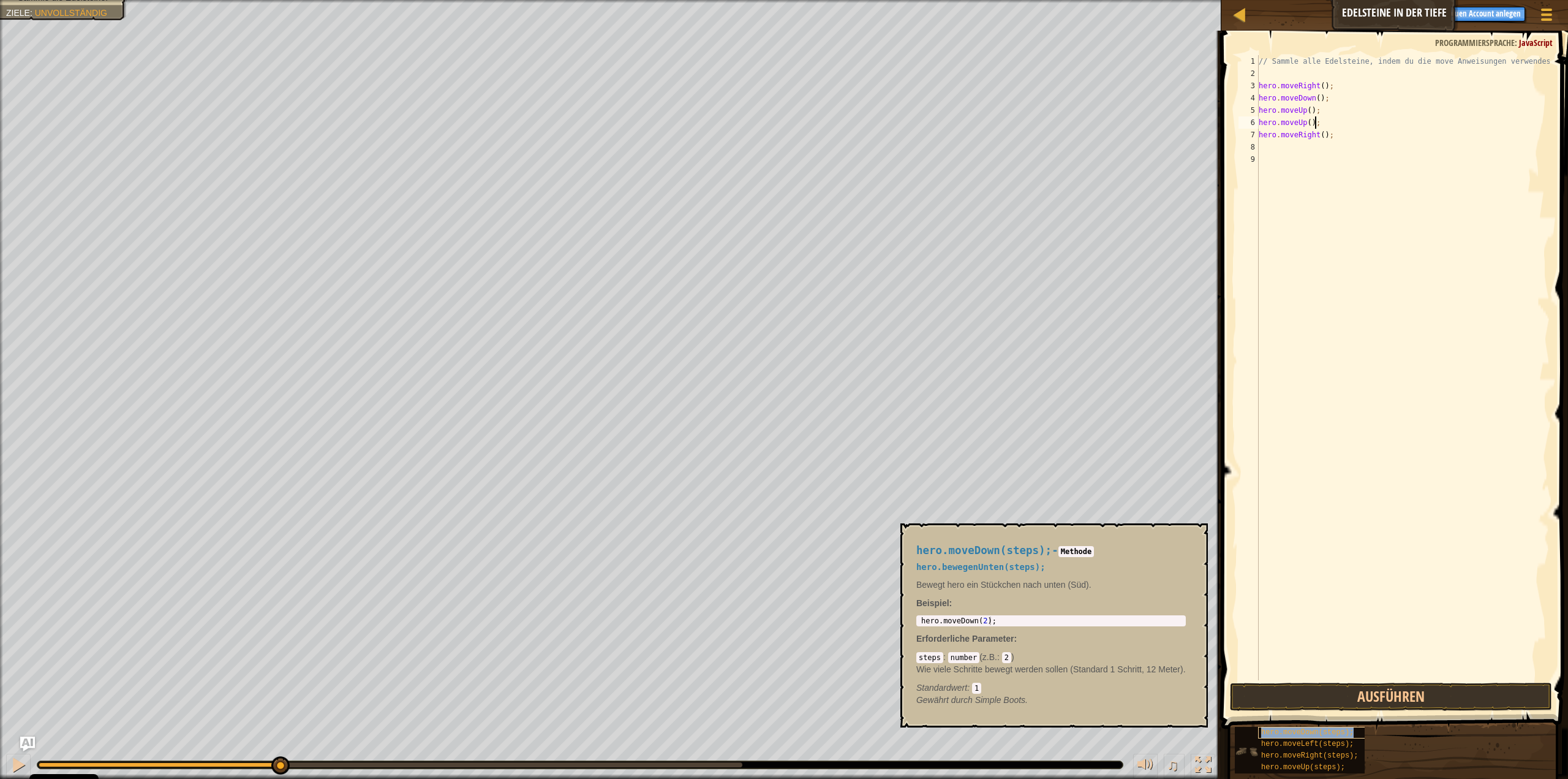
click at [1309, 734] on span "hero.moveDown(steps);" at bounding box center [1307, 732] width 93 height 8
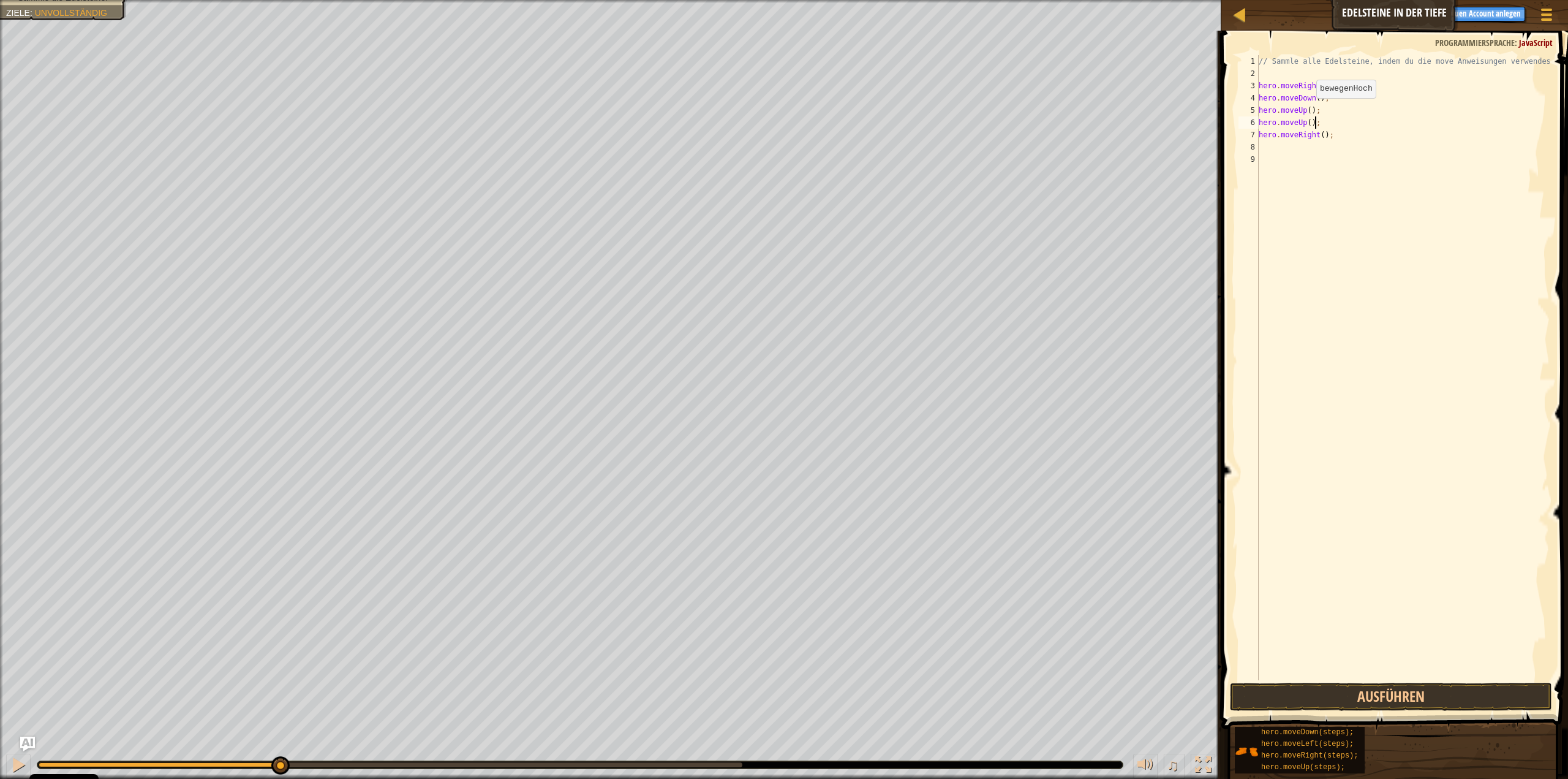
click at [1306, 110] on div "// Sammle alle Edelsteine, indem du die move Anweisungen verwendest. hero . mov…" at bounding box center [1403, 379] width 294 height 649
type textarea ";"
type textarea "hero.moveUp(2);"
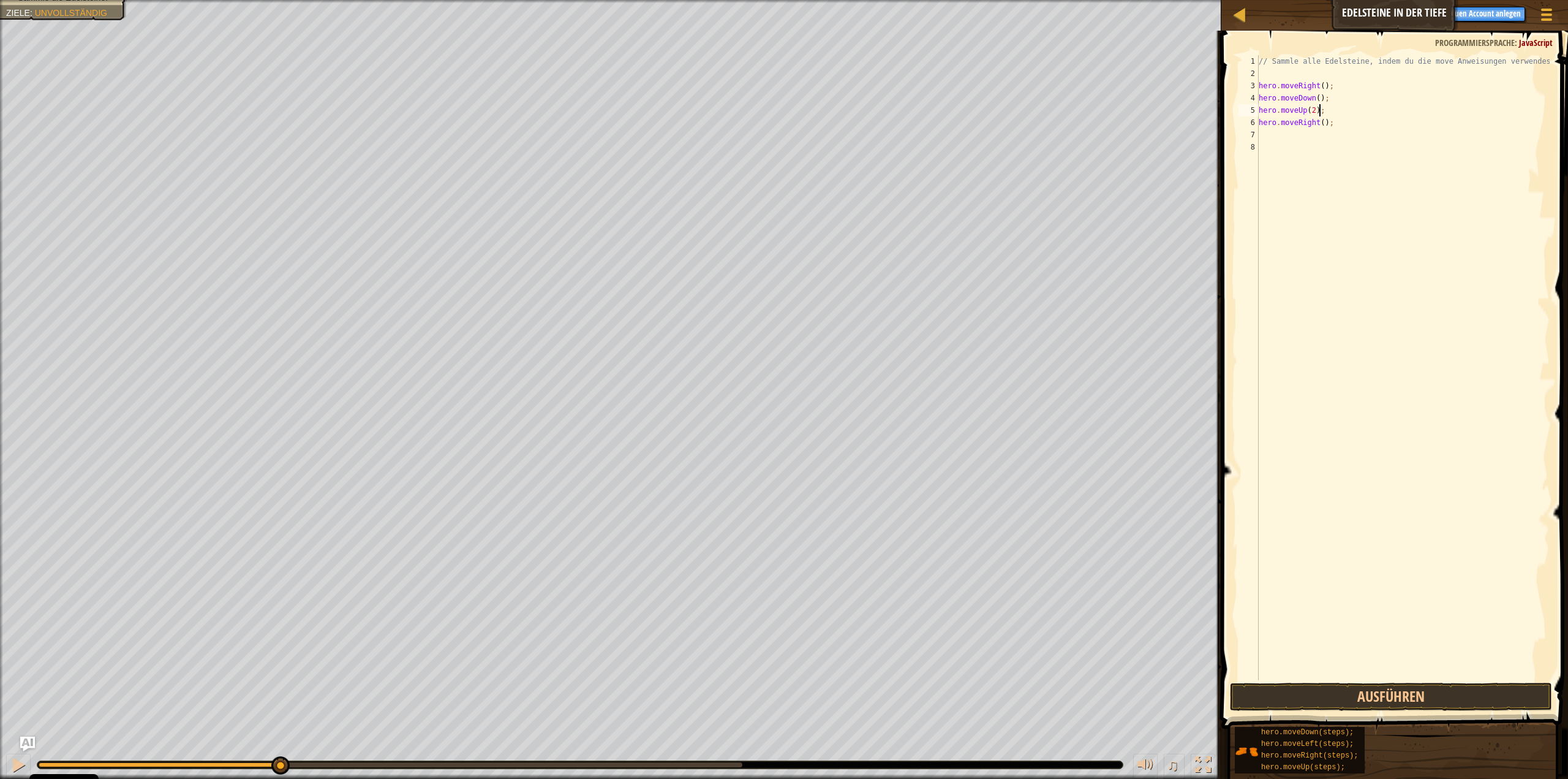
click at [1355, 682] on span at bounding box center [1396, 362] width 357 height 734
click at [1362, 692] on button "Ausführen" at bounding box center [1392, 696] width 323 height 28
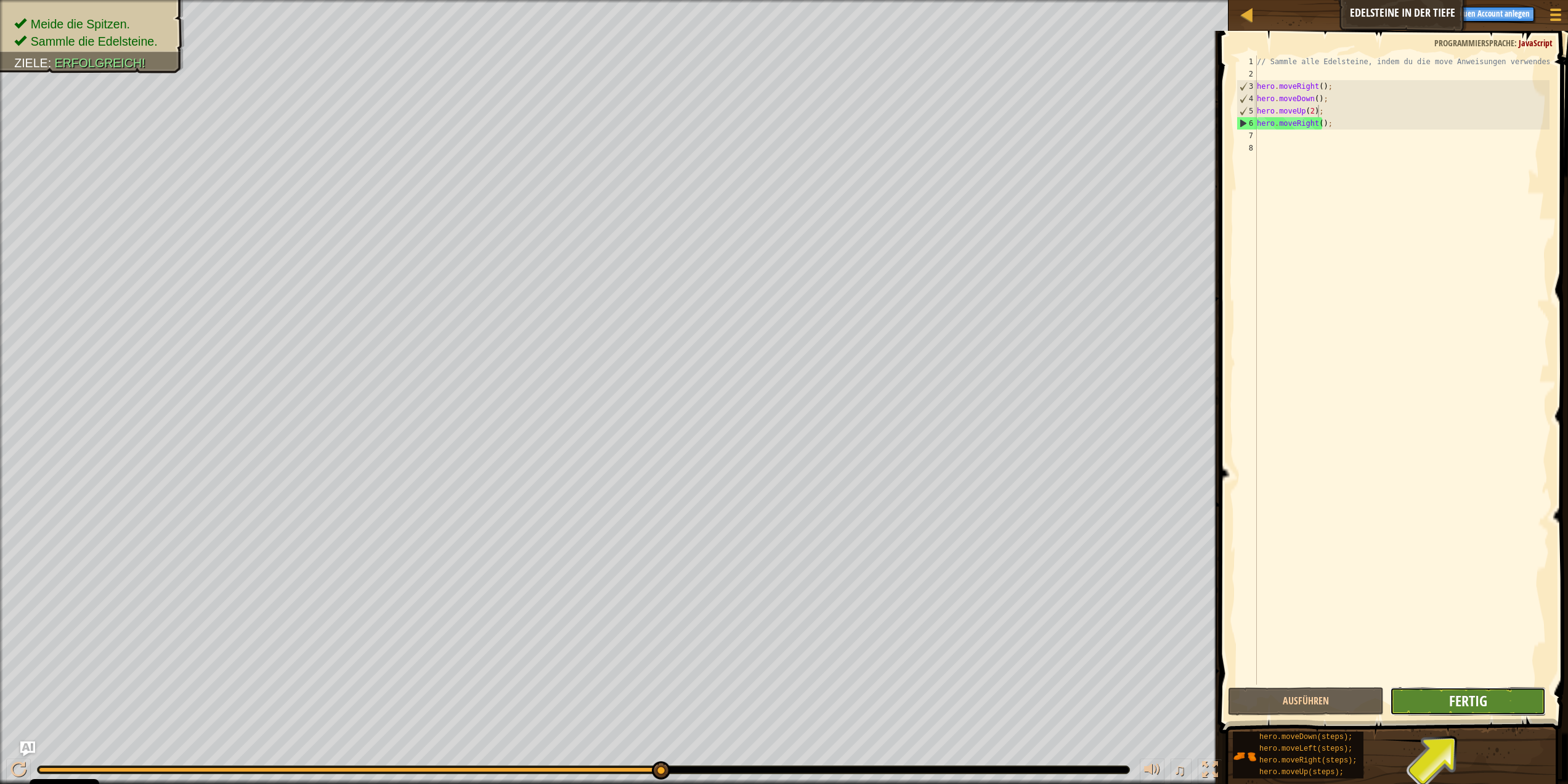
click at [1482, 706] on span "Fertig" at bounding box center [1468, 700] width 38 height 20
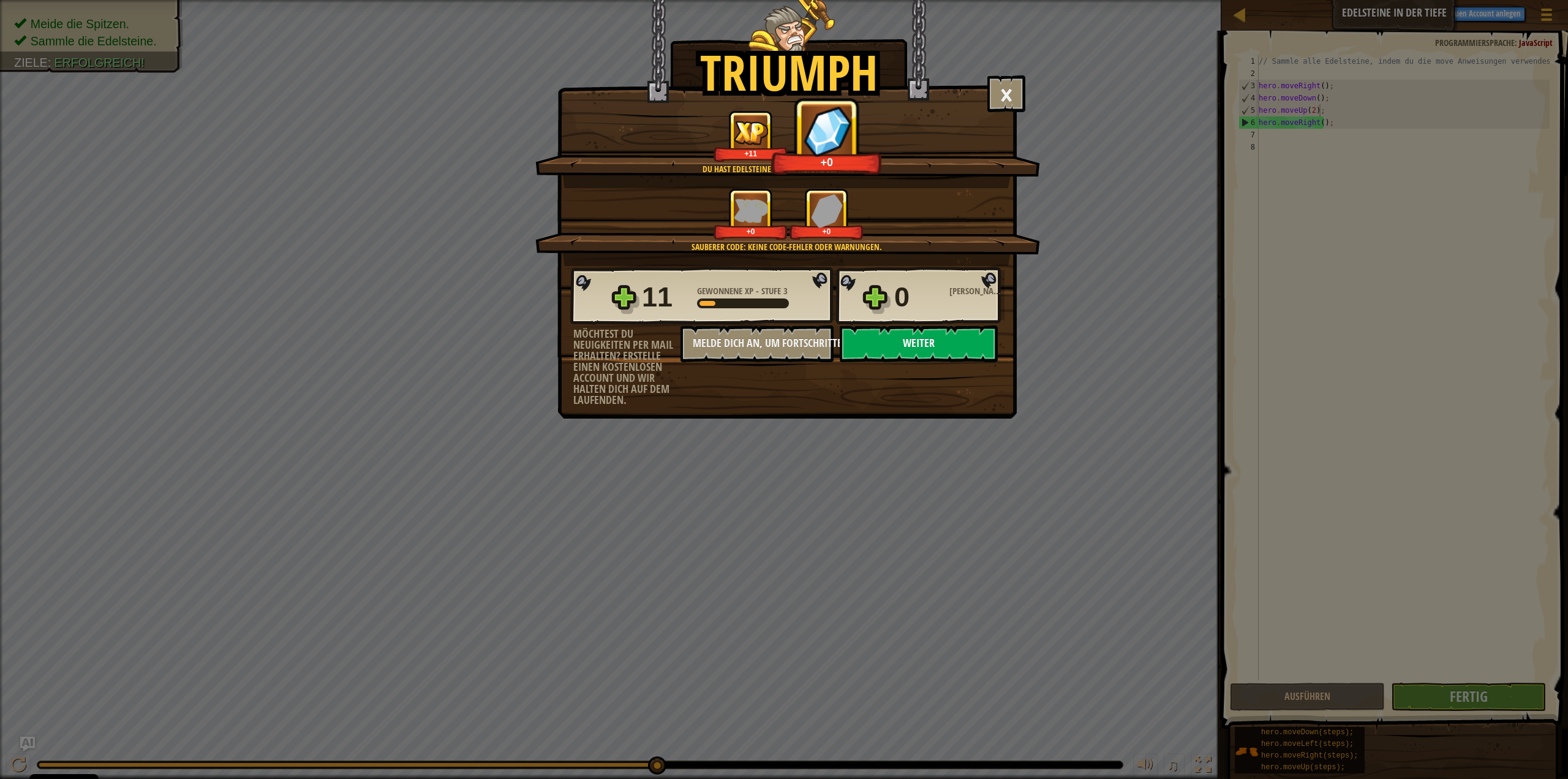
click at [920, 351] on button "Weiter" at bounding box center [919, 344] width 158 height 37
select select "de-DE"
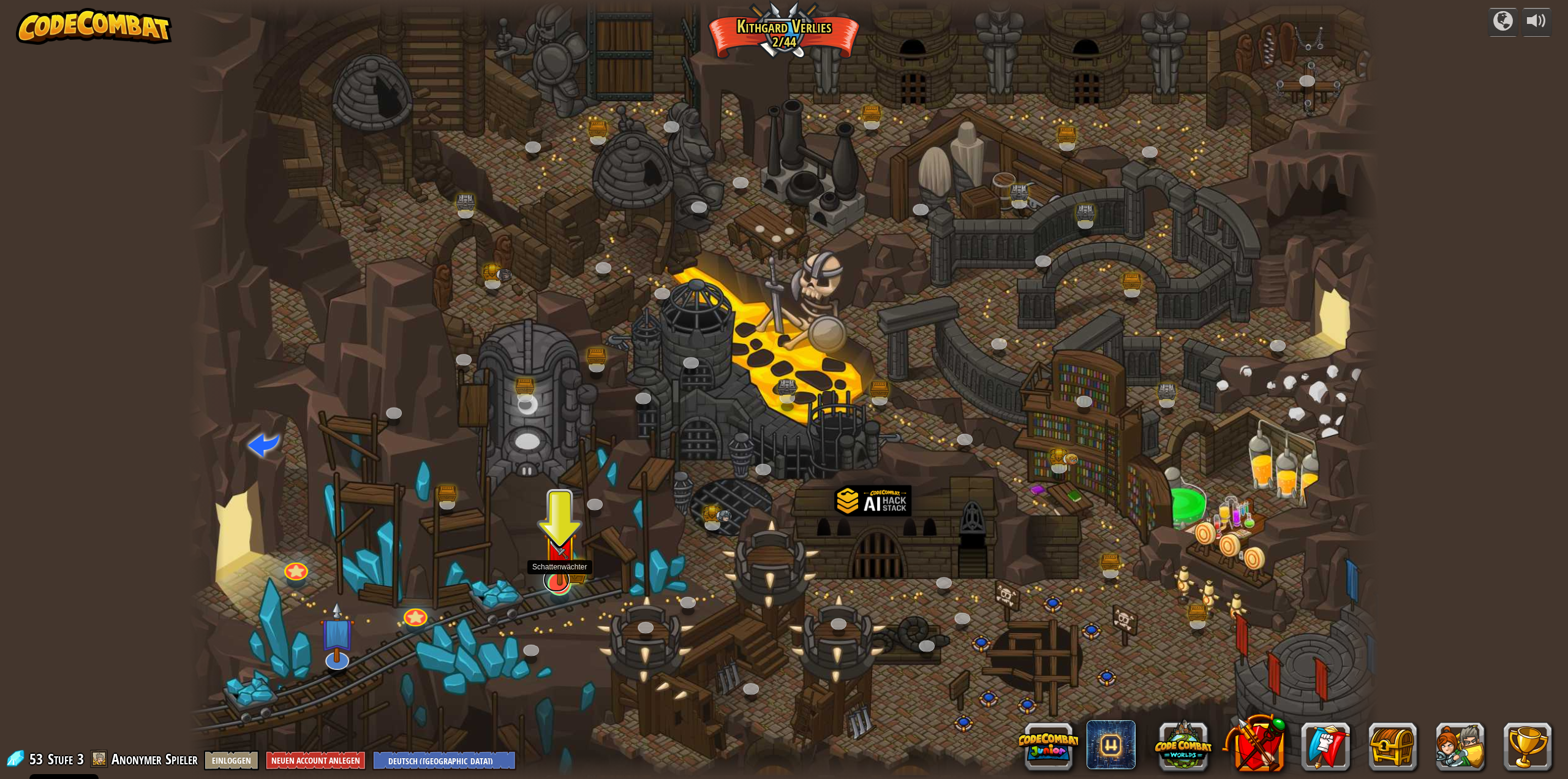
click at [559, 591] on div at bounding box center [560, 583] width 24 height 24
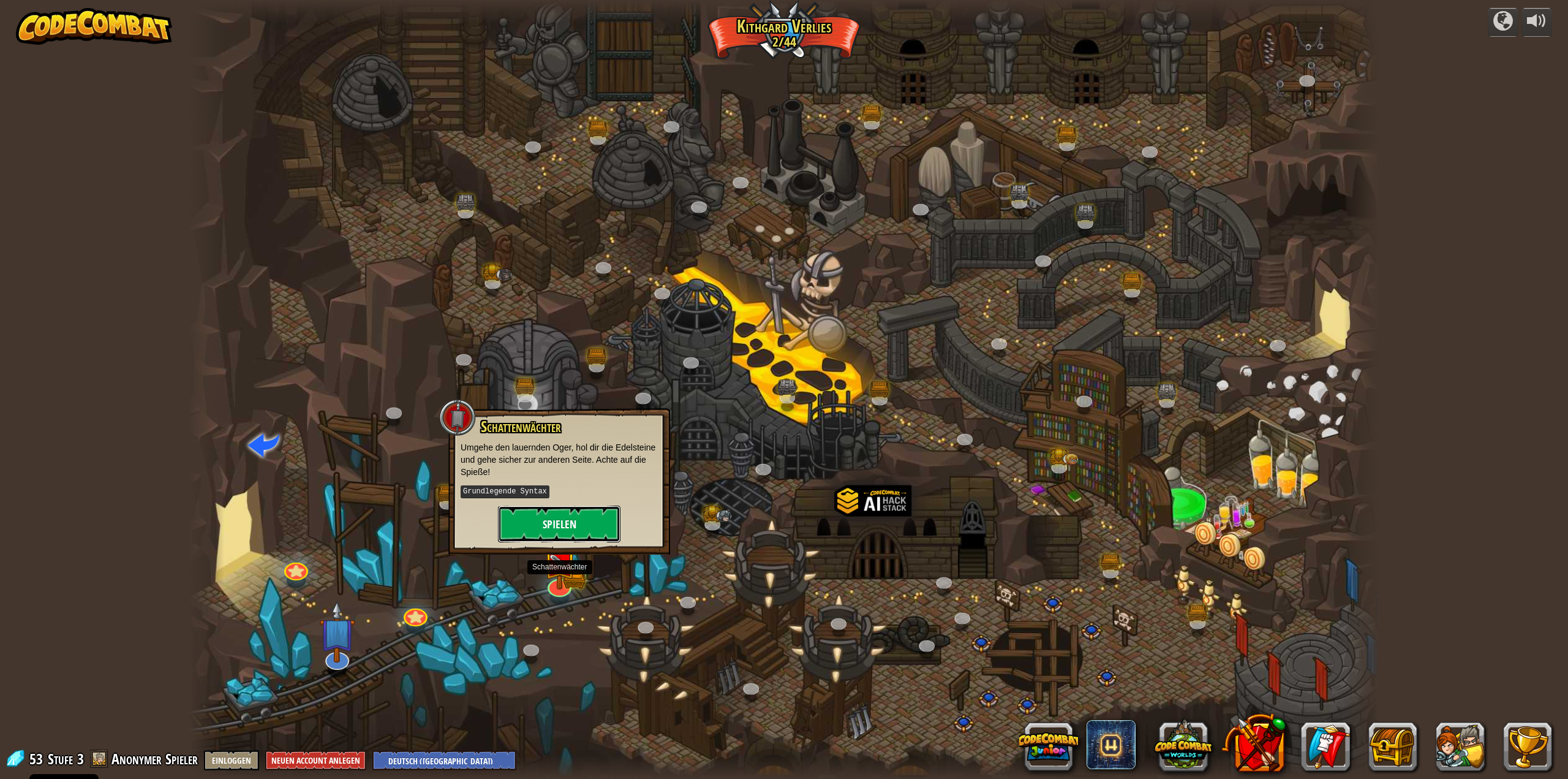
click at [584, 530] on button "Spielen" at bounding box center [559, 524] width 122 height 37
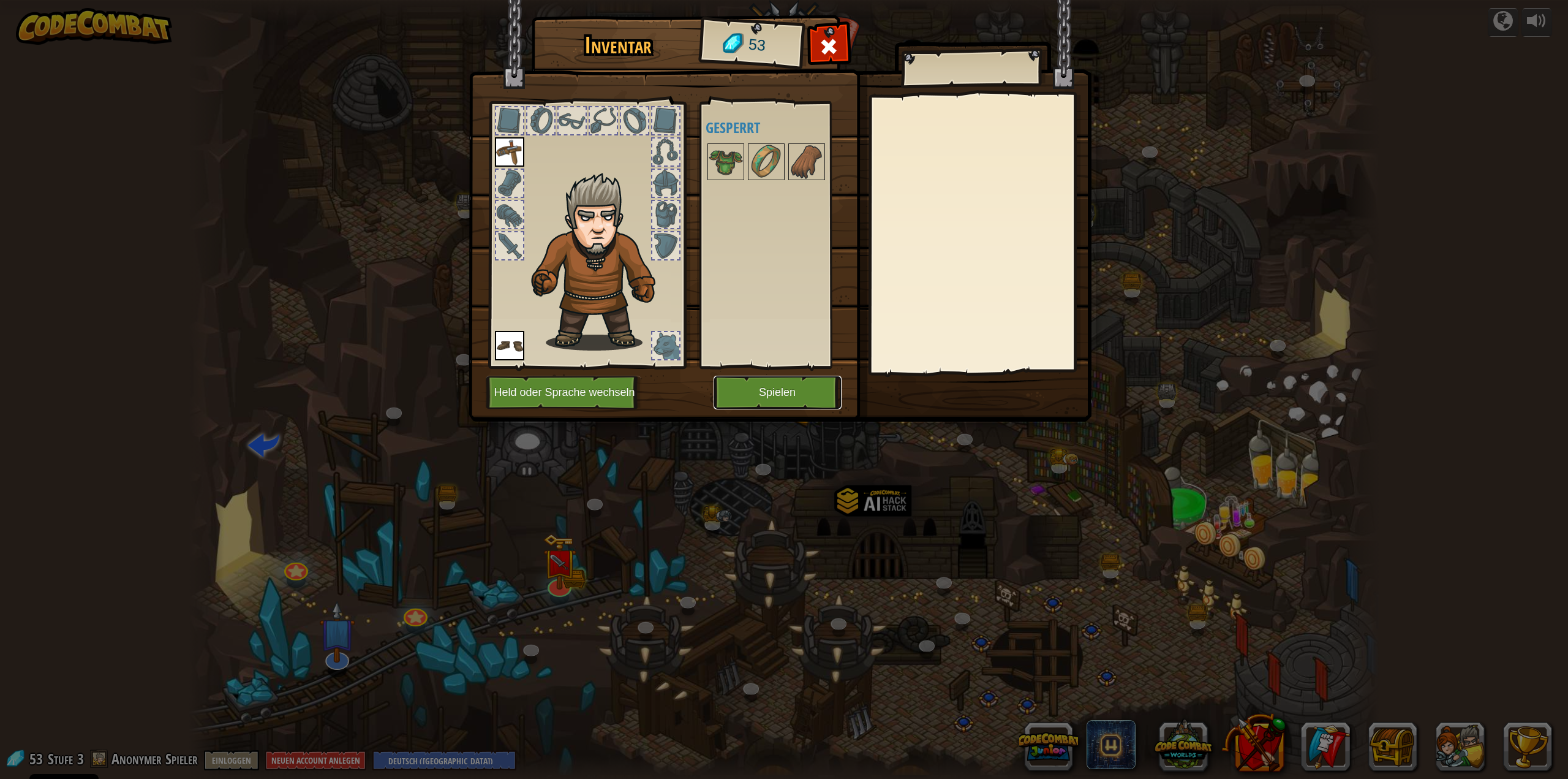
click at [772, 391] on button "Spielen" at bounding box center [778, 392] width 128 height 33
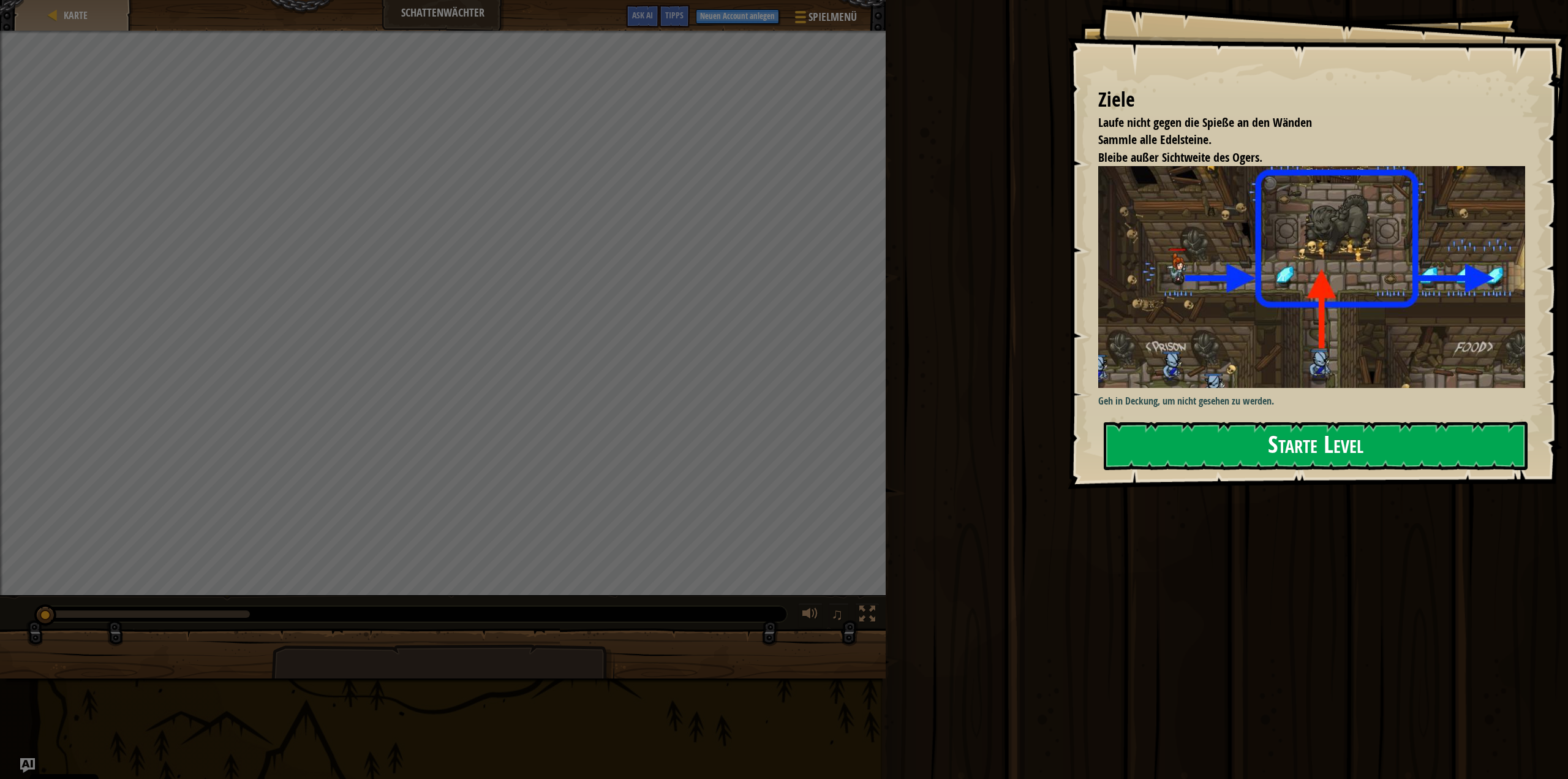
click at [1252, 455] on button "Starte Level" at bounding box center [1317, 446] width 425 height 48
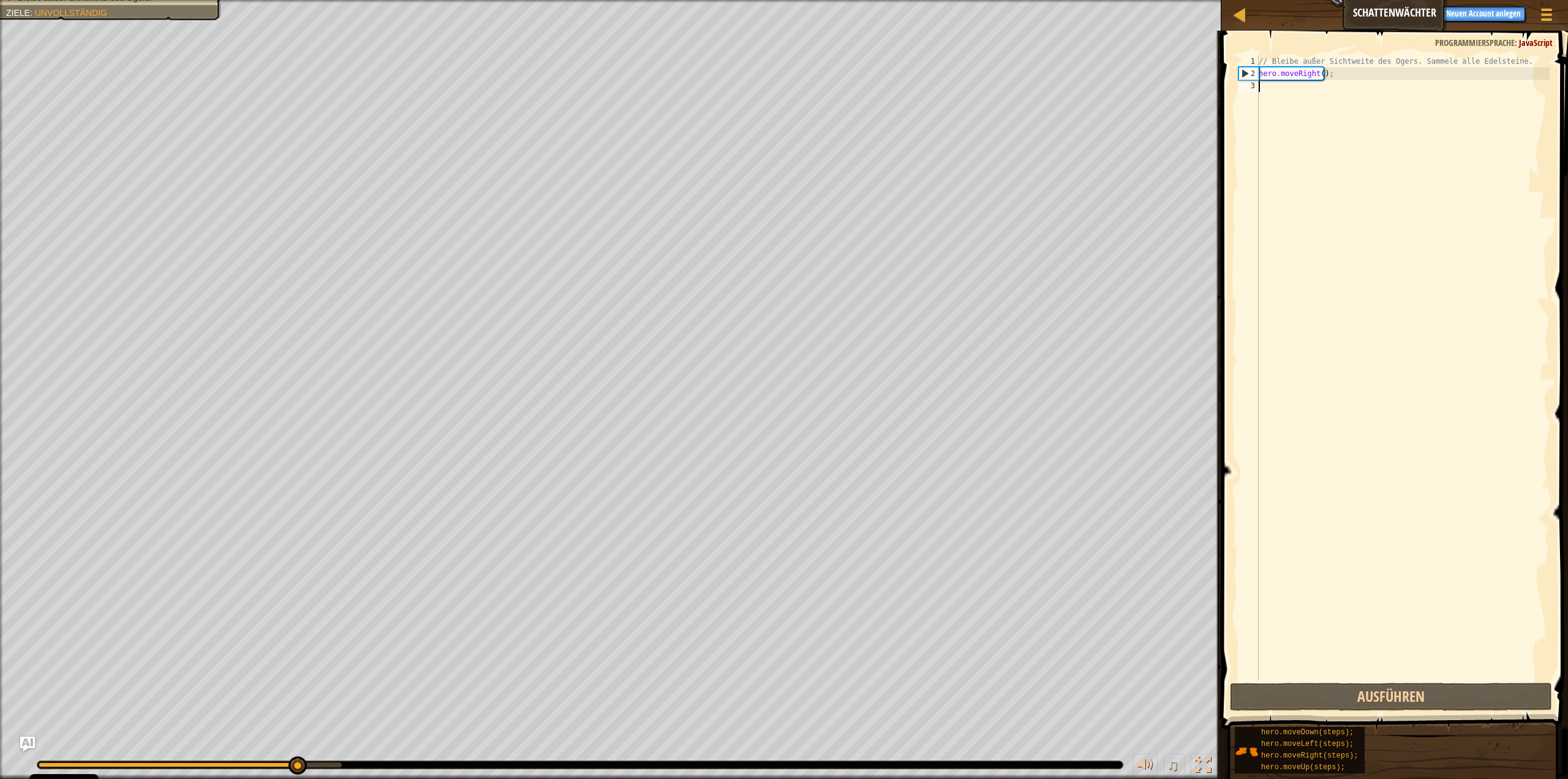
click at [1372, 83] on div "// Bleibe außer Sichtweite des Ogers. Sammele alle Edelsteine. hero . moveRight…" at bounding box center [1403, 379] width 293 height 649
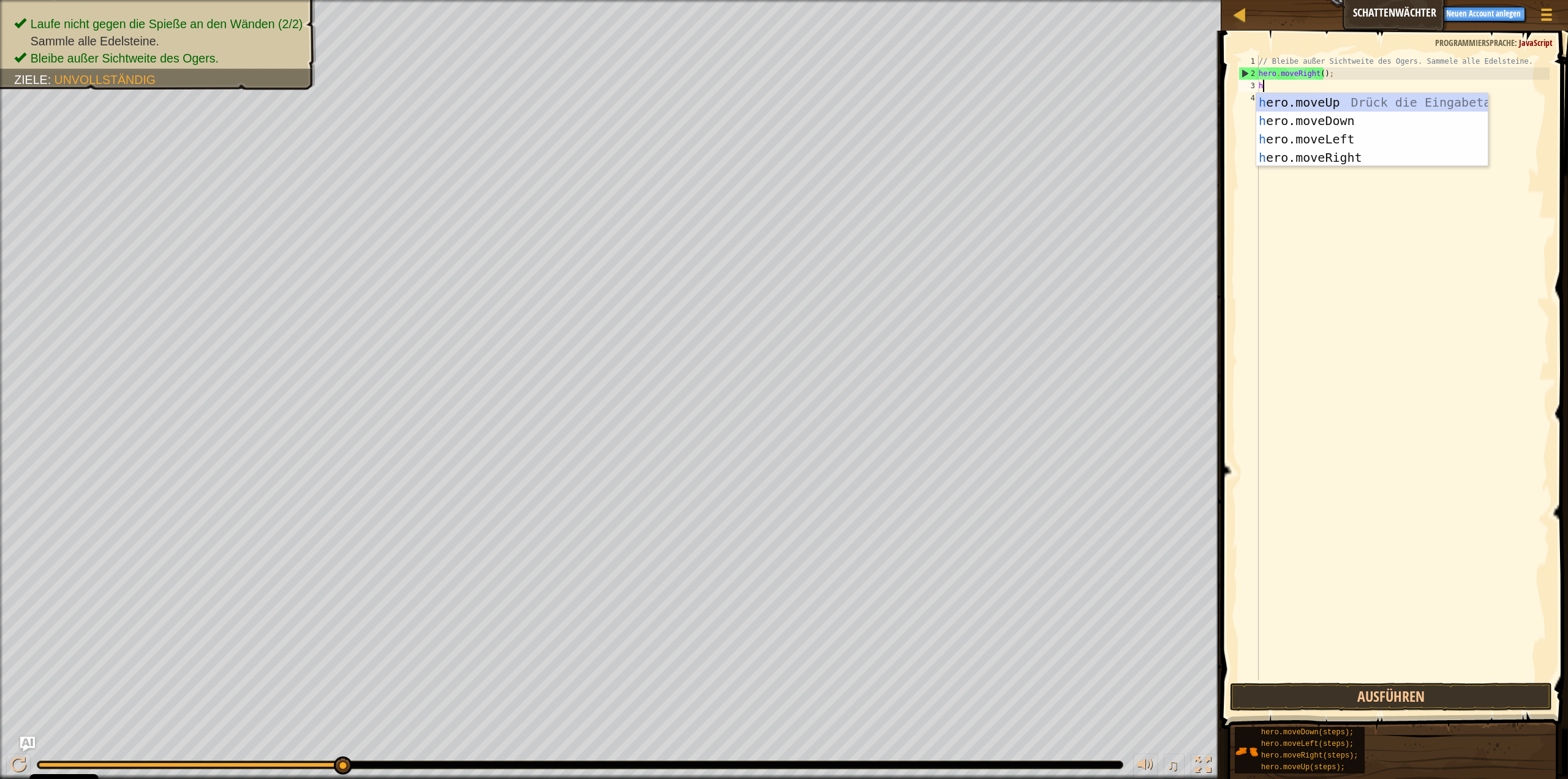
scroll to position [6, 0]
type textarea "hero.m"
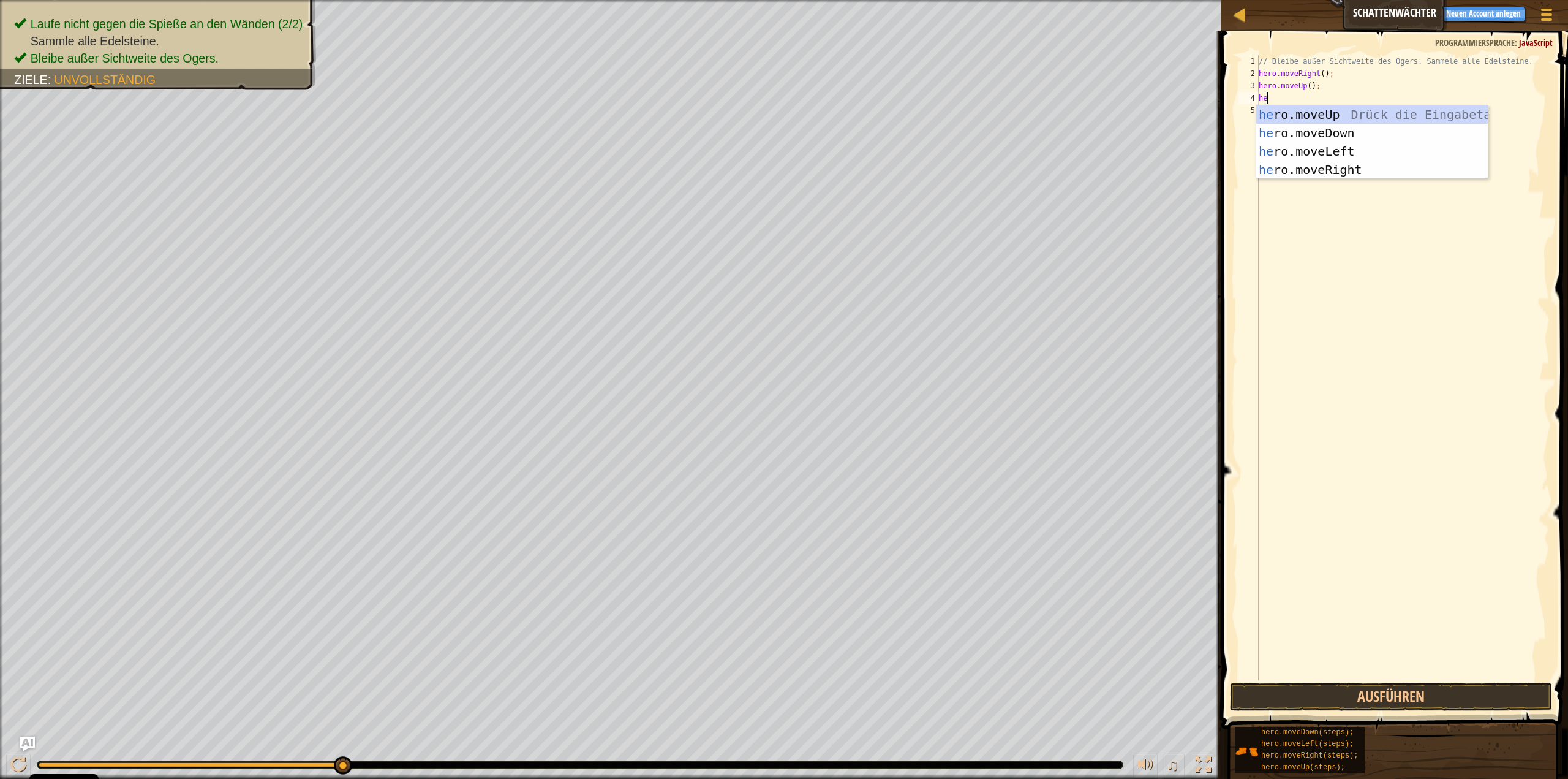
type textarea "her"
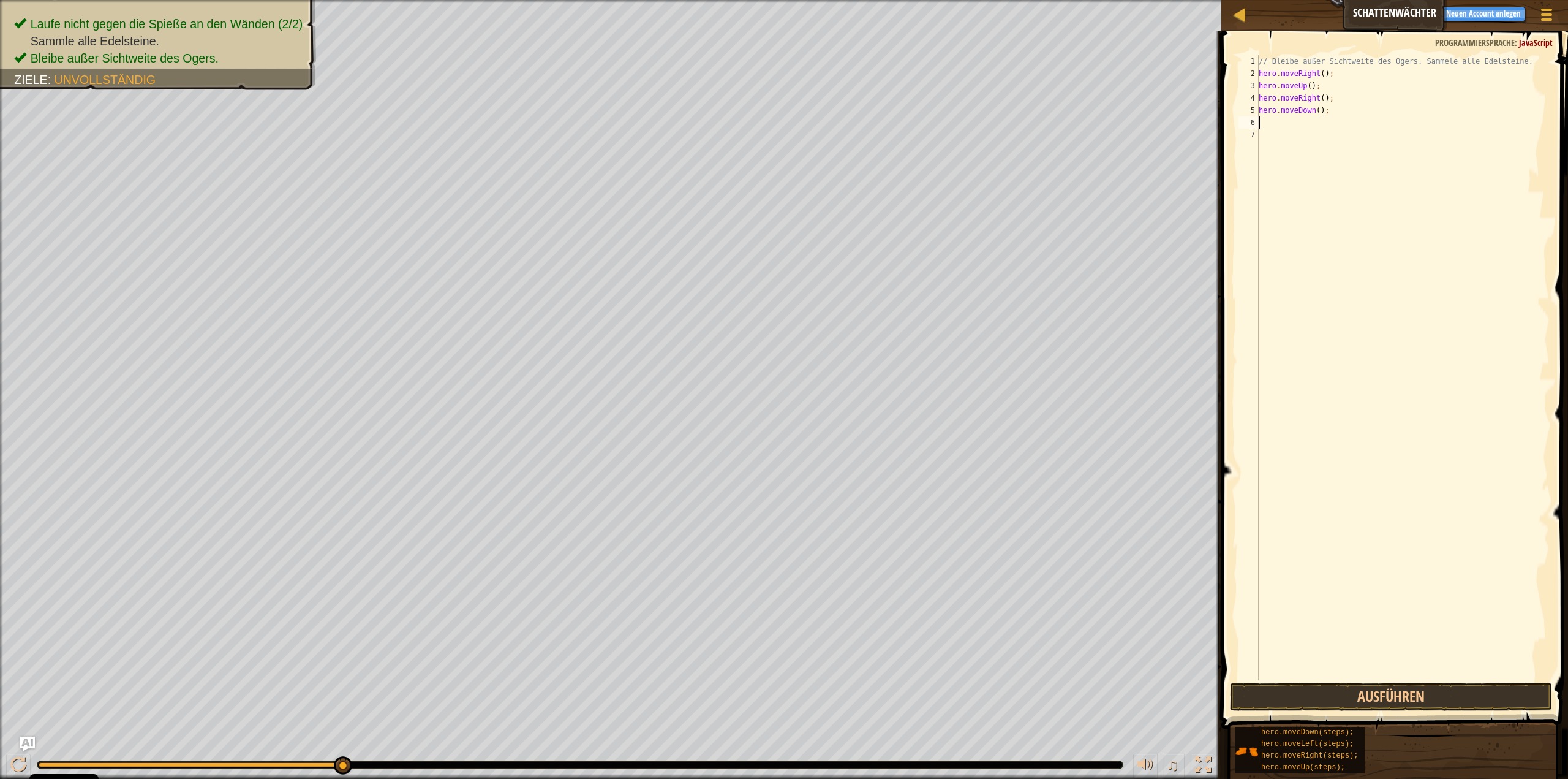
type textarea "he"
type textarea "hero.moveRight();"
click at [1340, 687] on button "Ausführen" at bounding box center [1392, 696] width 323 height 28
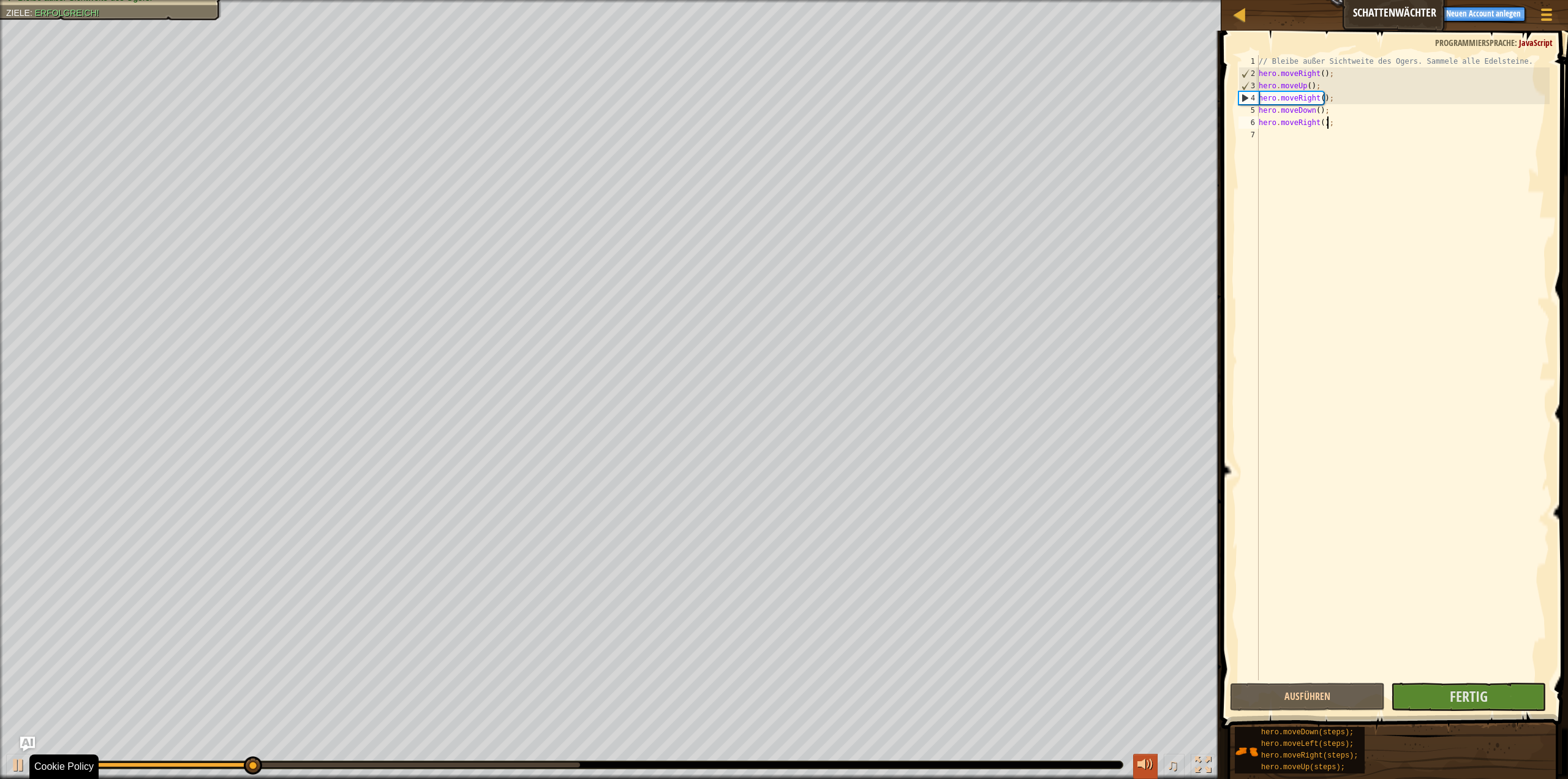
click at [1154, 768] on button at bounding box center [1145, 766] width 24 height 25
click at [1171, 768] on span "♫" at bounding box center [1172, 765] width 12 height 19
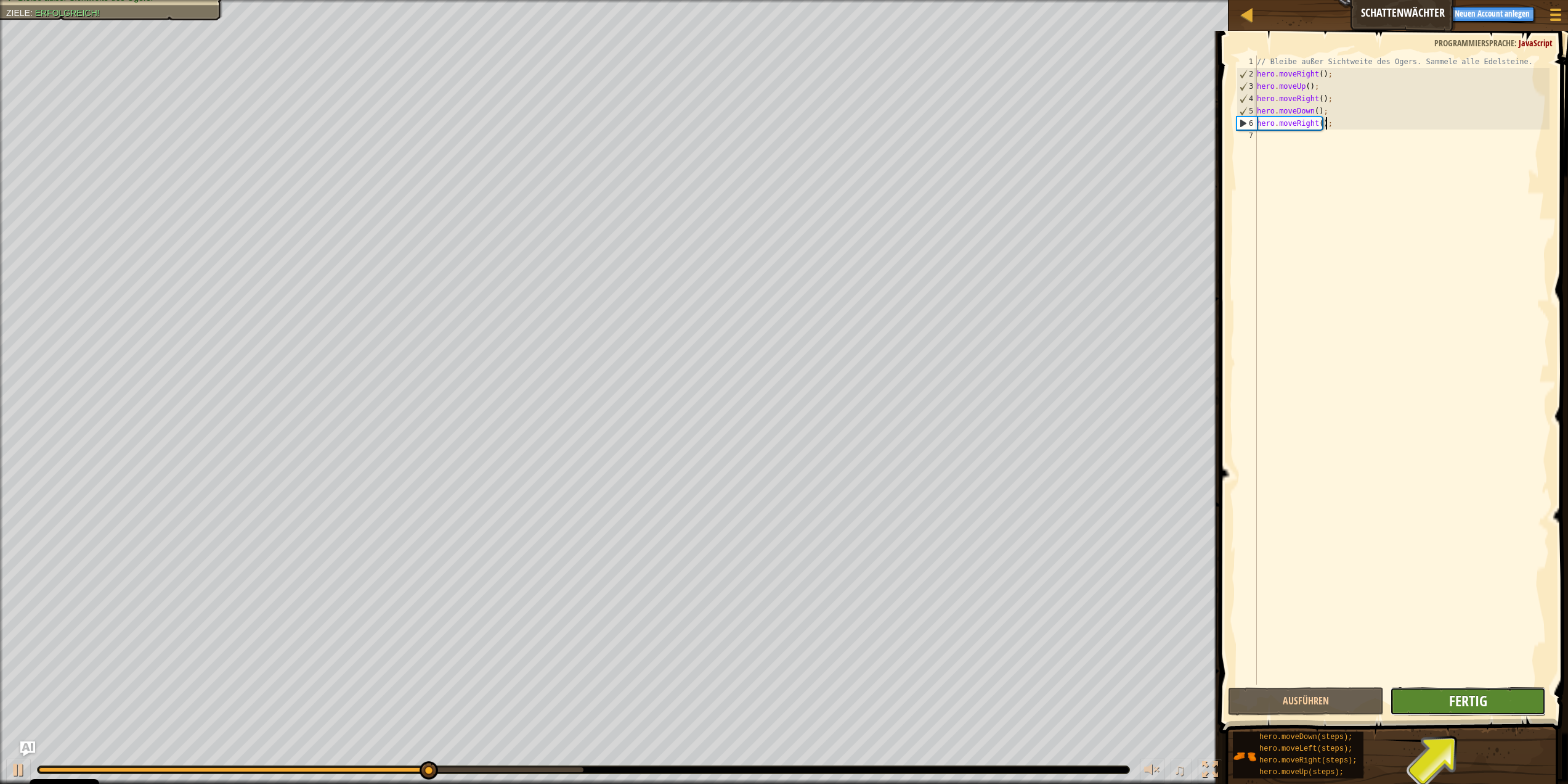
click at [1476, 702] on span "Fertig" at bounding box center [1468, 700] width 38 height 20
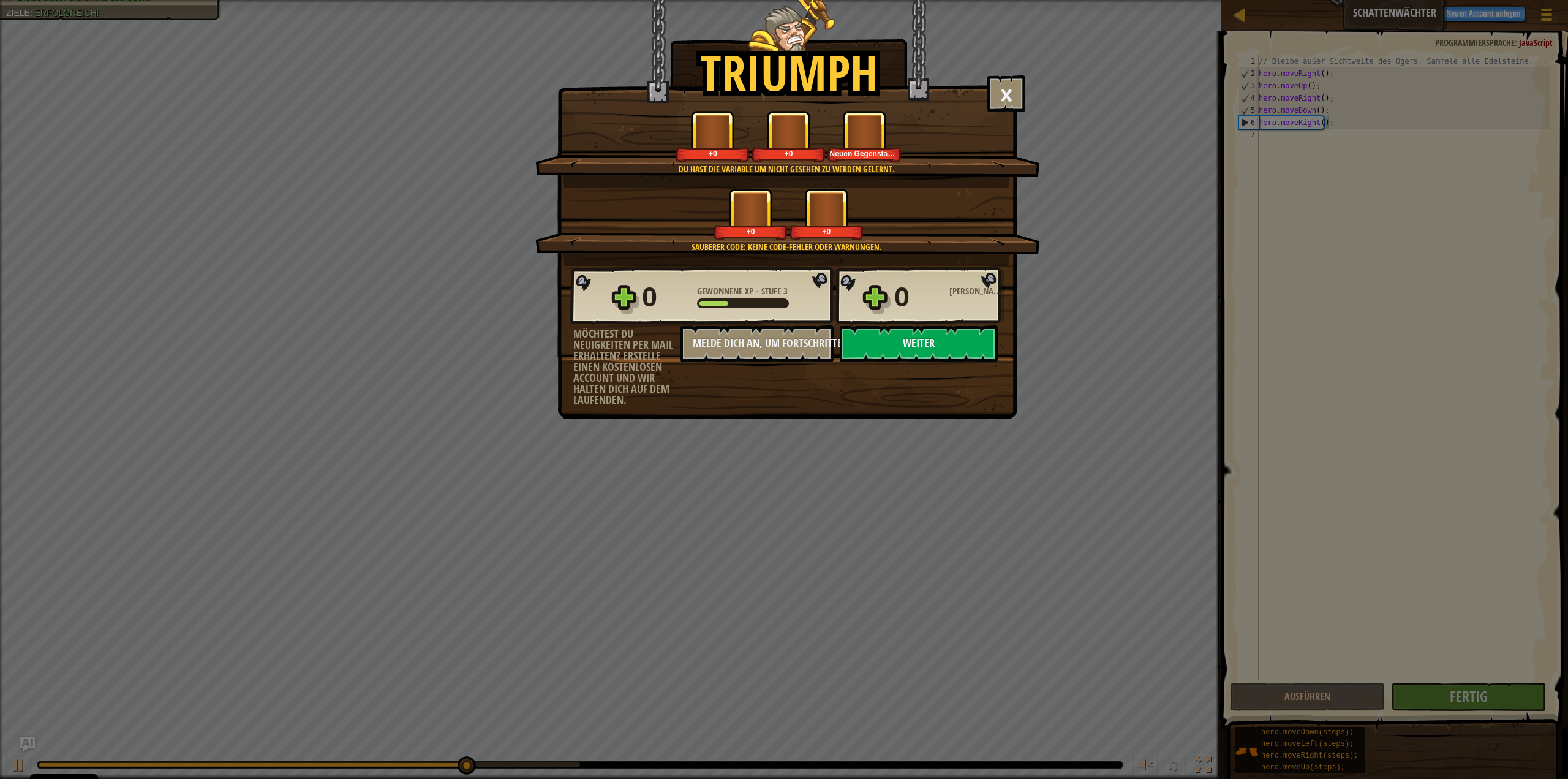
click at [935, 349] on button "Weiter" at bounding box center [919, 344] width 158 height 37
select select "de-DE"
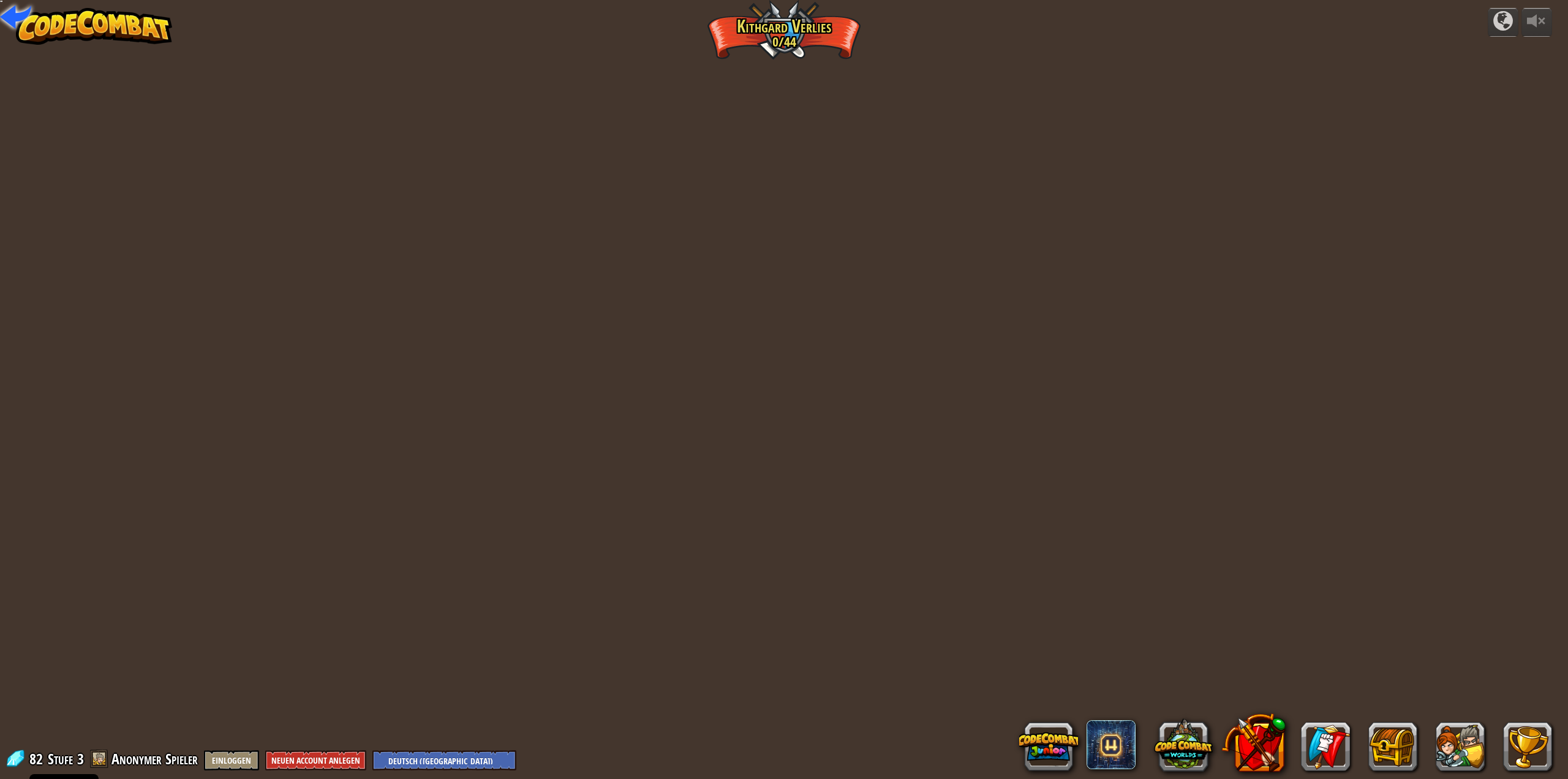
select select "de-DE"
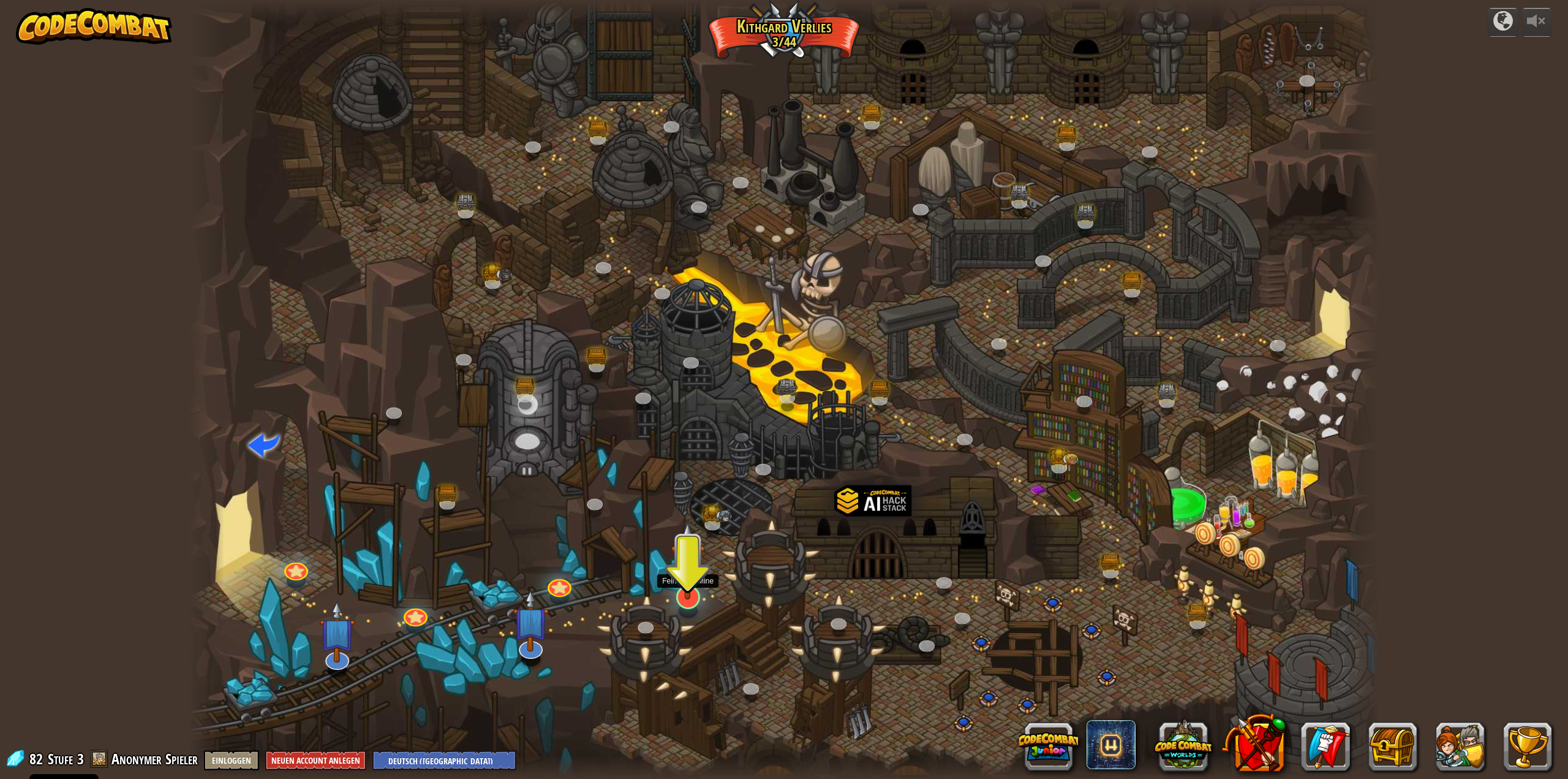
click at [695, 604] on div at bounding box center [688, 597] width 24 height 24
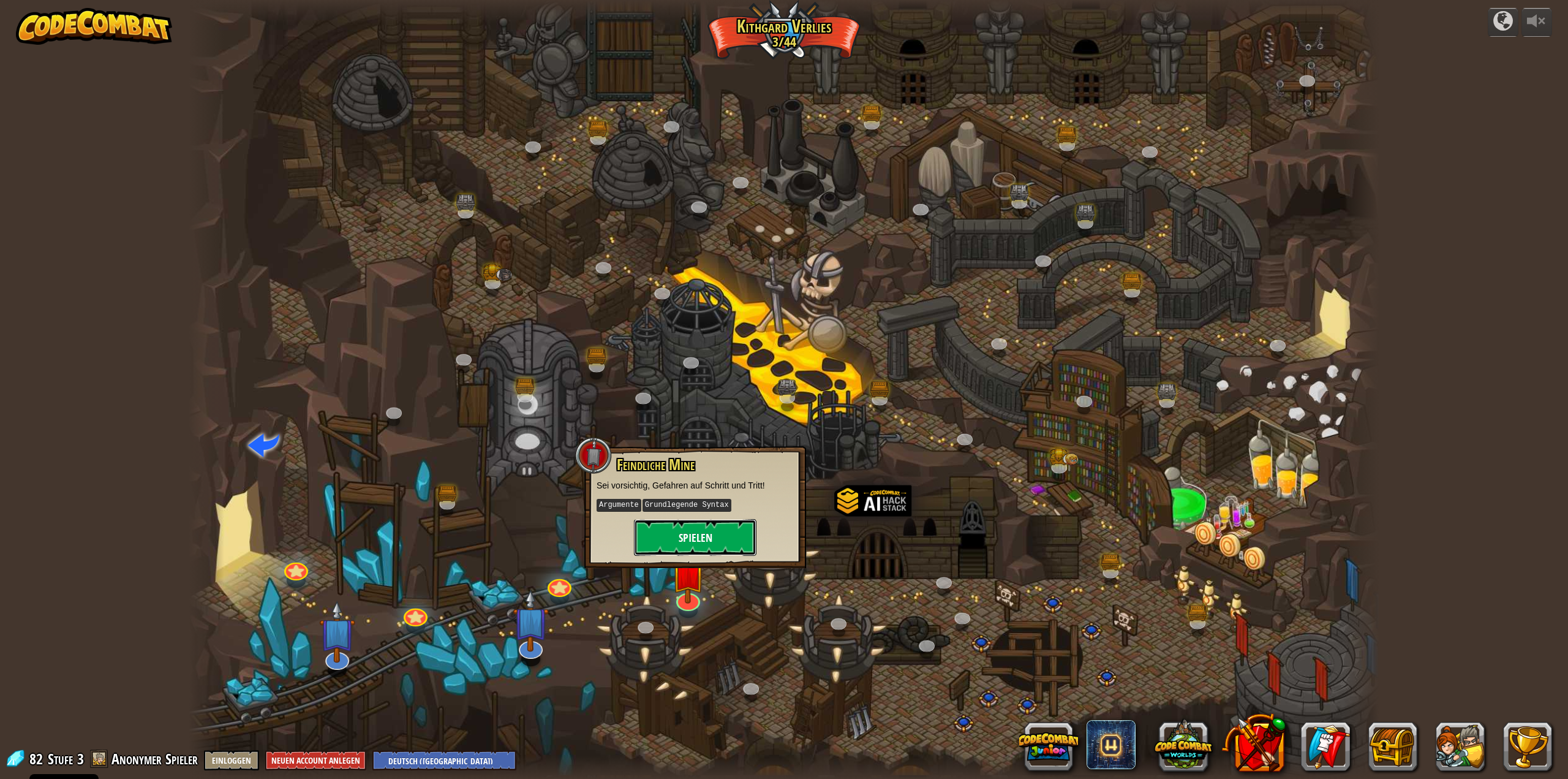
click at [708, 539] on button "Spielen" at bounding box center [695, 538] width 122 height 37
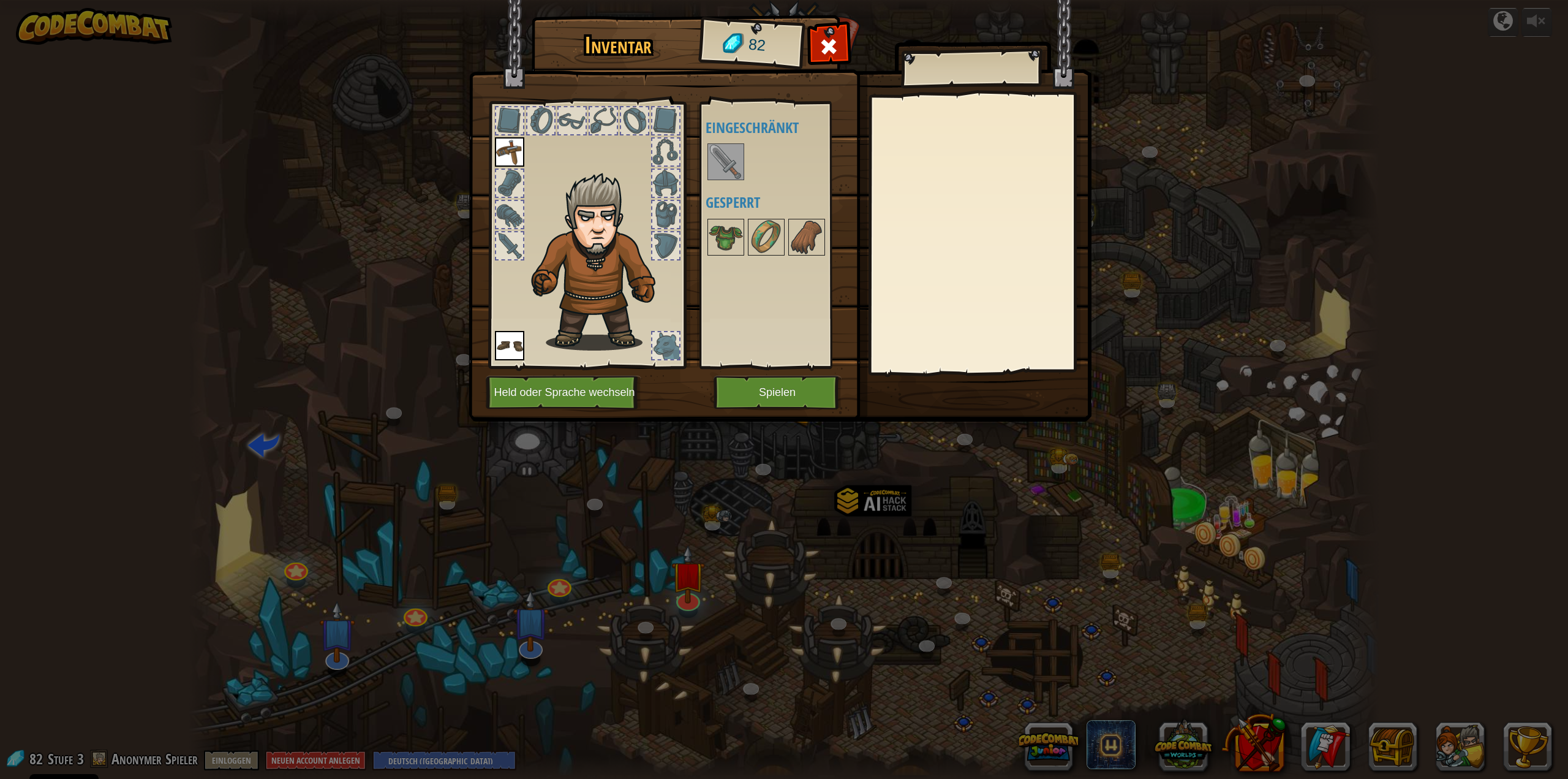
click at [721, 168] on img at bounding box center [725, 161] width 34 height 34
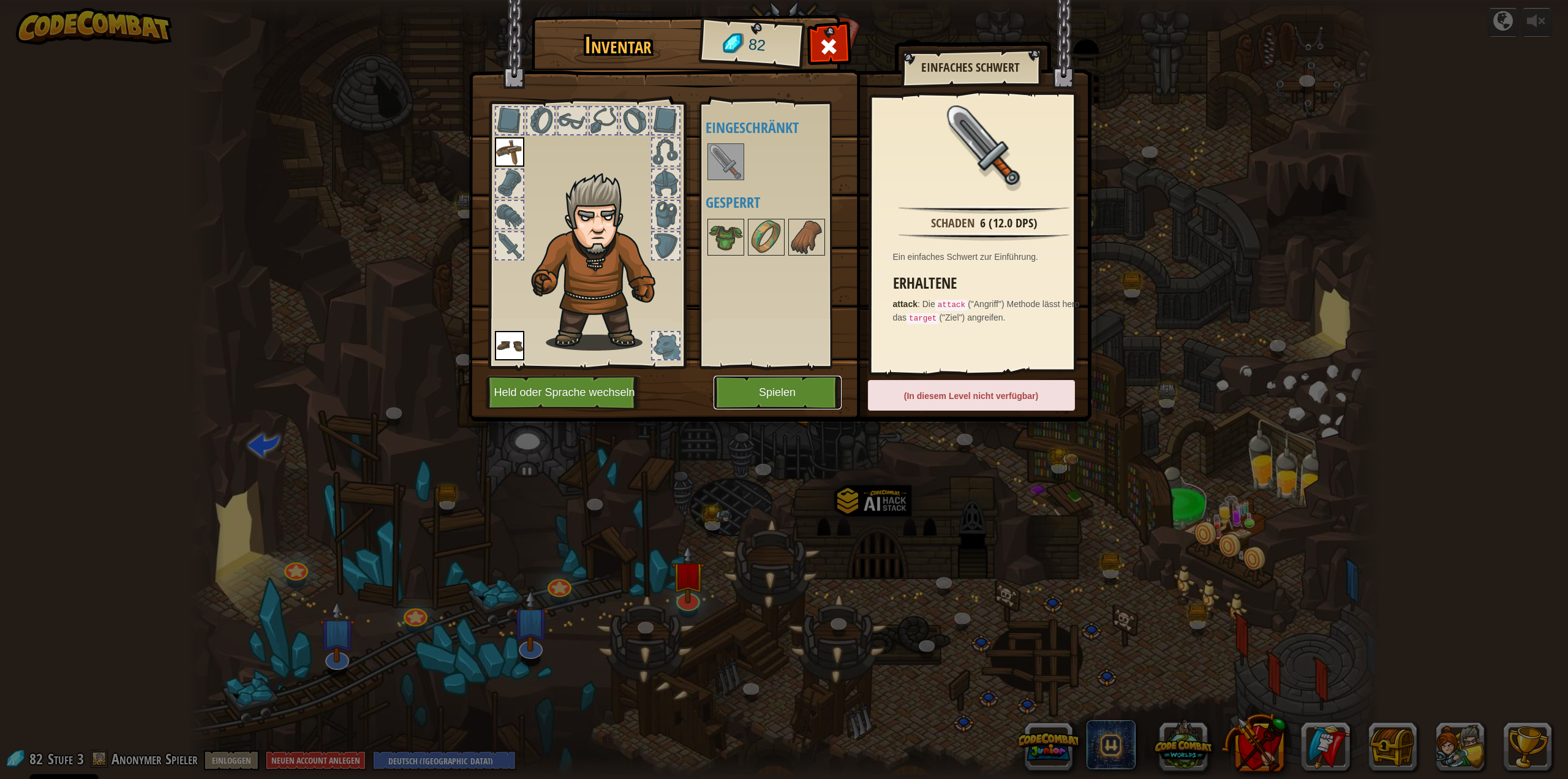
click at [777, 391] on button "Spielen" at bounding box center [778, 392] width 128 height 33
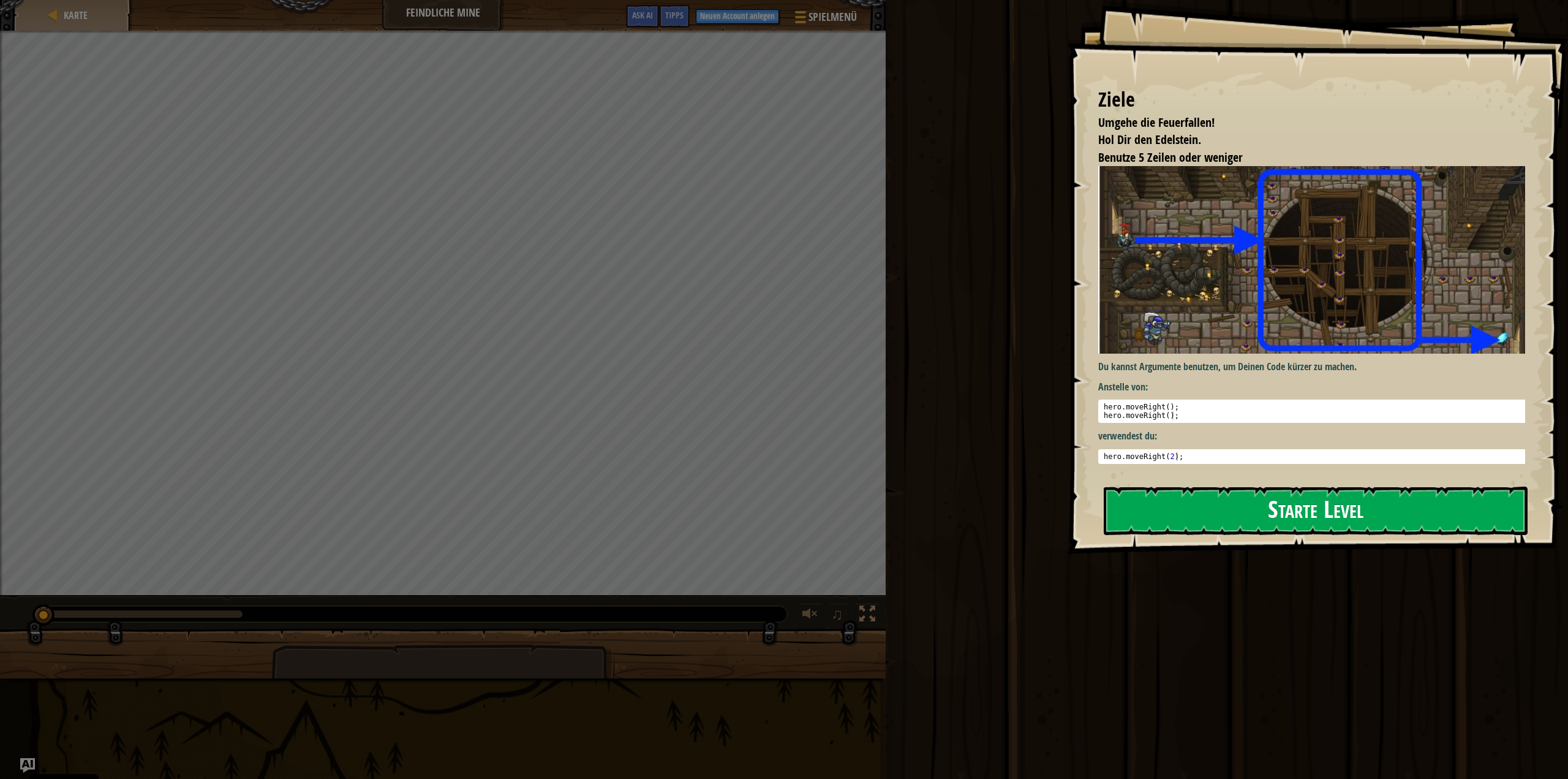
click at [1217, 520] on button "Starte Level" at bounding box center [1317, 511] width 425 height 48
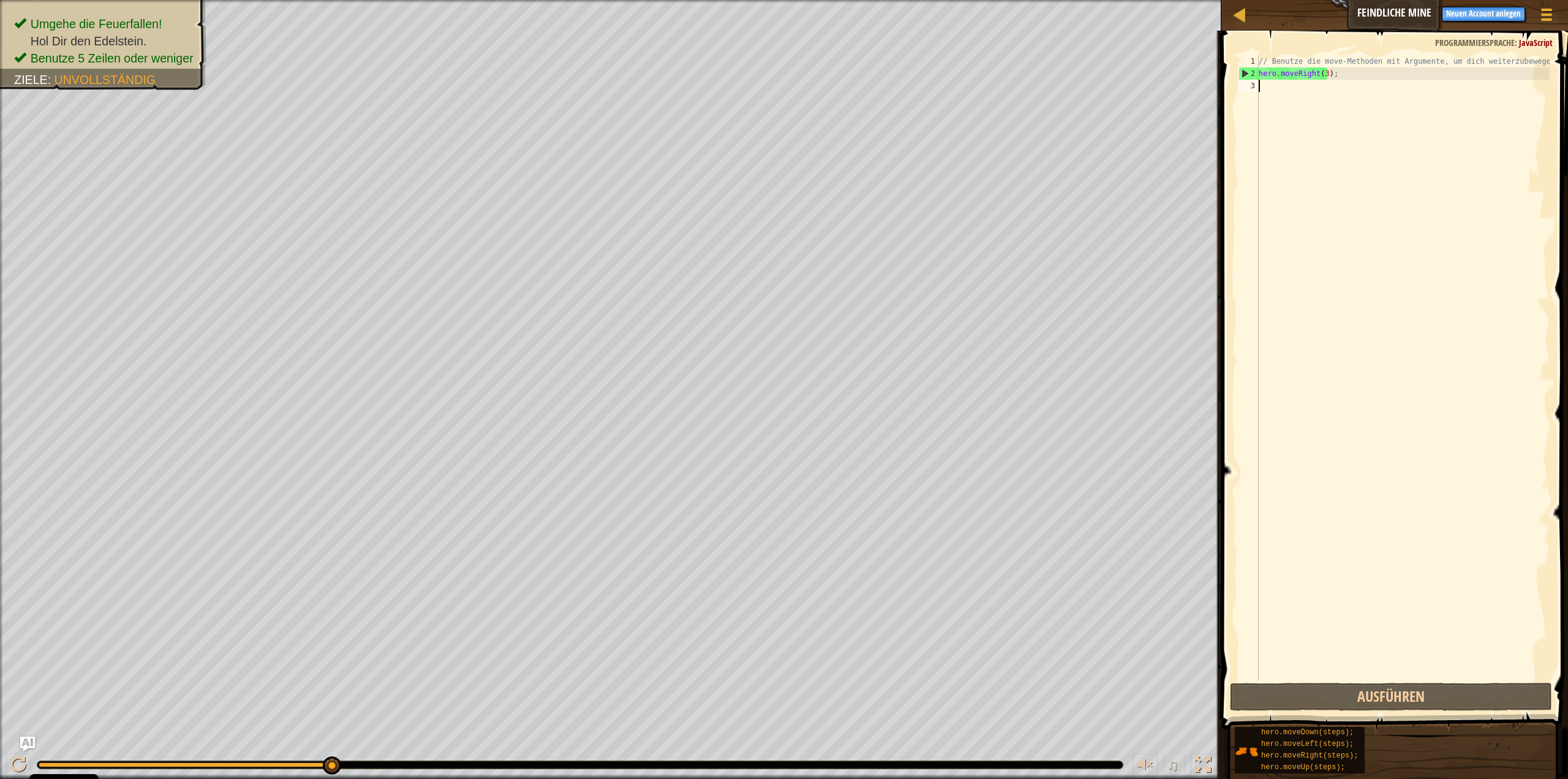
click at [1337, 96] on div "// Benutze die move-Methoden mit Argumente, um dich weiterzubewegen hero . move…" at bounding box center [1403, 379] width 293 height 649
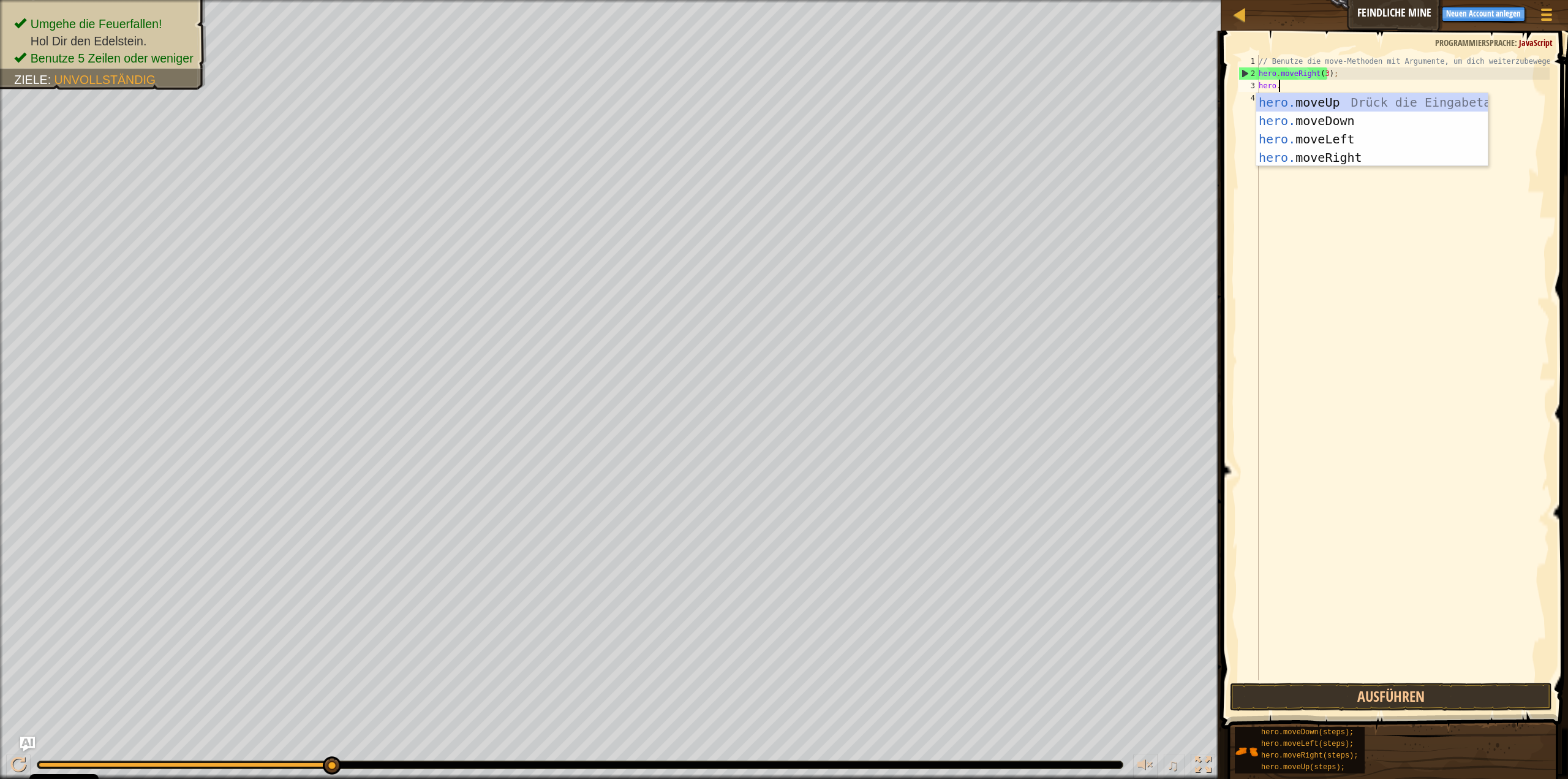
type textarea "[DOMAIN_NAME]"
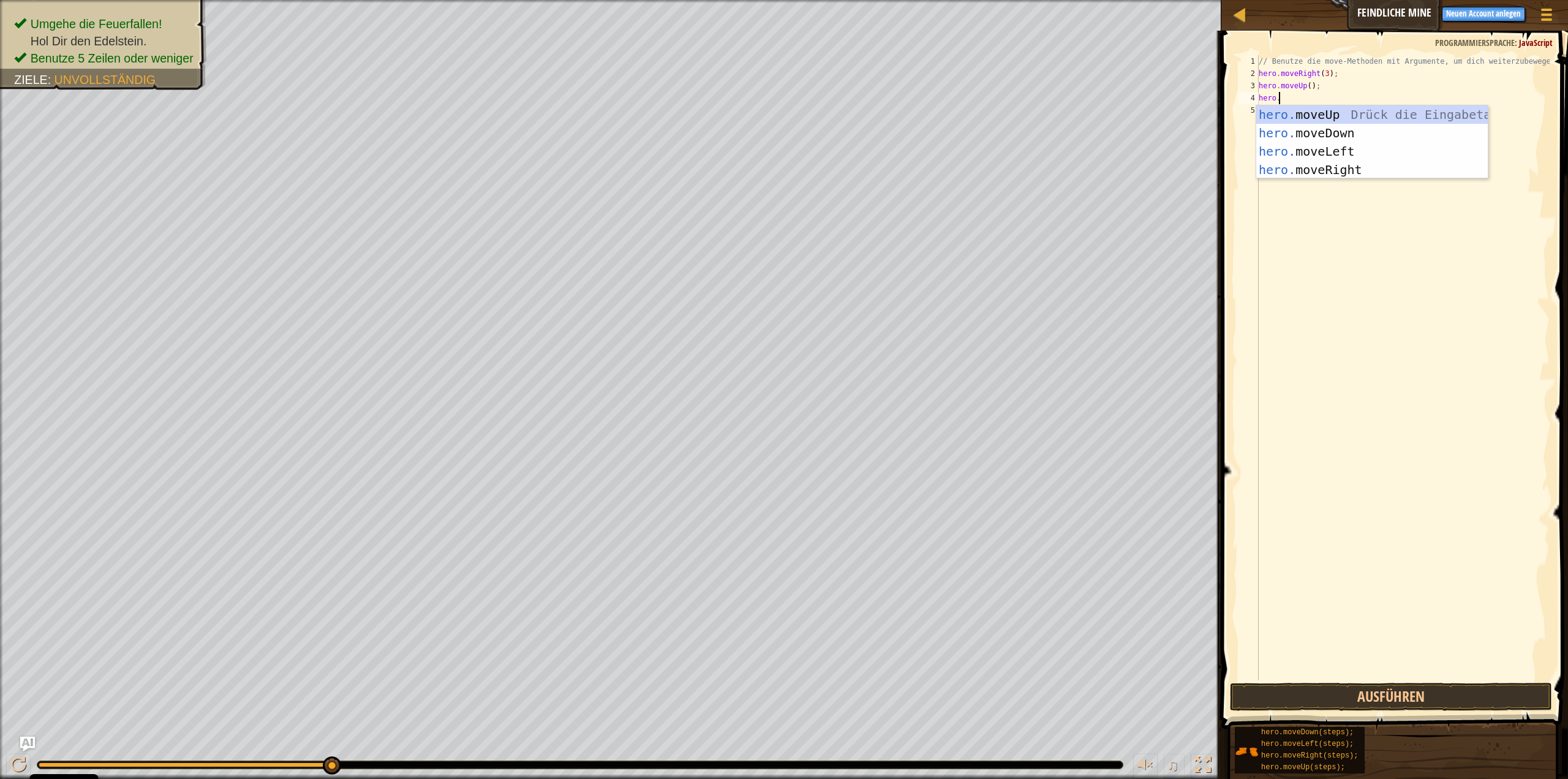
type textarea "[DOMAIN_NAME]"
type textarea "hero.m"
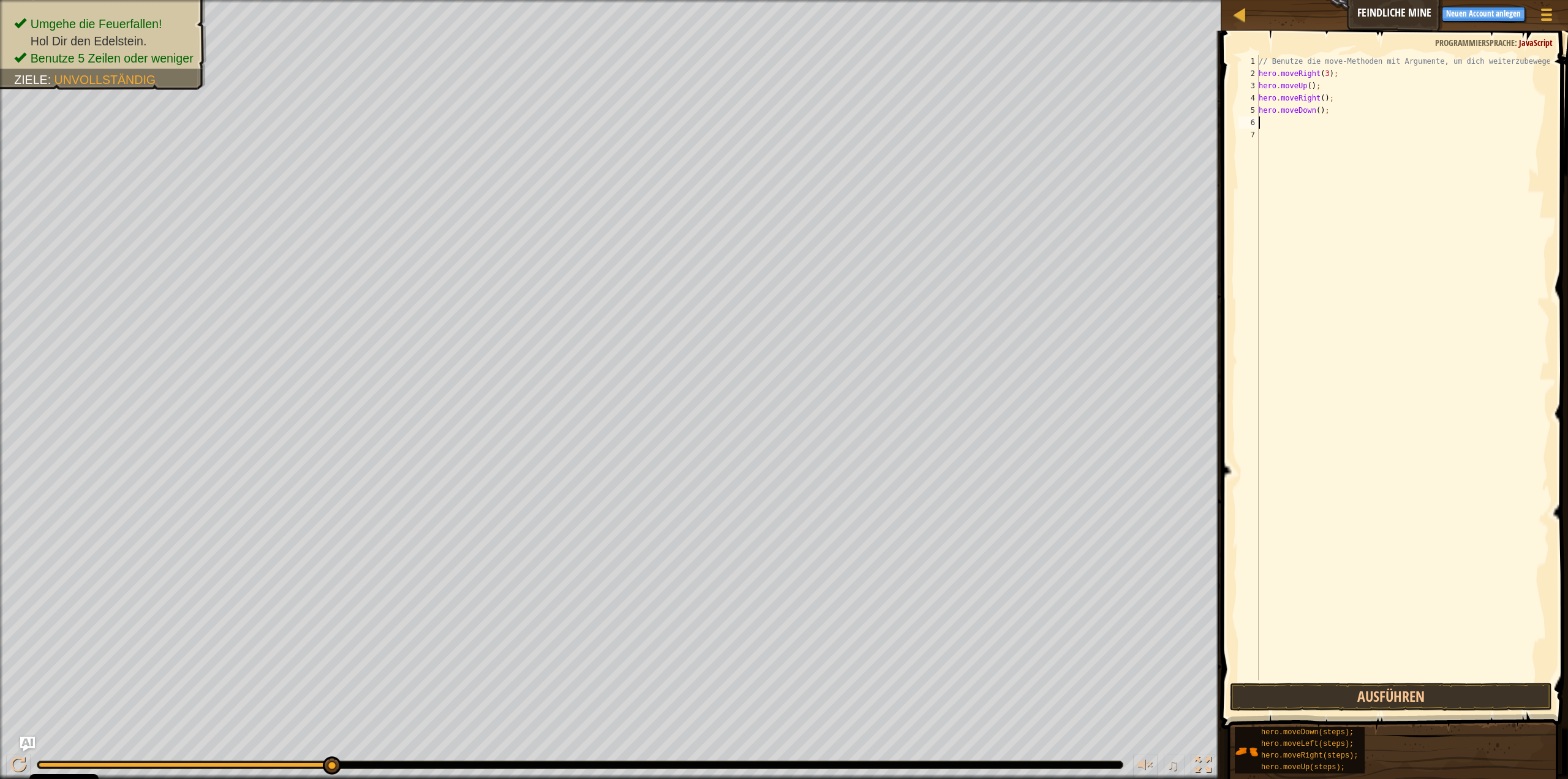
type textarea "hero.moveDown();"
type textarea "hero.moveDown(3);"
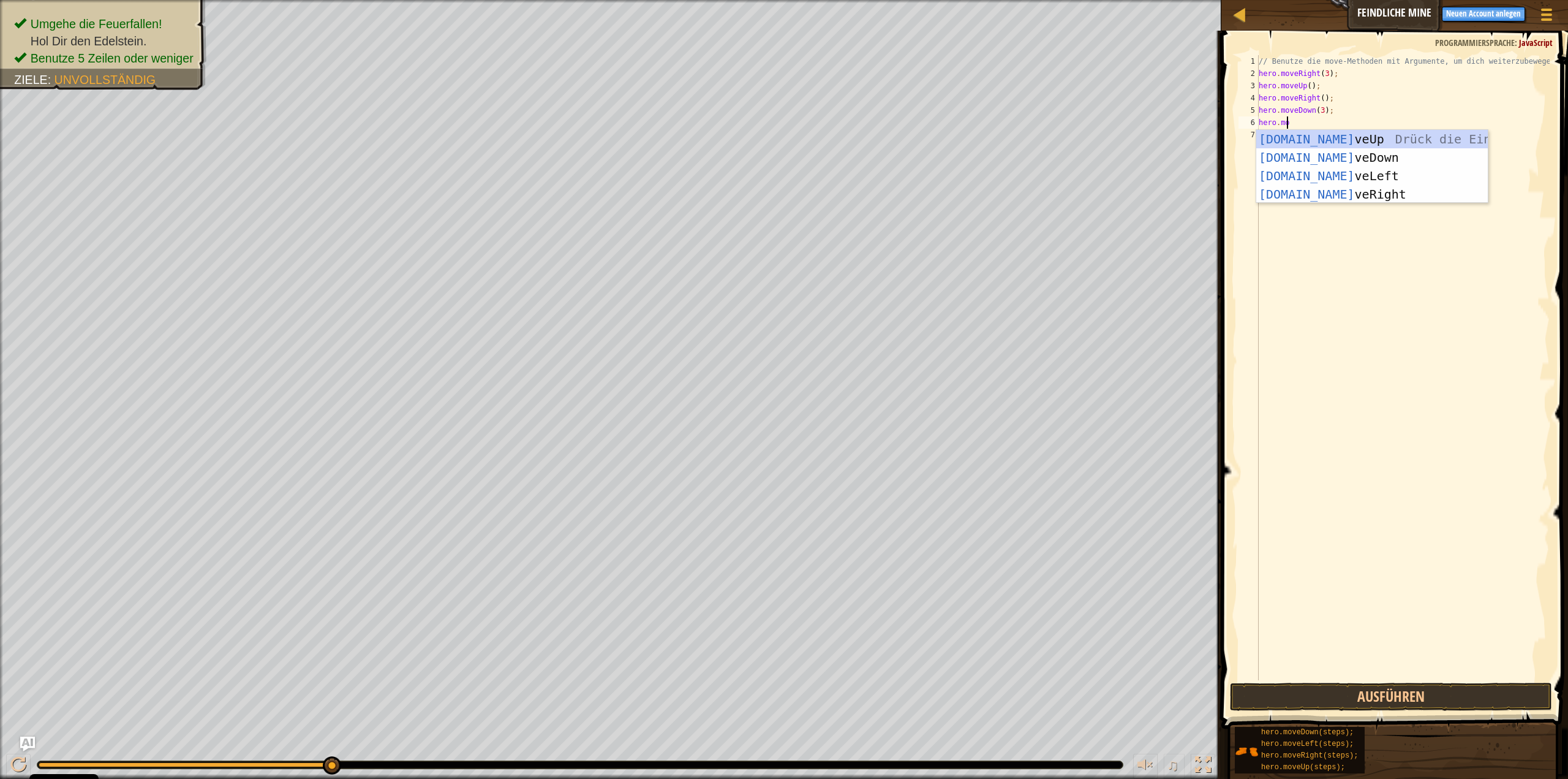
type textarea "hero.move"
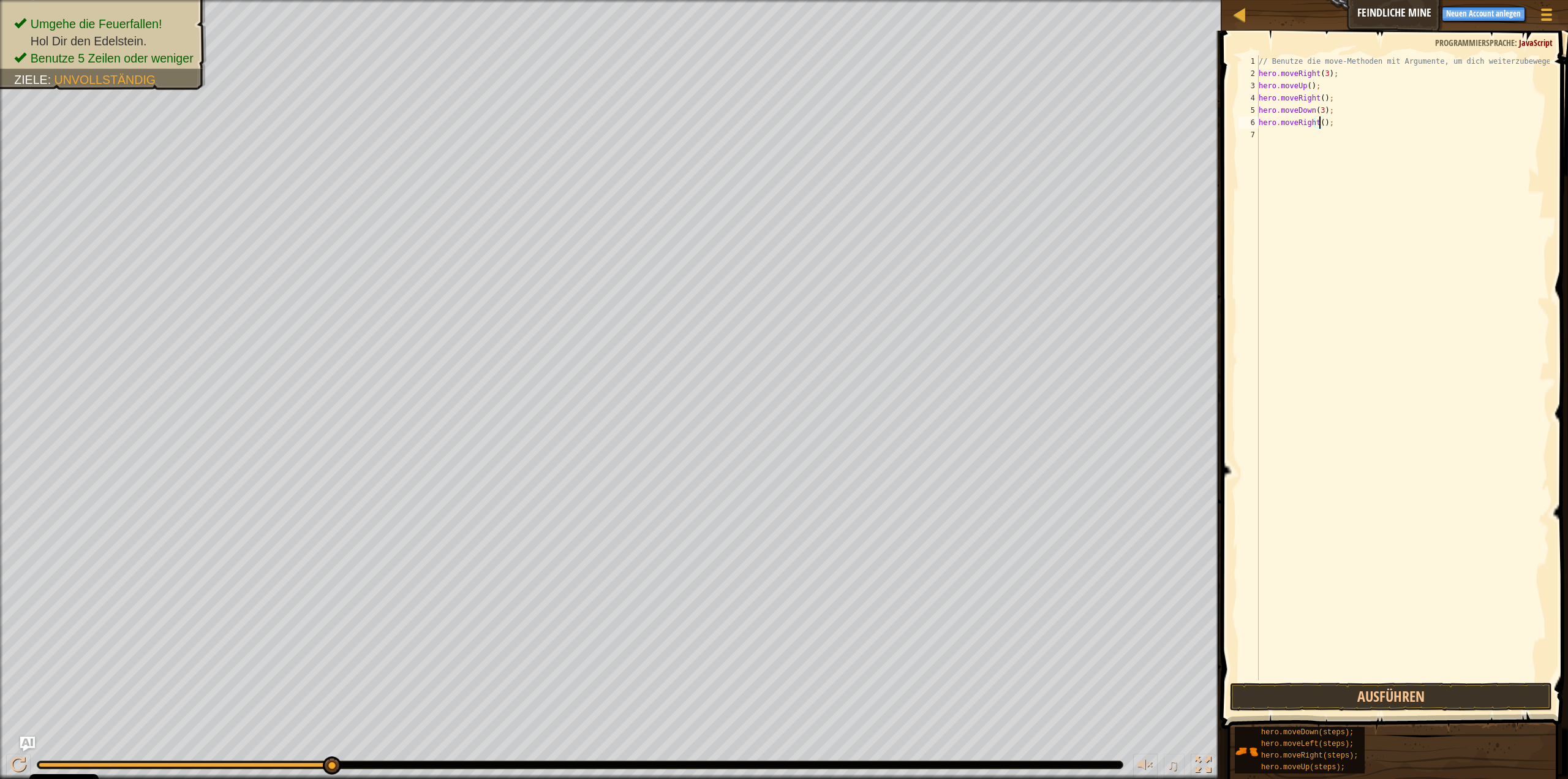
scroll to position [6, 5]
type textarea "hero.moveRight(2);"
click at [1394, 691] on button "Ausführen" at bounding box center [1392, 696] width 323 height 28
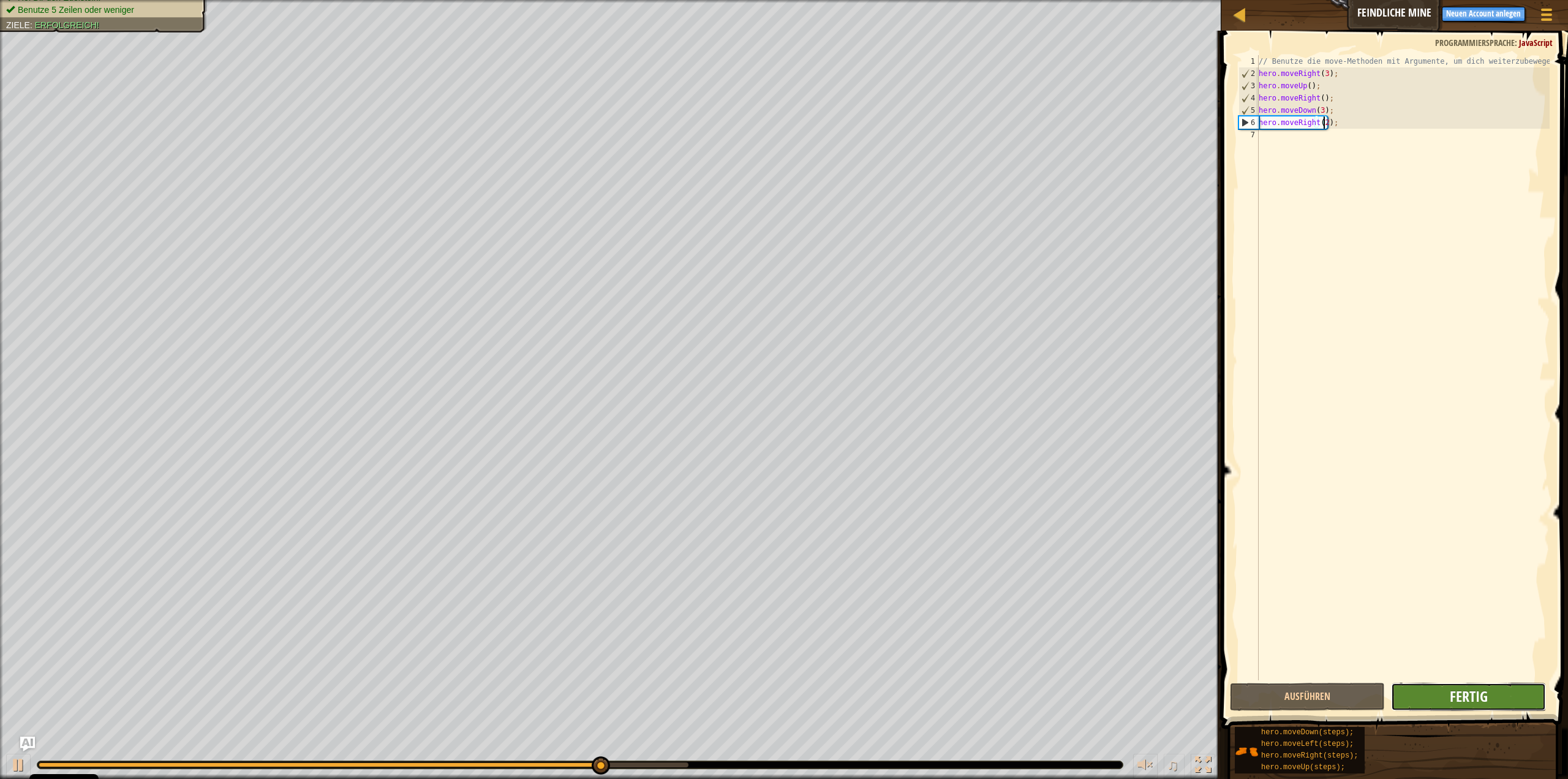
click at [1485, 700] on span "Fertig" at bounding box center [1469, 696] width 38 height 19
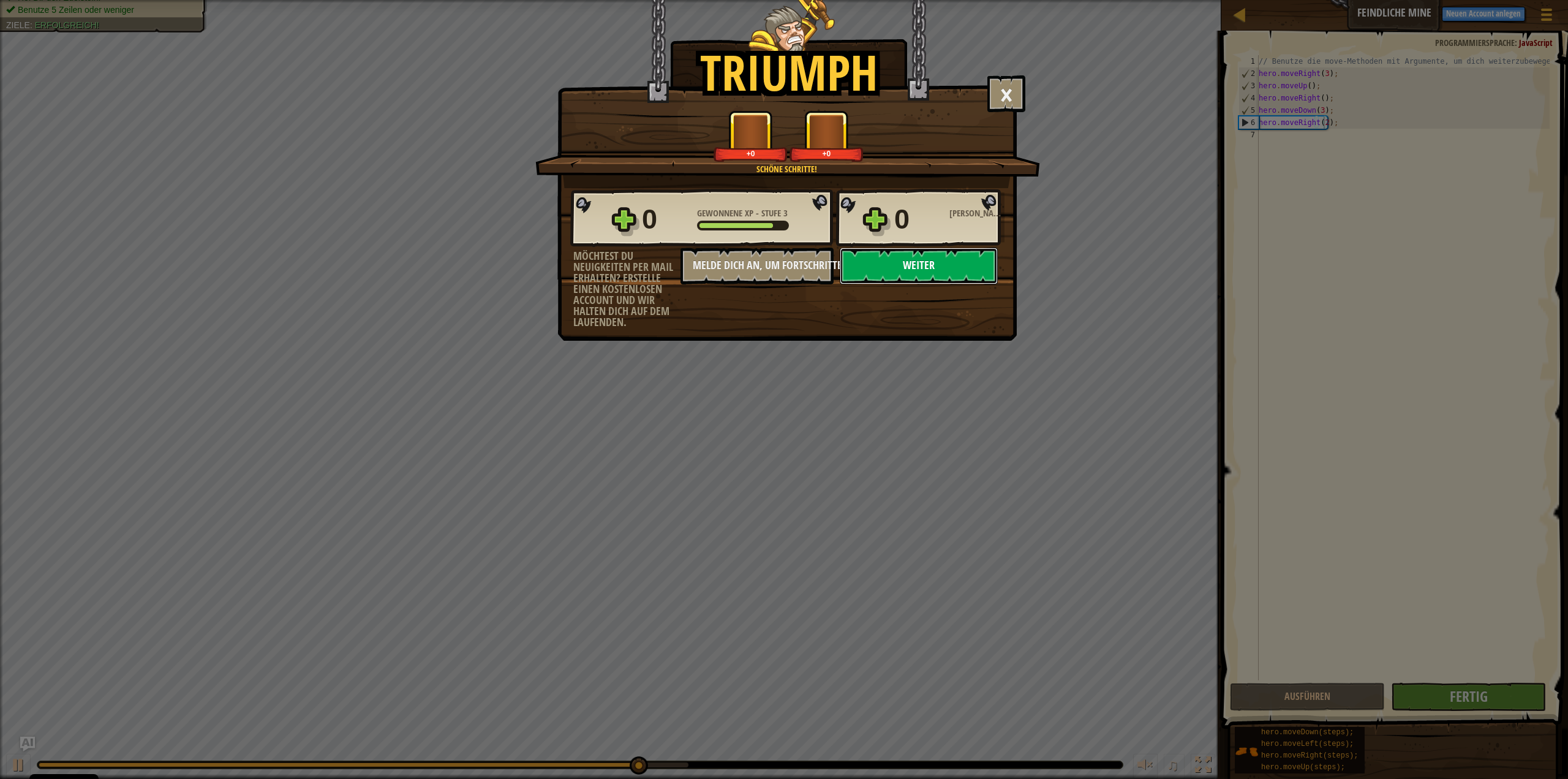
click at [922, 279] on button "Weiter" at bounding box center [919, 266] width 158 height 37
select select "de-DE"
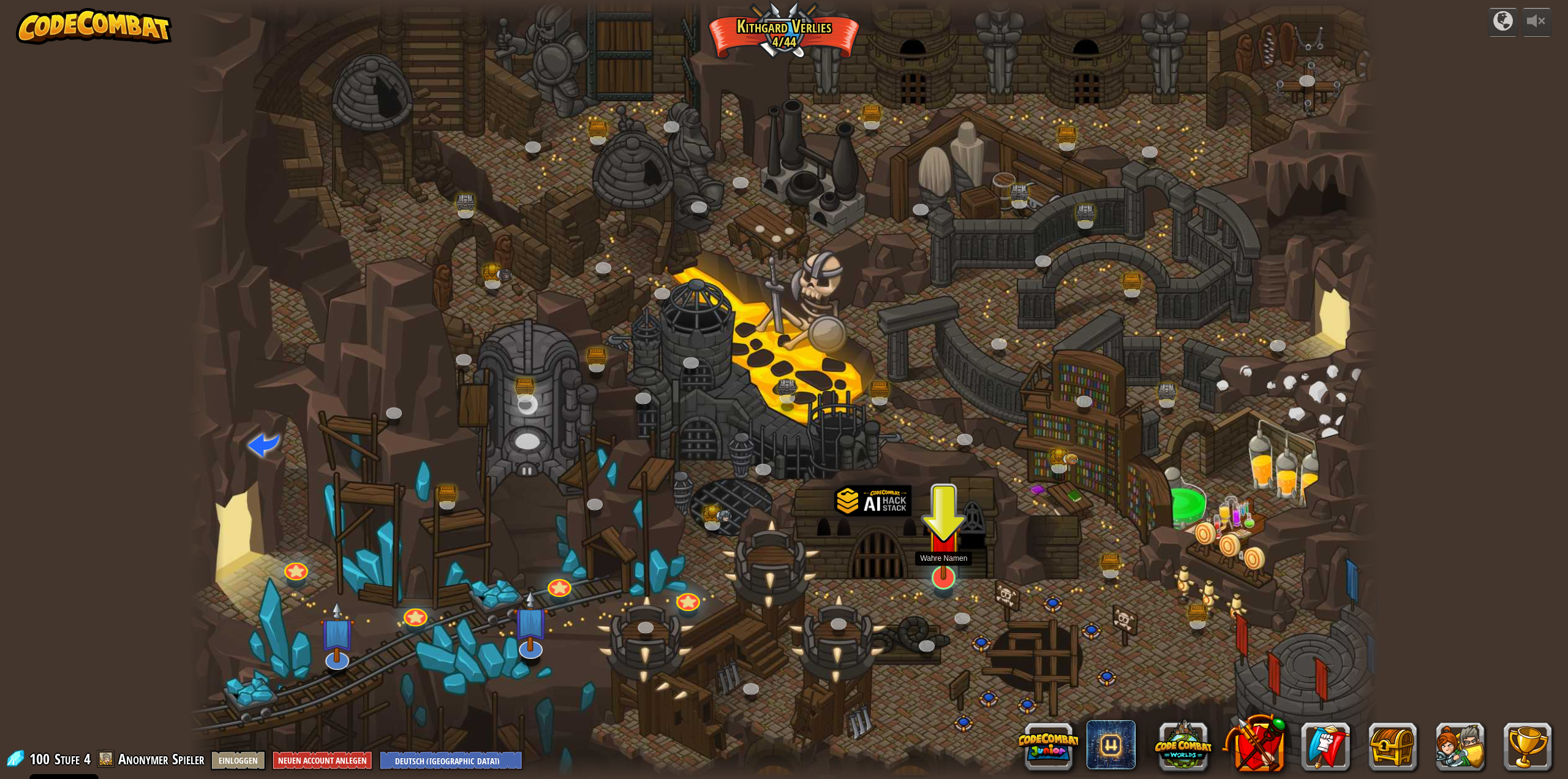
click at [939, 588] on div at bounding box center [944, 591] width 19 height 14
click at [945, 581] on link at bounding box center [940, 573] width 26 height 24
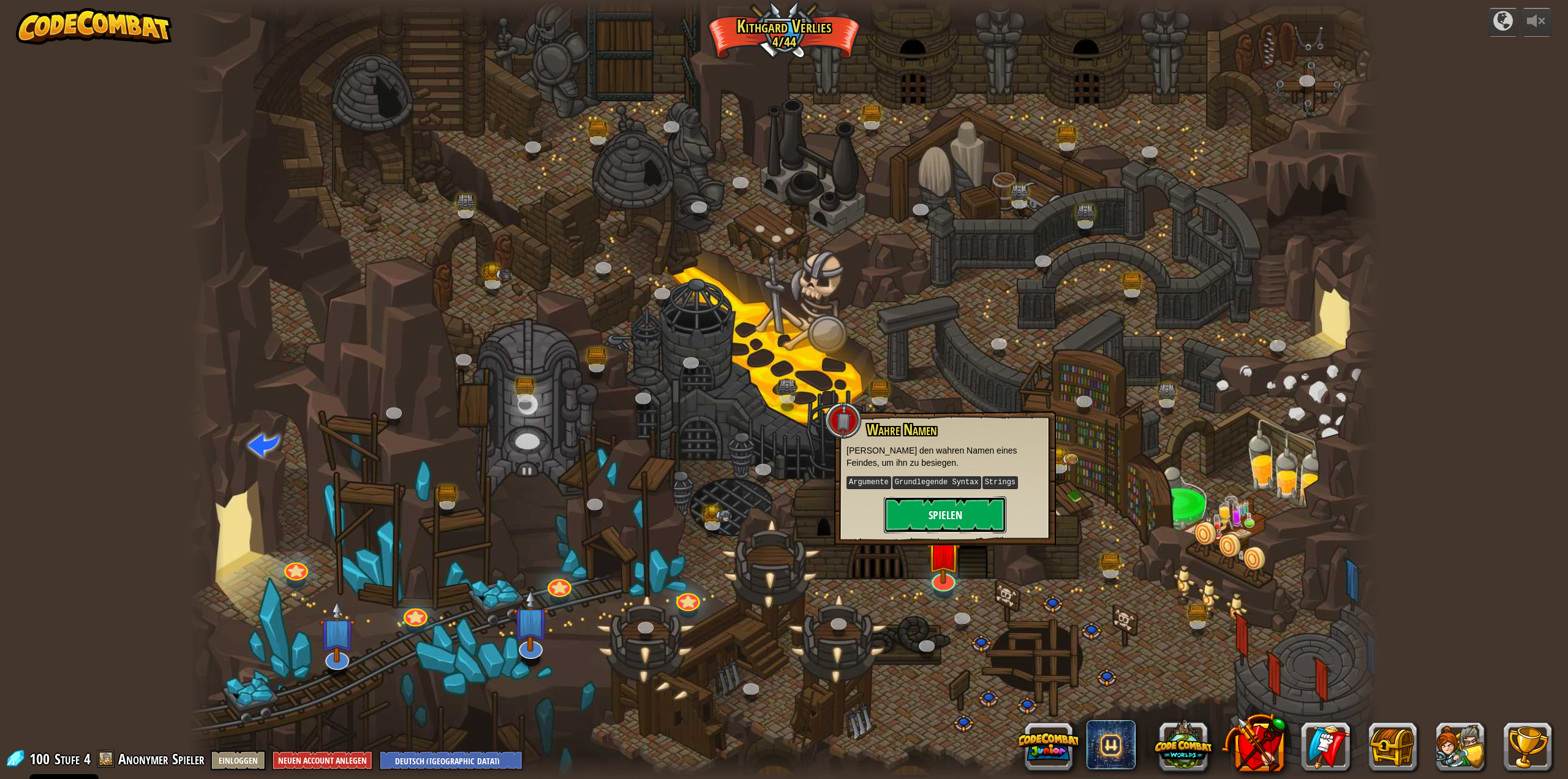
click at [941, 512] on button "Spielen" at bounding box center [945, 515] width 122 height 37
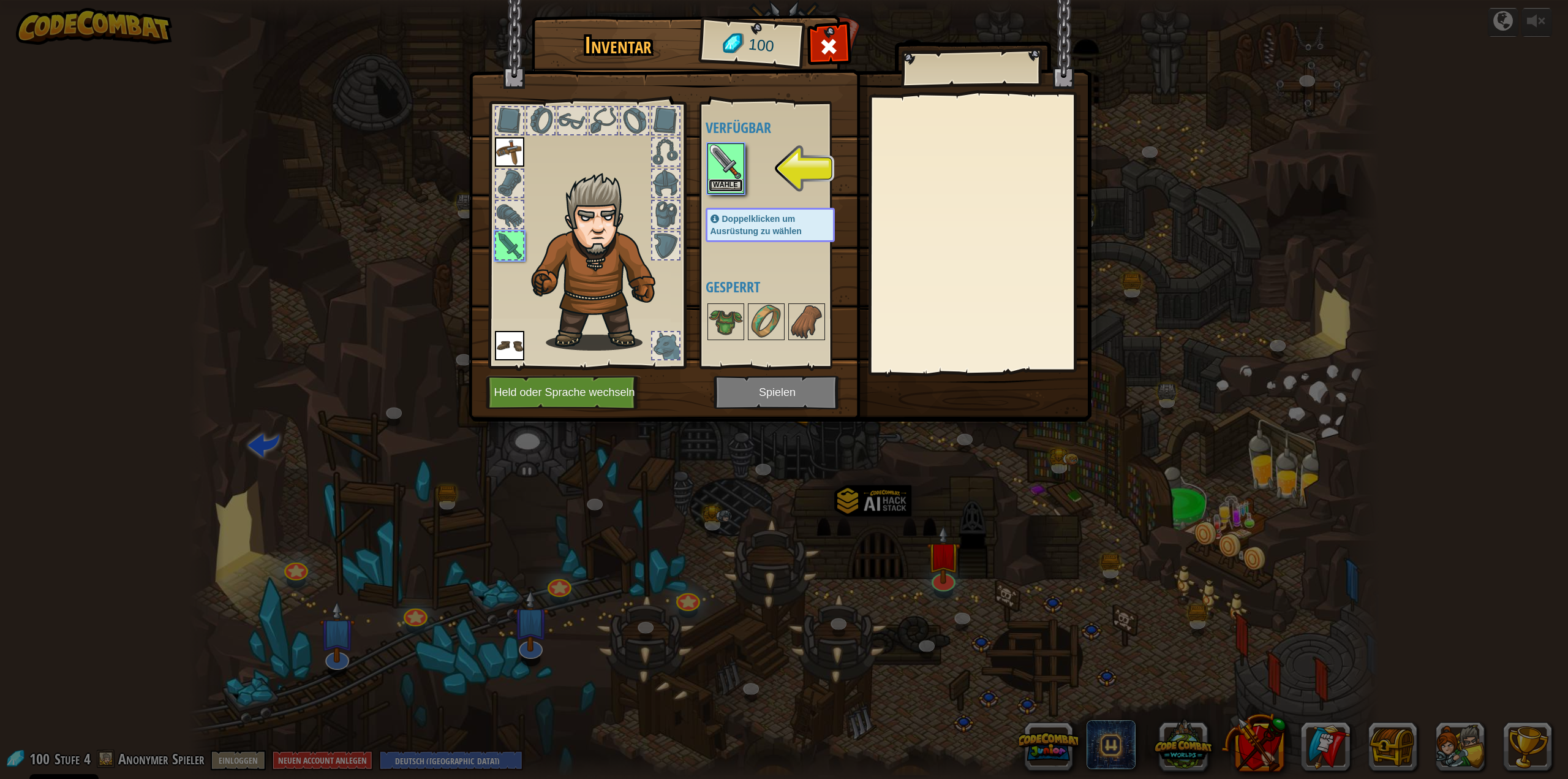
click at [721, 179] on button "Wähle" at bounding box center [725, 185] width 34 height 13
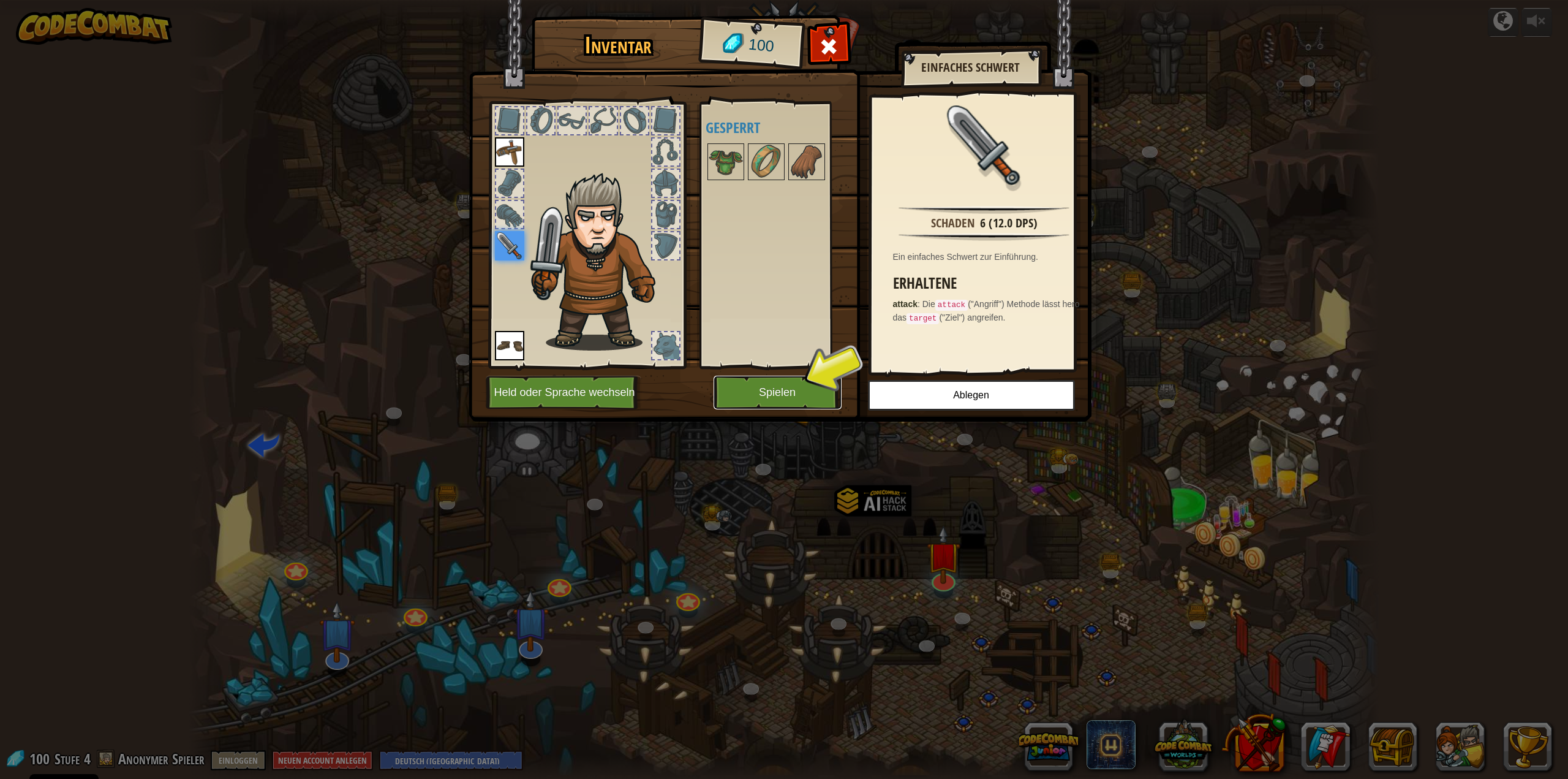
click at [775, 387] on button "Spielen" at bounding box center [778, 392] width 128 height 33
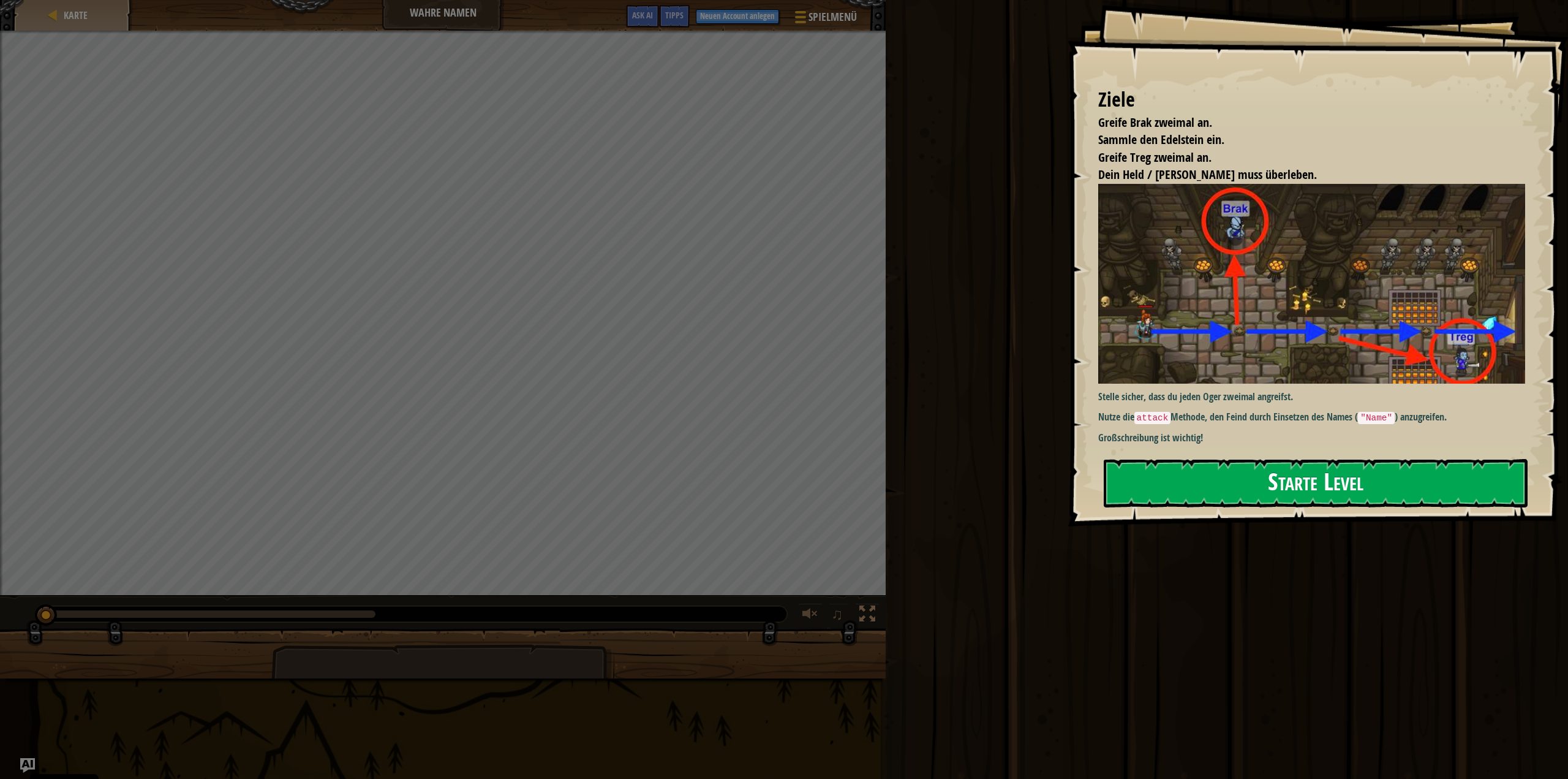
click at [1189, 485] on button "Starte Level" at bounding box center [1317, 483] width 425 height 48
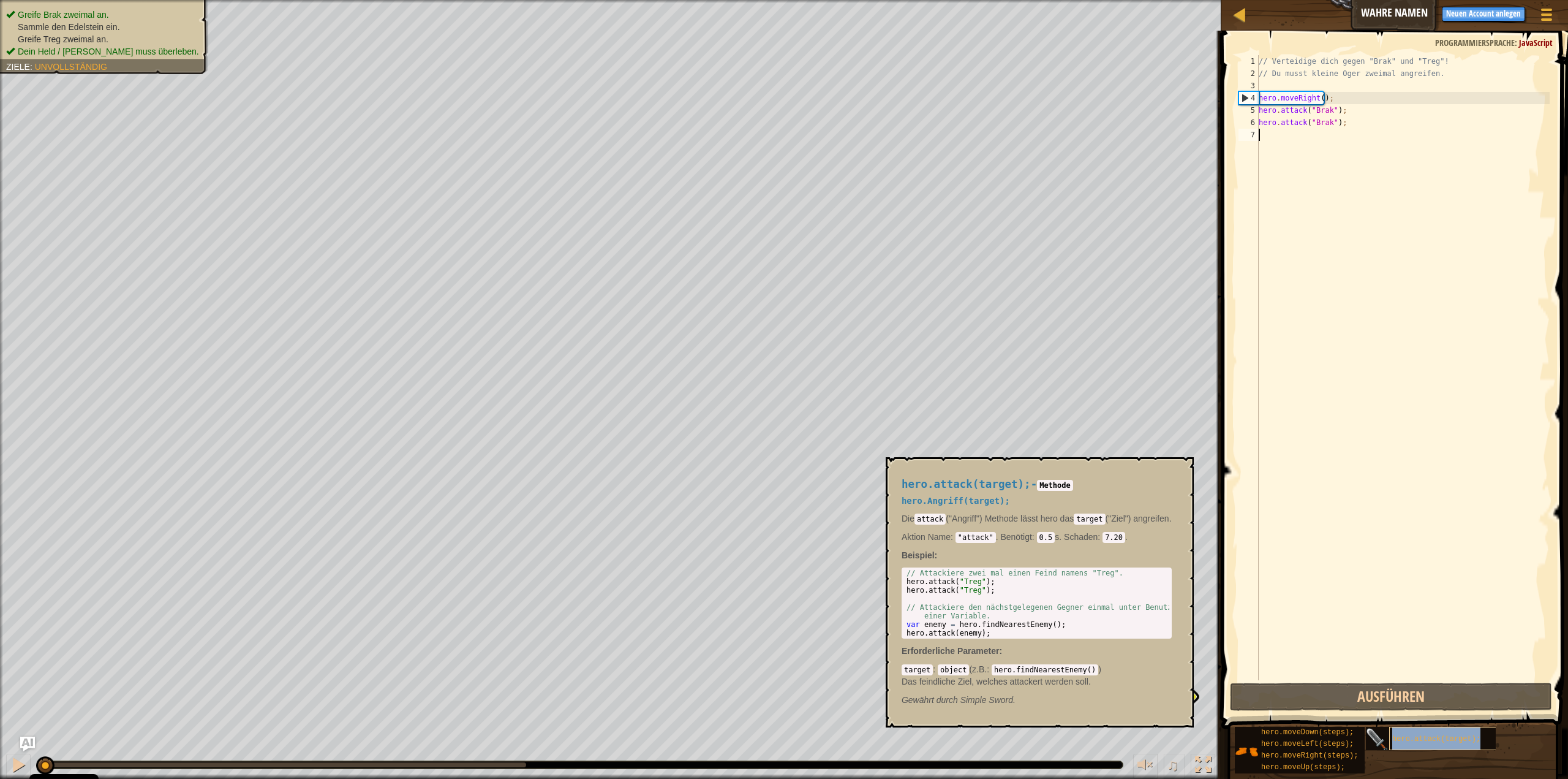
click at [1406, 740] on span "hero.attack(target);" at bounding box center [1436, 738] width 88 height 8
click at [1336, 135] on div "// Verteidige dich gegen "Brak" und "Treg"! // Du musst kleine Oger zweimal ang…" at bounding box center [1403, 379] width 293 height 649
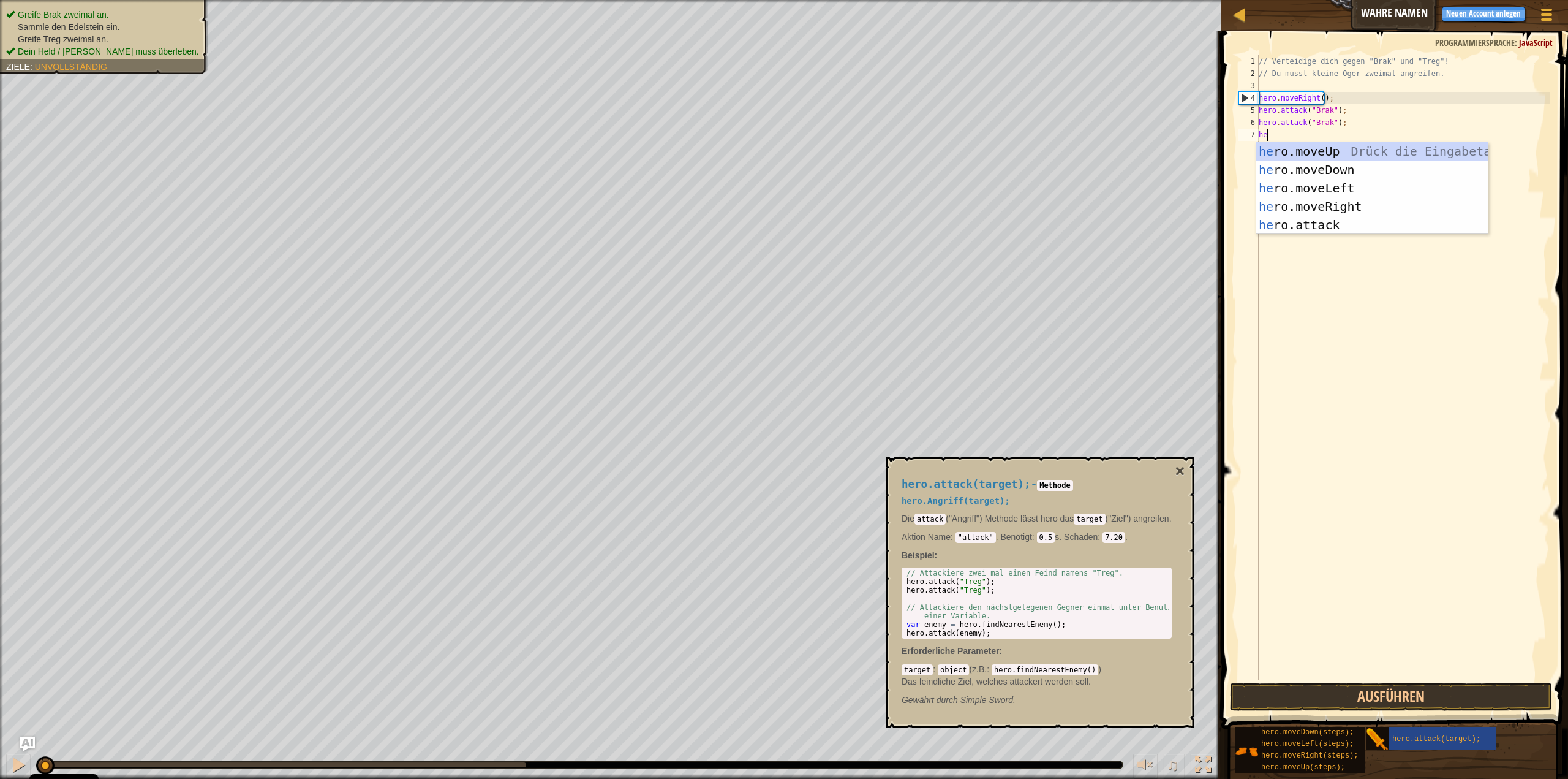
scroll to position [6, 0]
type textarea "hero.move"
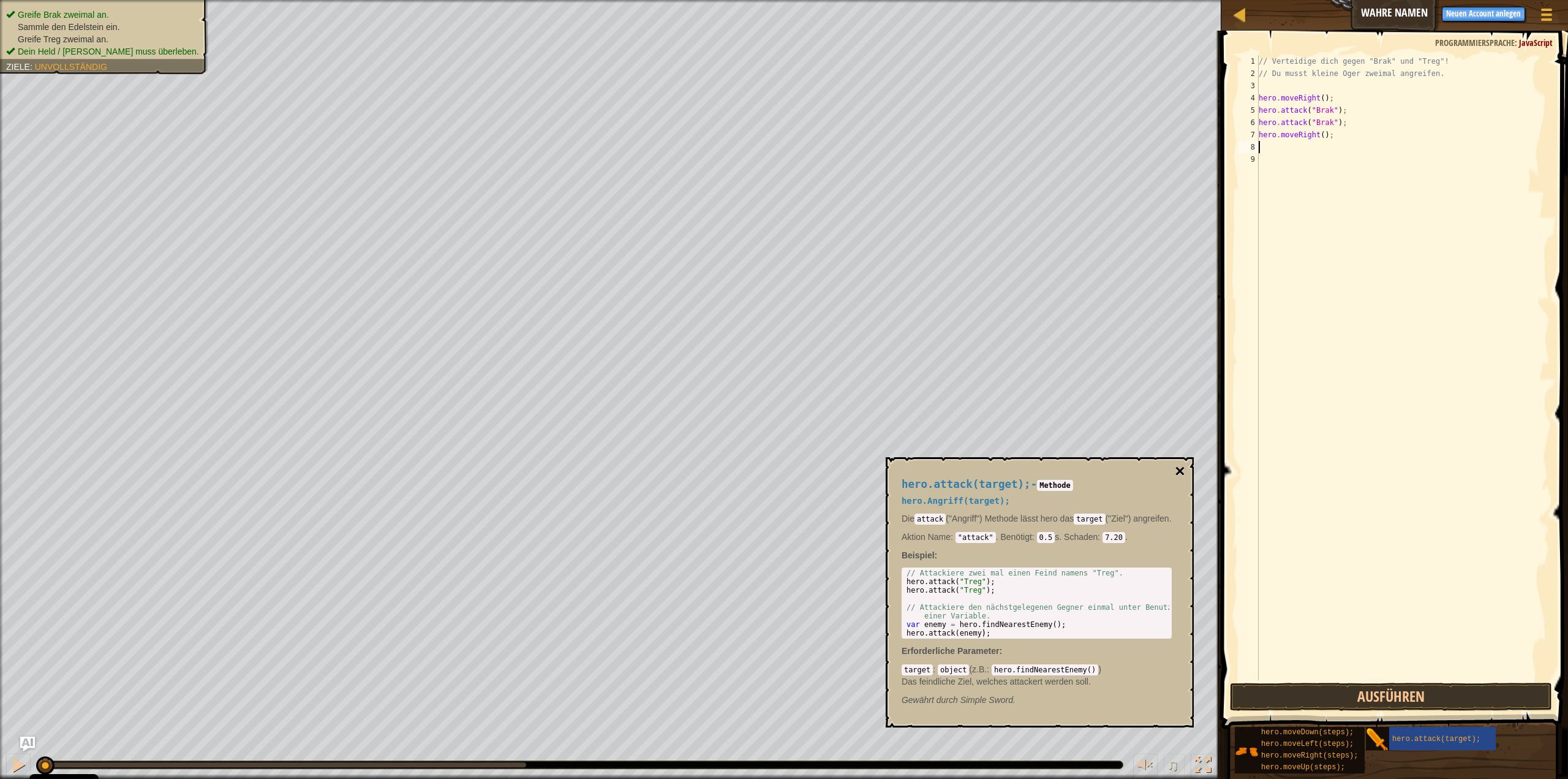
click at [1183, 470] on button "×" at bounding box center [1179, 471] width 10 height 17
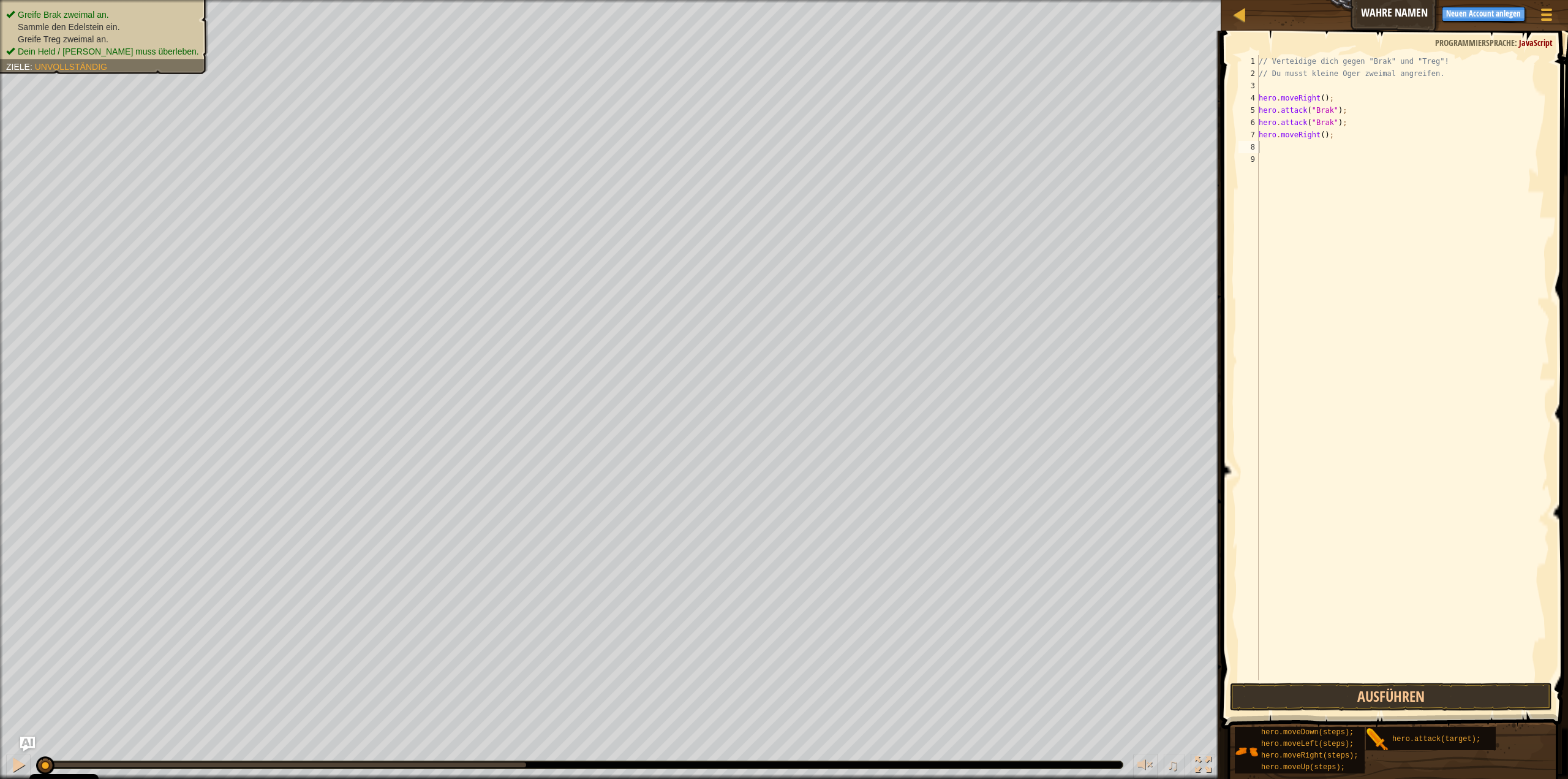
click at [1315, 150] on div "// Verteidige dich gegen "Brak" und "Treg"! // Du musst kleine Oger zweimal ang…" at bounding box center [1403, 379] width 293 height 649
type textarea "hero.attack("Treg");"
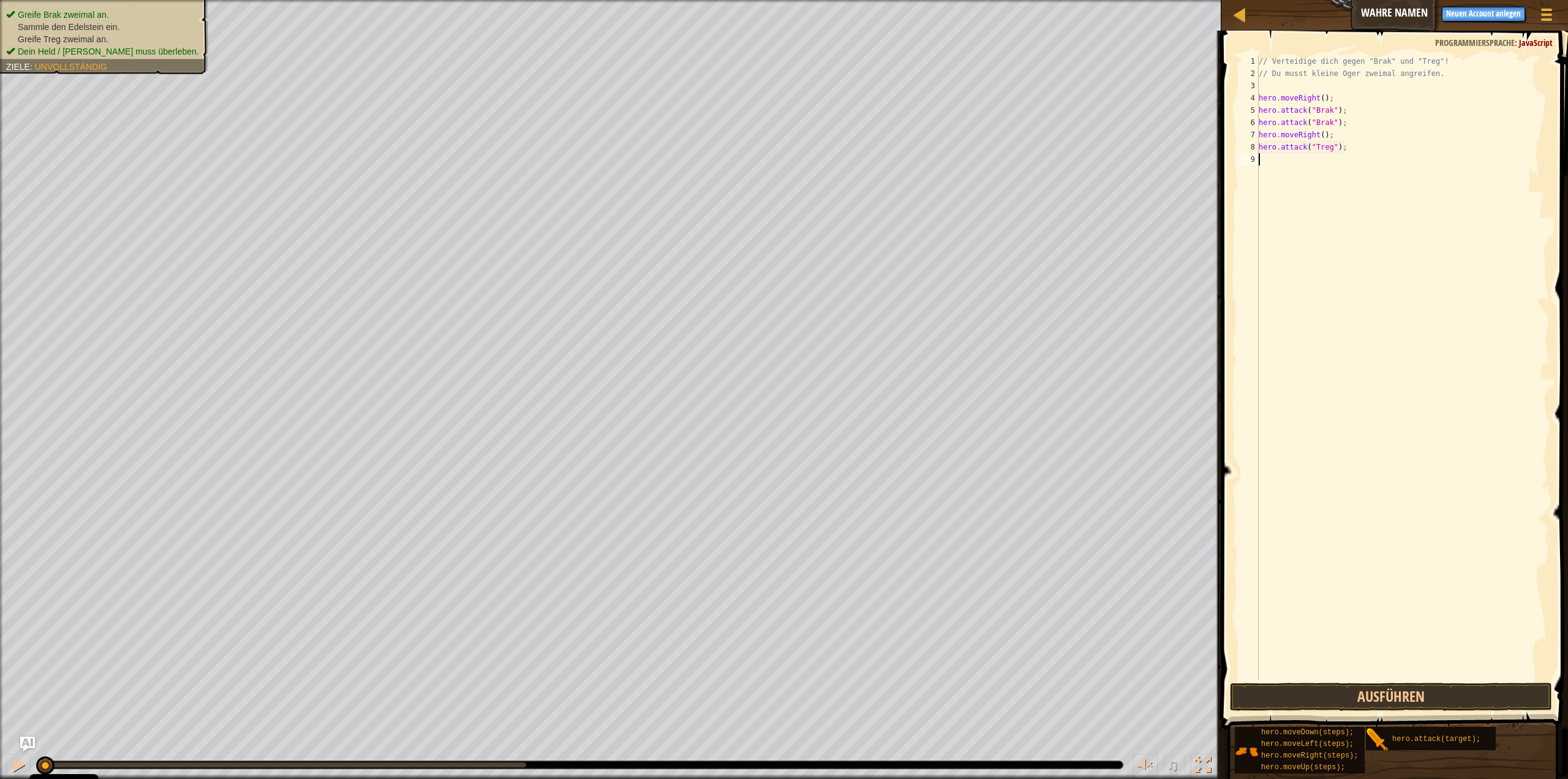
type textarea "hero.attack("Treg");"
paste textarea "hero.attack("Treg");"
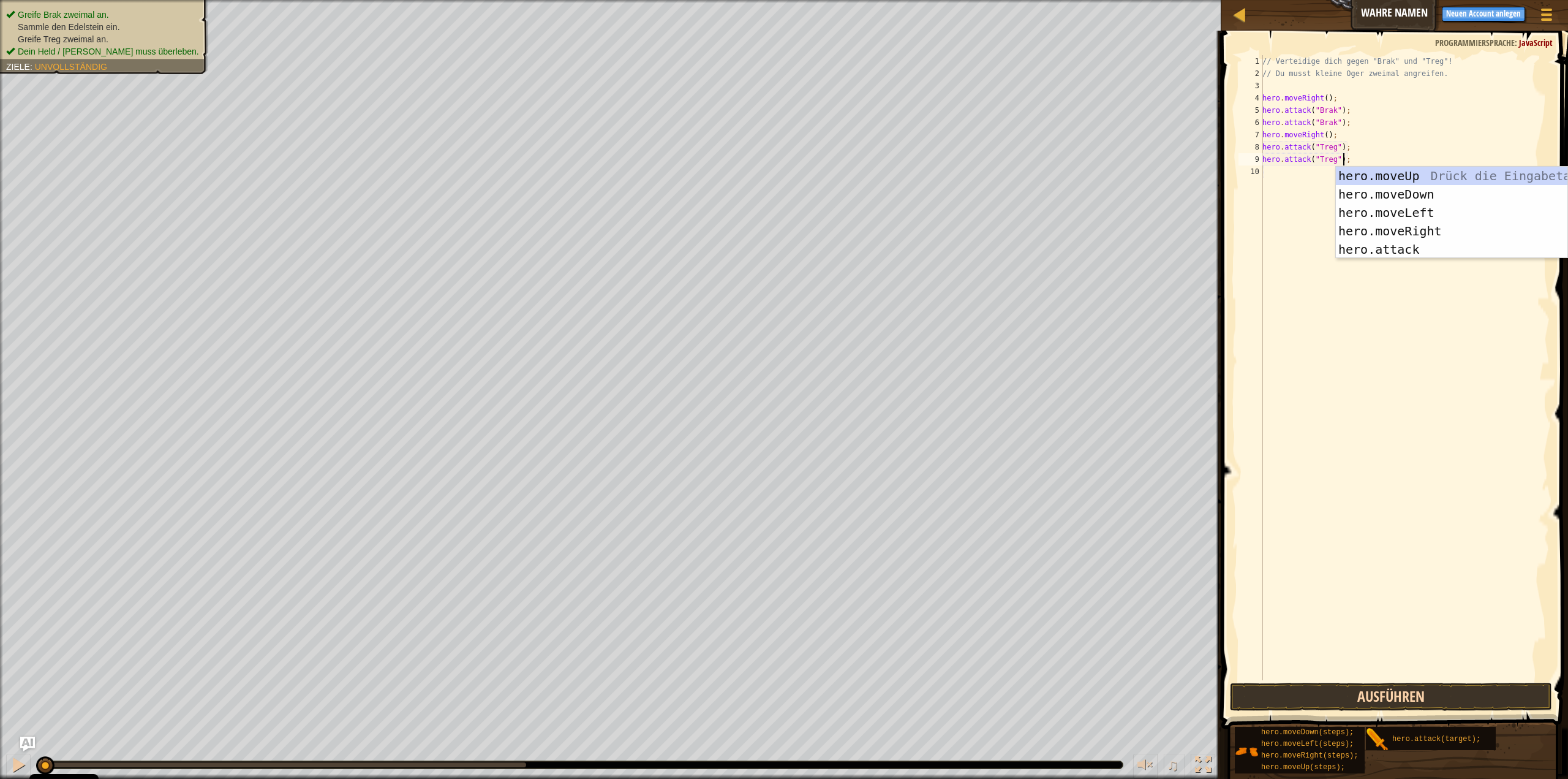
type textarea "hero.attack("Treg");"
click at [1373, 696] on button "Ausführen" at bounding box center [1392, 696] width 323 height 28
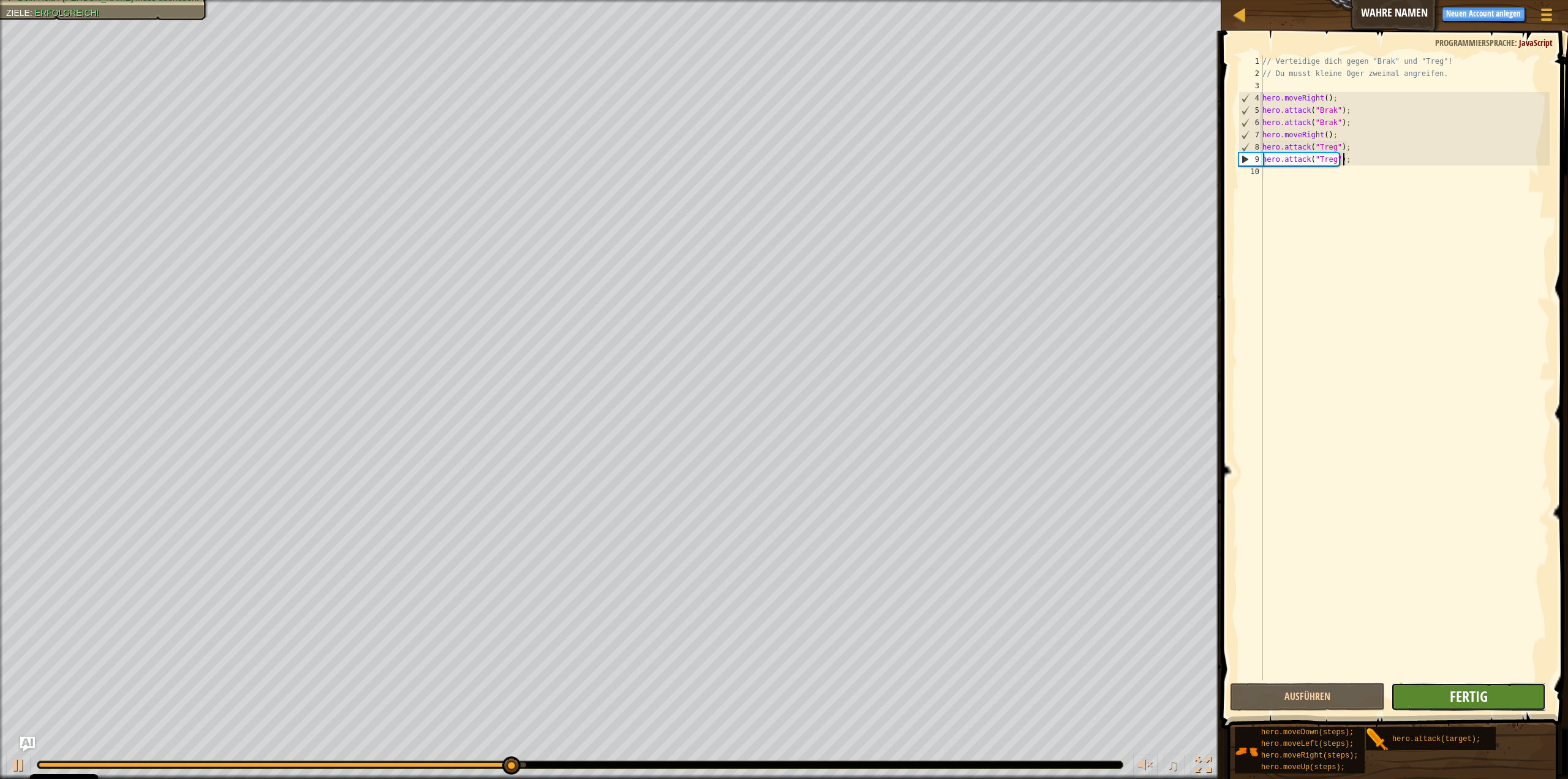
click at [1478, 696] on span "Fertig" at bounding box center [1469, 696] width 38 height 19
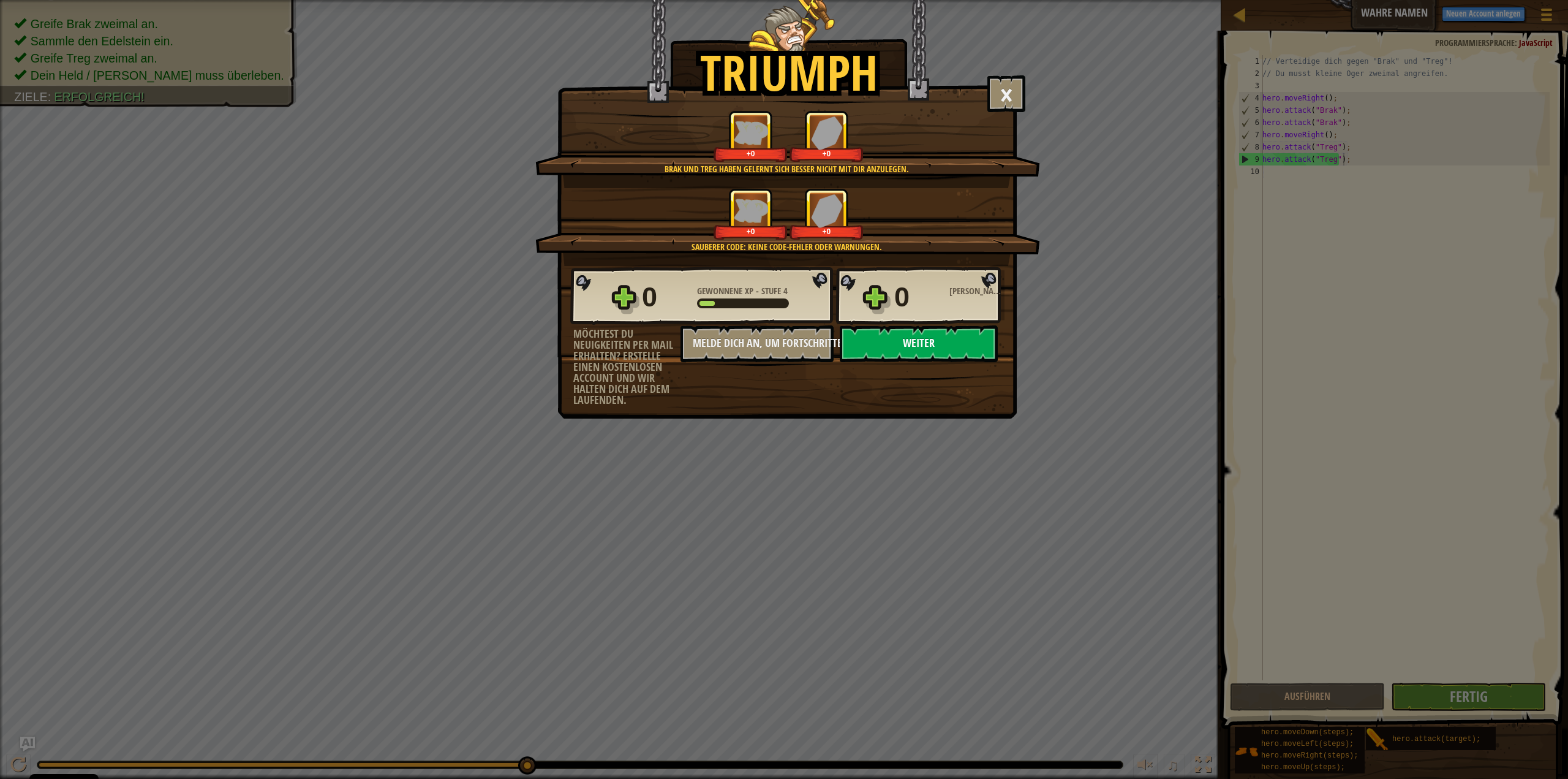
click at [924, 344] on button "Weiter" at bounding box center [919, 344] width 158 height 37
select select "de-DE"
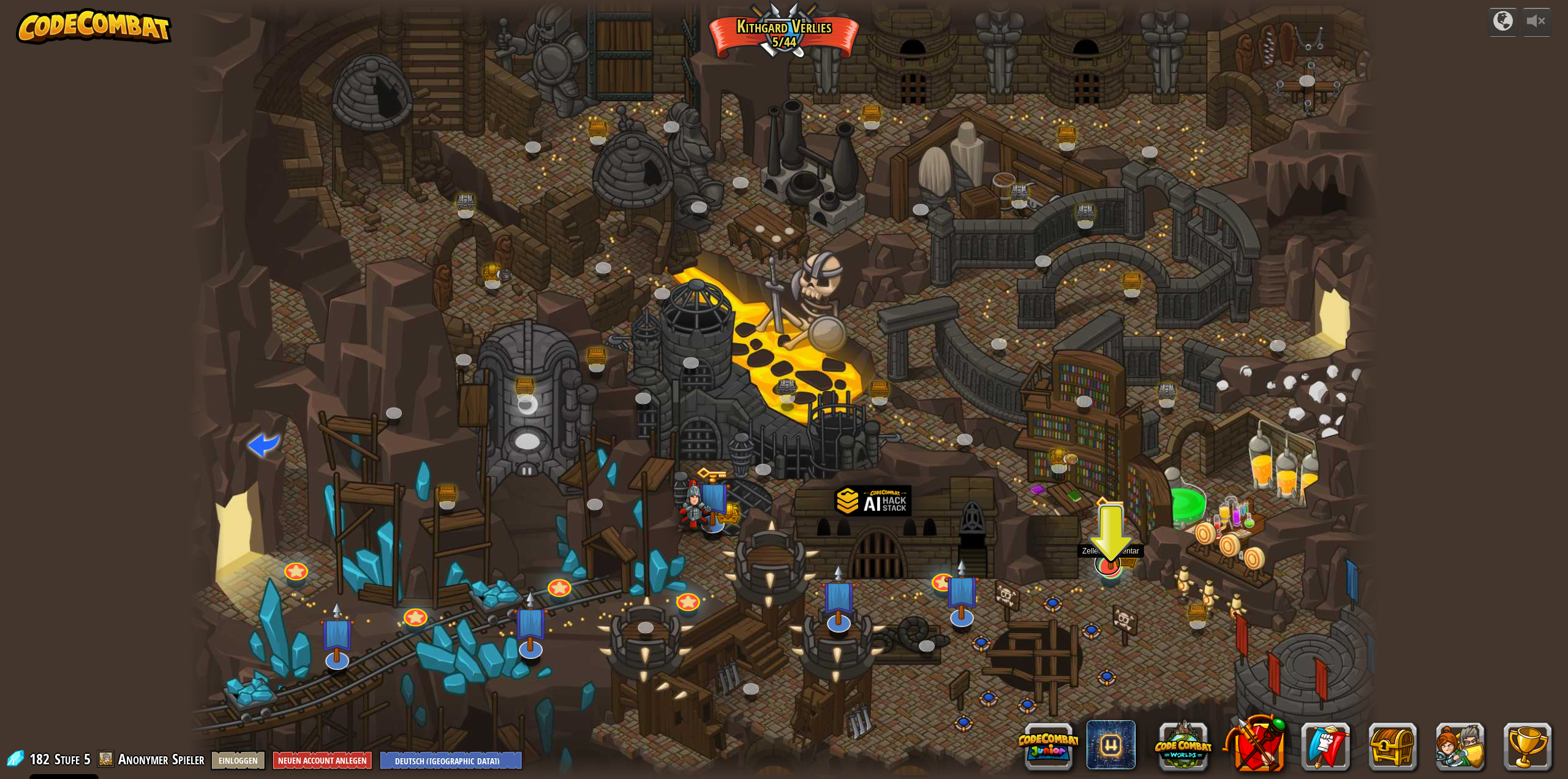
click at [1111, 571] on link at bounding box center [1108, 563] width 26 height 24
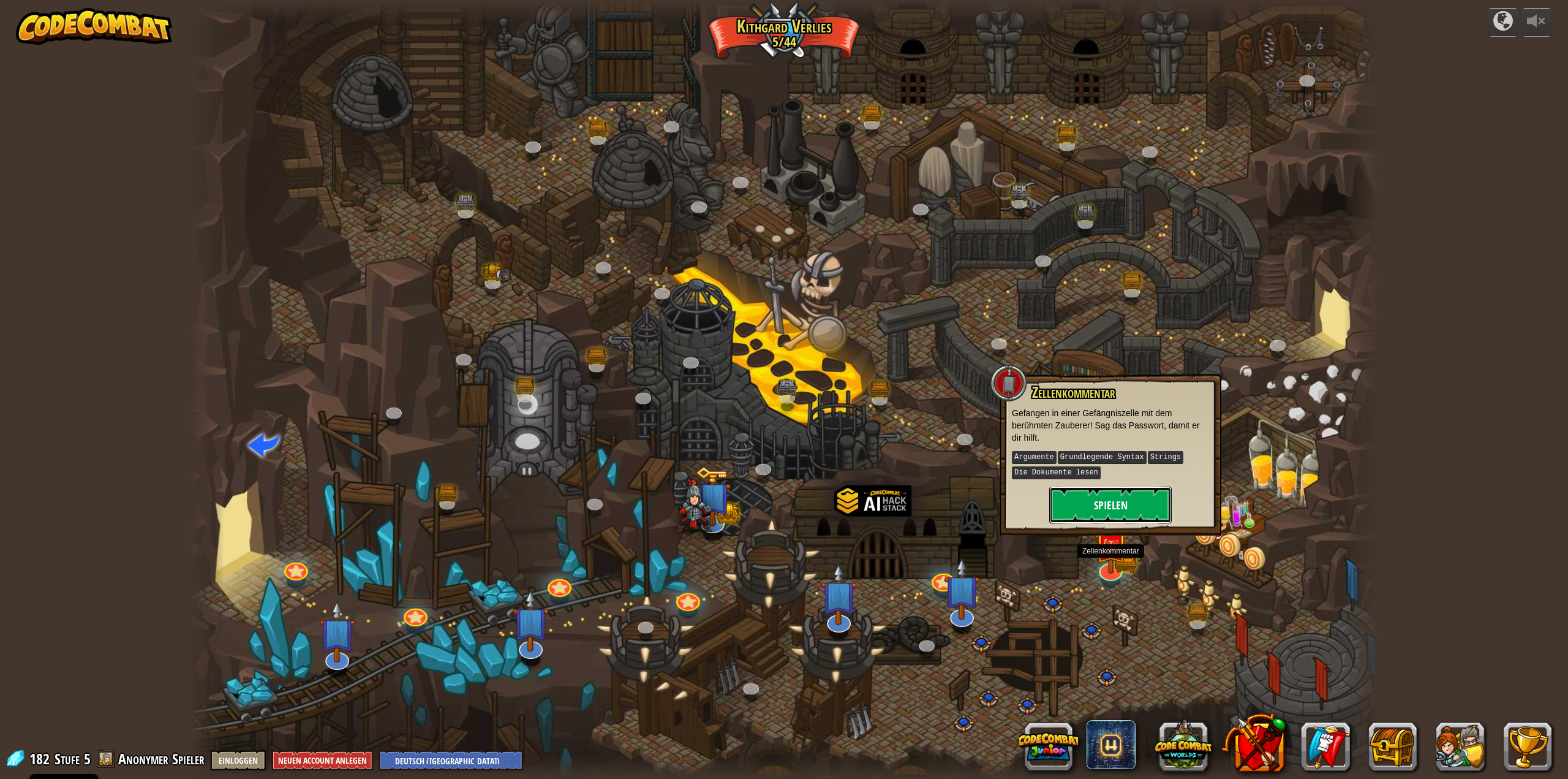
click at [1113, 506] on button "Spielen" at bounding box center [1111, 505] width 122 height 37
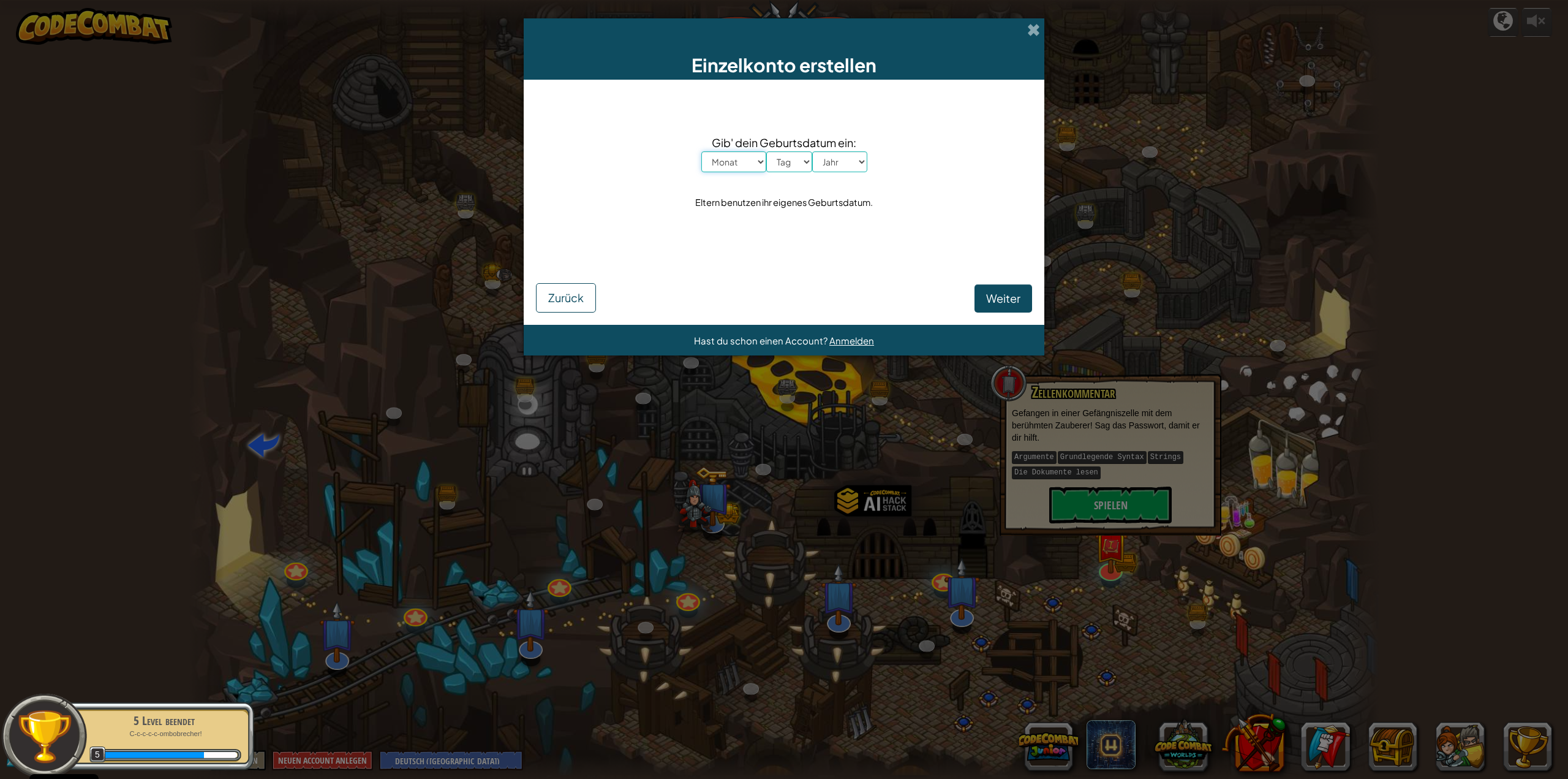
click at [742, 163] on select "Monat Januar Februar [PERSON_NAME] April Mai Juni July August September Oktober…" at bounding box center [733, 161] width 65 height 20
select select "10"
click at [701, 151] on select "Monat Januar Februar [PERSON_NAME] April Mai Juni July August September Oktober…" at bounding box center [733, 161] width 65 height 20
click at [792, 151] on span "Gib' dein Geburtsdatum ein:" at bounding box center [784, 142] width 166 height 18
click at [793, 160] on select "Tag 1 2 3 4 5 6 7 8 9 10 11 12 13 14 15 16 17 18 19 20 21 22 23 24 25 26 27 28 …" at bounding box center [789, 161] width 46 height 20
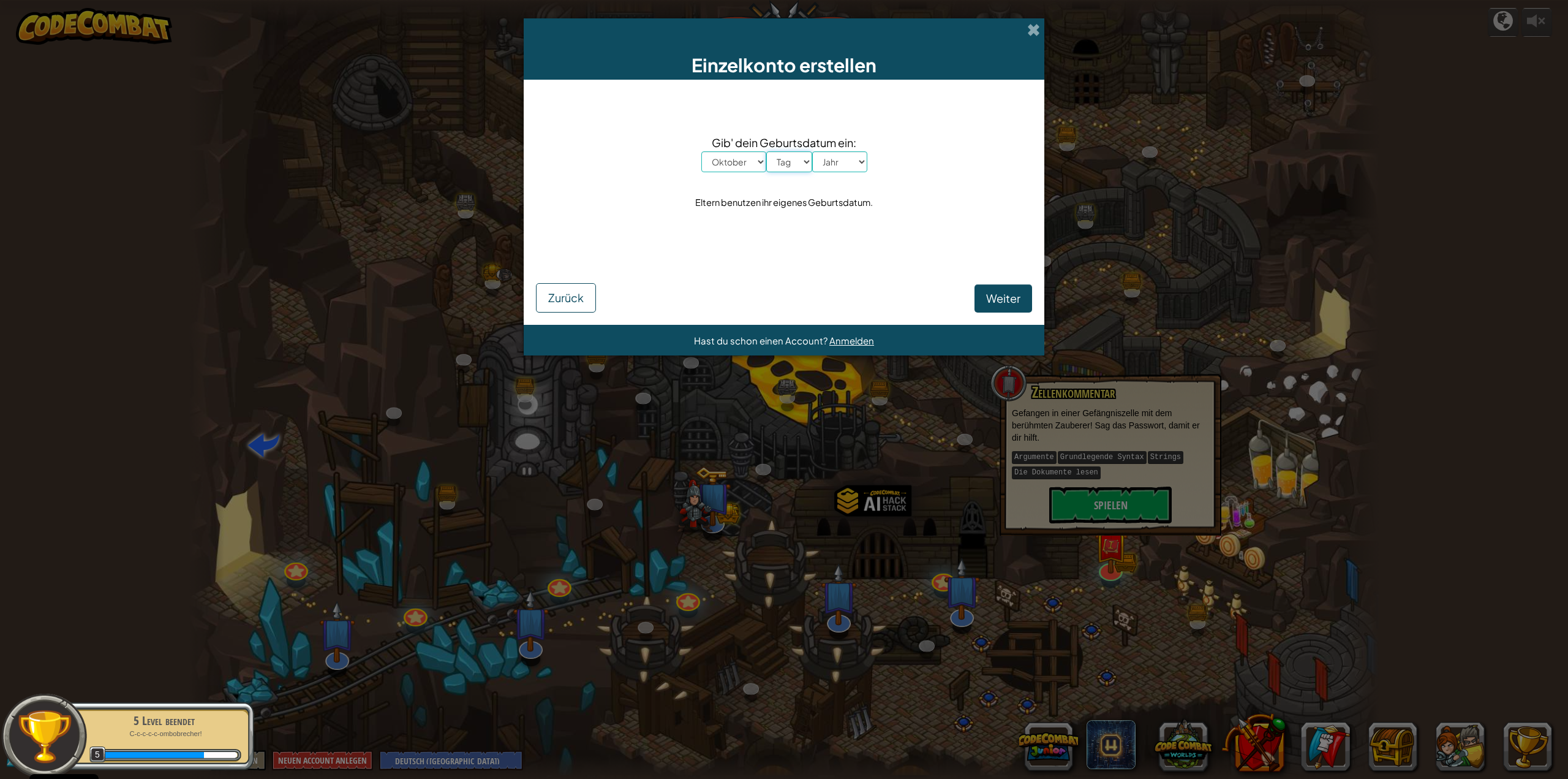
select select "18"
click at [766, 151] on select "Tag 1 2 3 4 5 6 7 8 9 10 11 12 13 14 15 16 17 18 19 20 21 22 23 24 25 26 27 28 …" at bounding box center [789, 161] width 46 height 20
click at [851, 165] on select "Jahr 2025 2024 2023 2022 2021 2020 2019 2018 2017 2016 2015 2014 2013 2012 2011…" at bounding box center [839, 161] width 55 height 20
select select "1994"
click at [812, 151] on select "Jahr 2025 2024 2023 2022 2021 2020 2019 2018 2017 2016 2015 2014 2013 2012 2011…" at bounding box center [839, 161] width 55 height 20
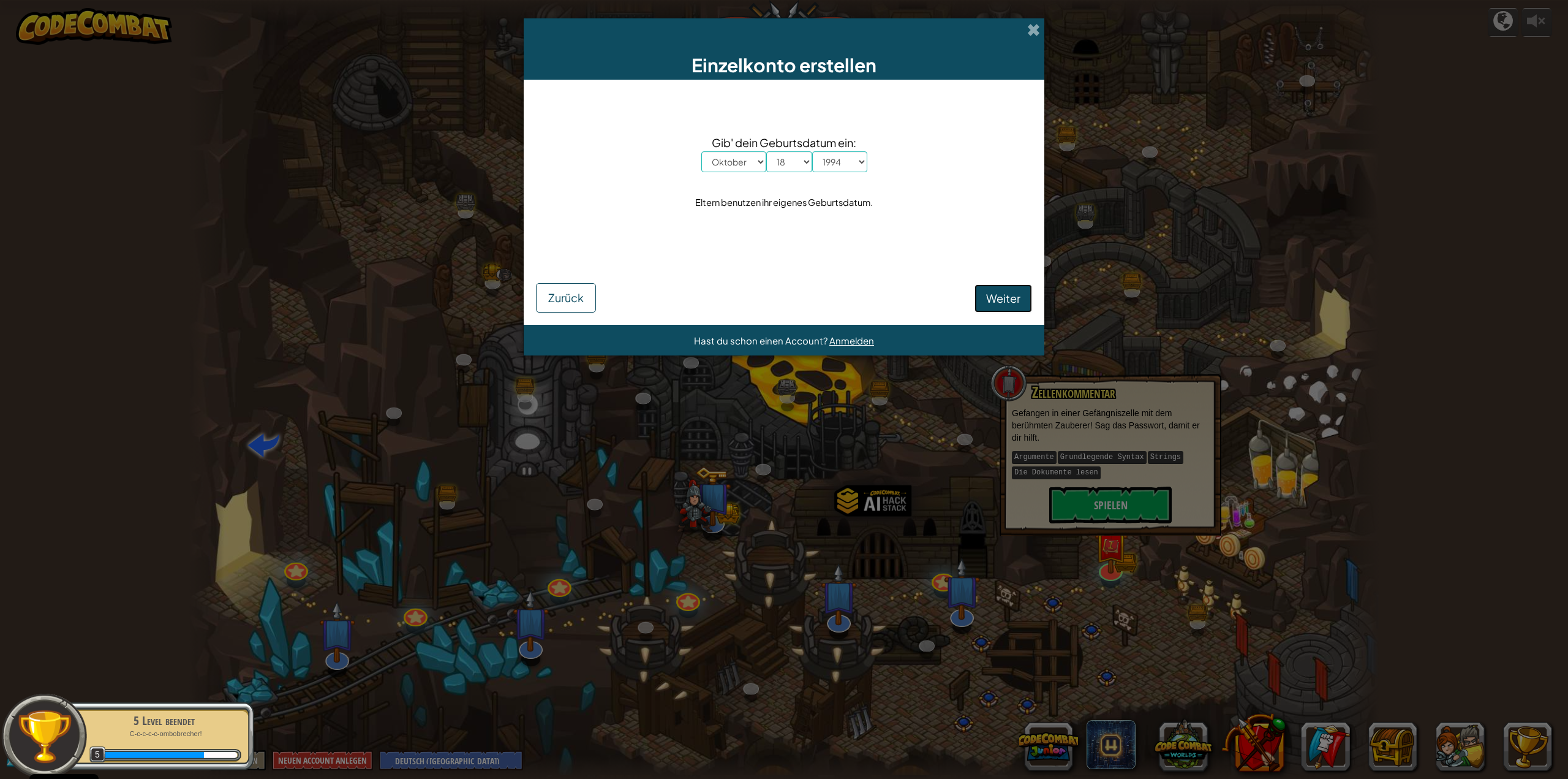
click at [995, 300] on span "Weiter" at bounding box center [1003, 298] width 34 height 14
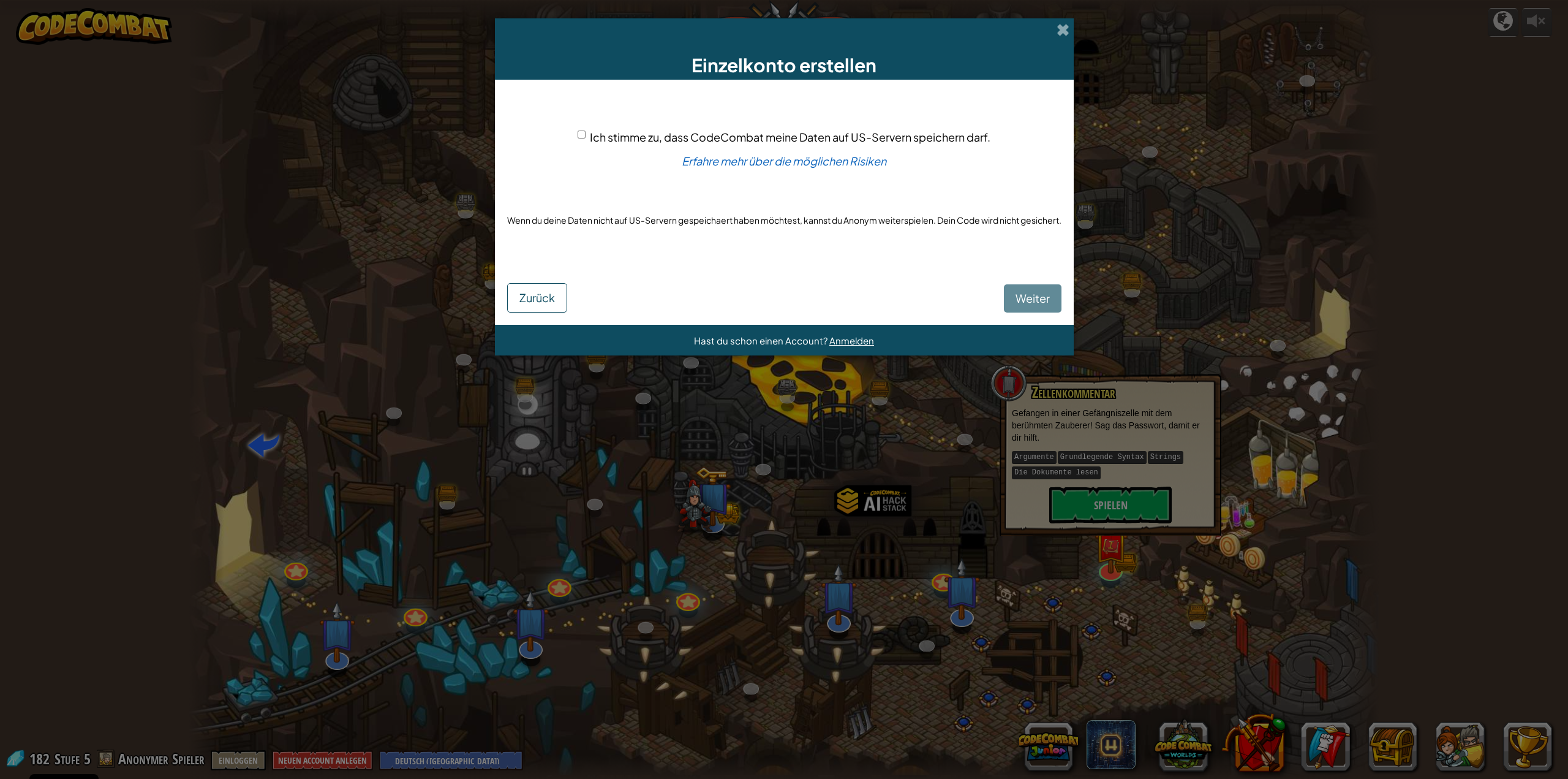
click at [607, 131] on span "Ich stimme zu, dass CodeCombat meine Daten auf US-Servern speichern darf." at bounding box center [790, 136] width 401 height 14
click at [586, 131] on input "Ich stimme zu, dass CodeCombat meine Daten auf US-Servern speichern darf." at bounding box center [581, 134] width 8 height 8
checkbox input "true"
click at [1023, 293] on span "Weiter" at bounding box center [1032, 298] width 34 height 14
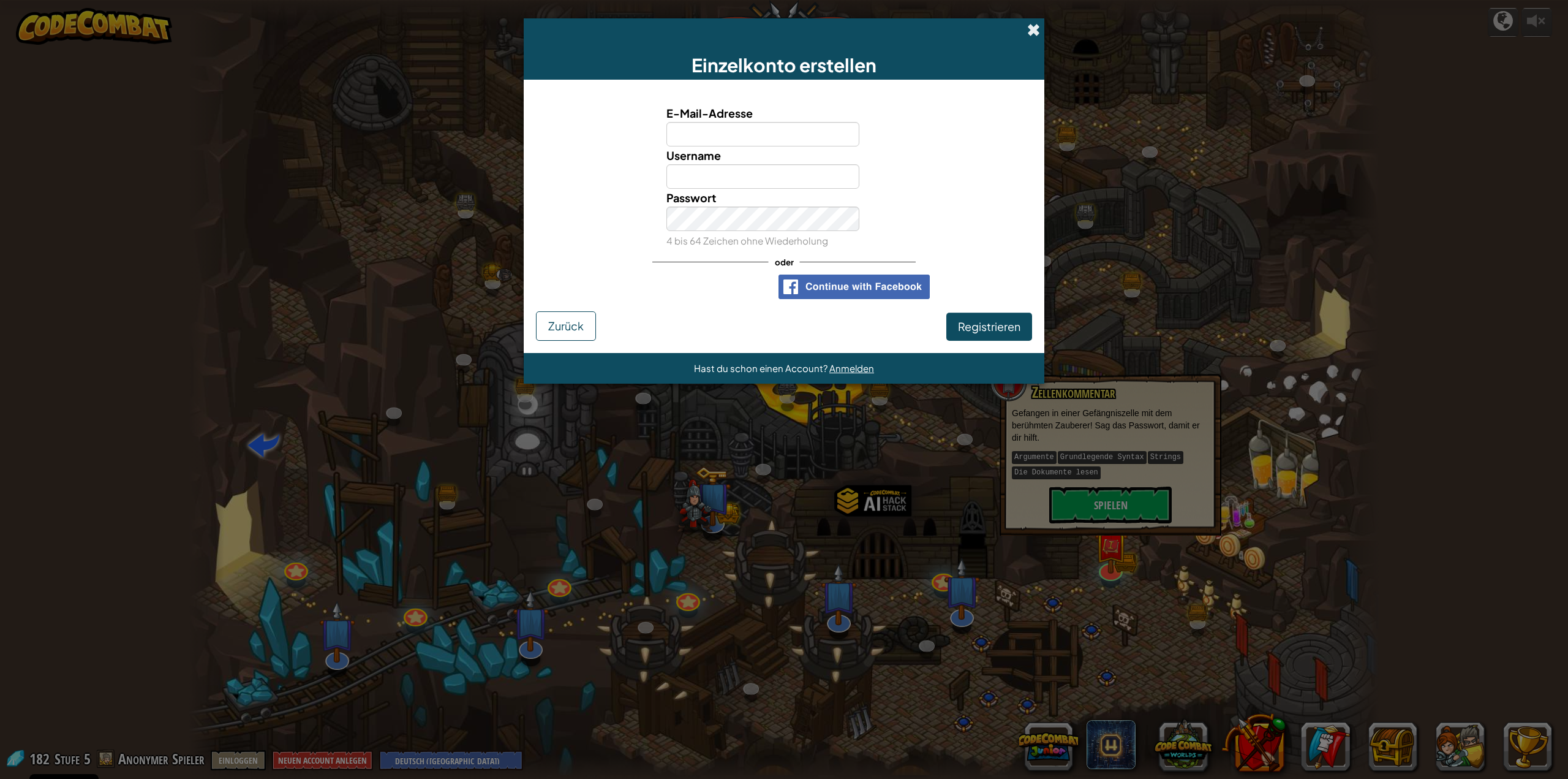
click at [1031, 32] on span at bounding box center [1034, 30] width 13 height 13
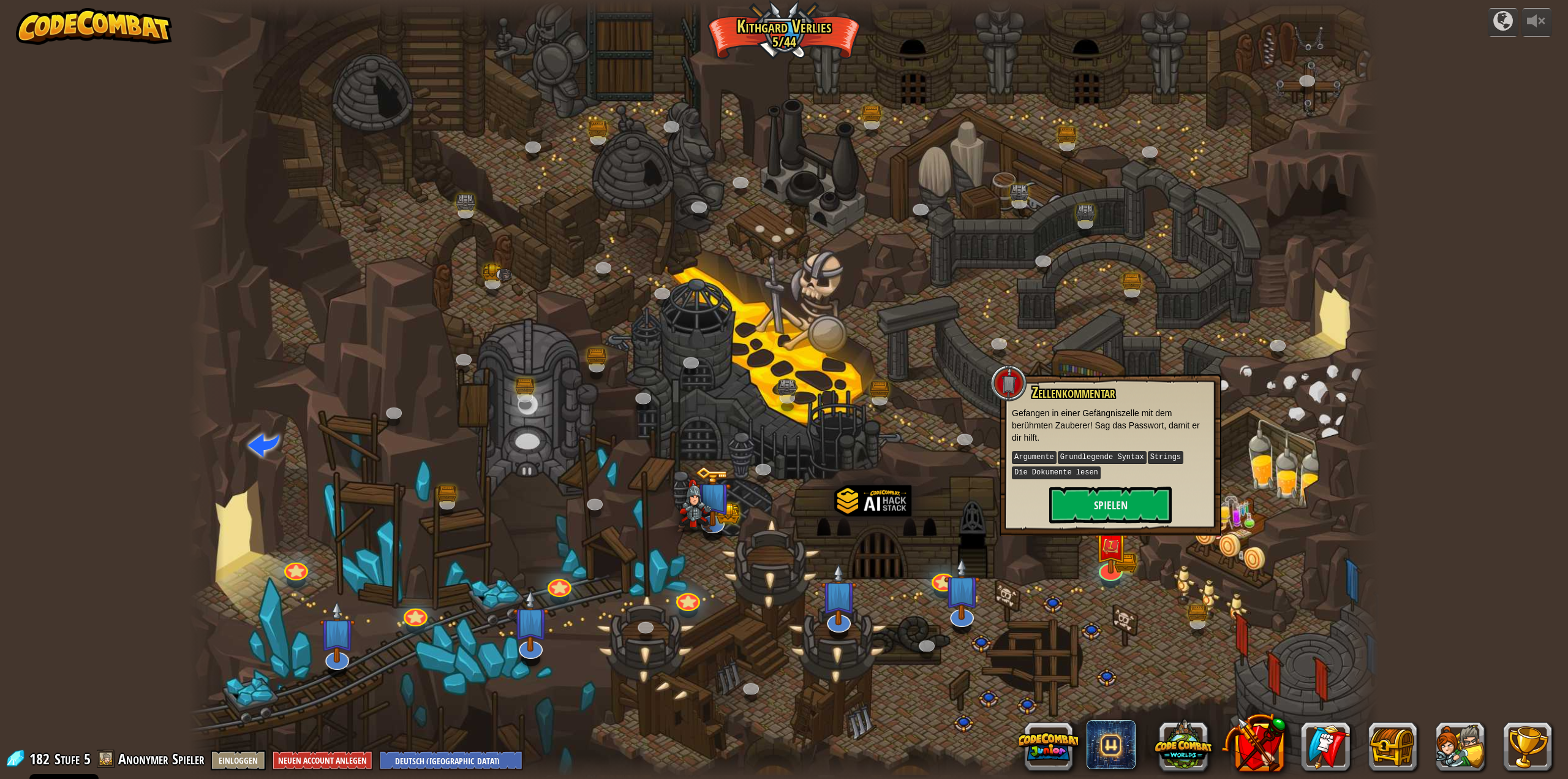
click at [1216, 382] on div "Zellenkommentar Gefangen in einer Gefängniszelle mit dem berühmten Zauberer! Sa…" at bounding box center [1110, 454] width 222 height 161
click at [1152, 590] on div at bounding box center [784, 390] width 1192 height 779
